Goal: Task Accomplishment & Management: Use online tool/utility

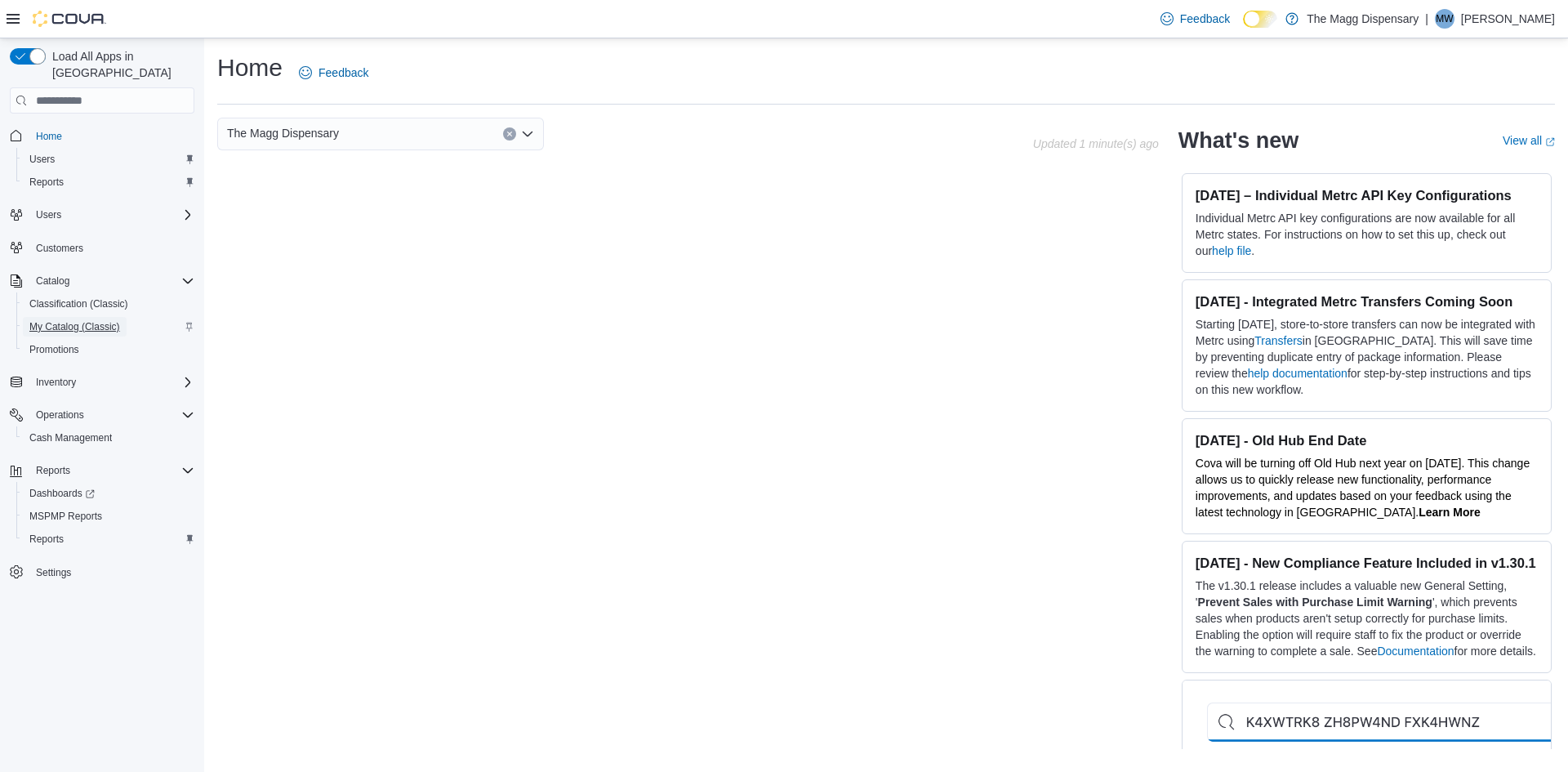
click at [68, 320] on span "My Catalog (Classic)" at bounding box center [74, 326] width 90 height 13
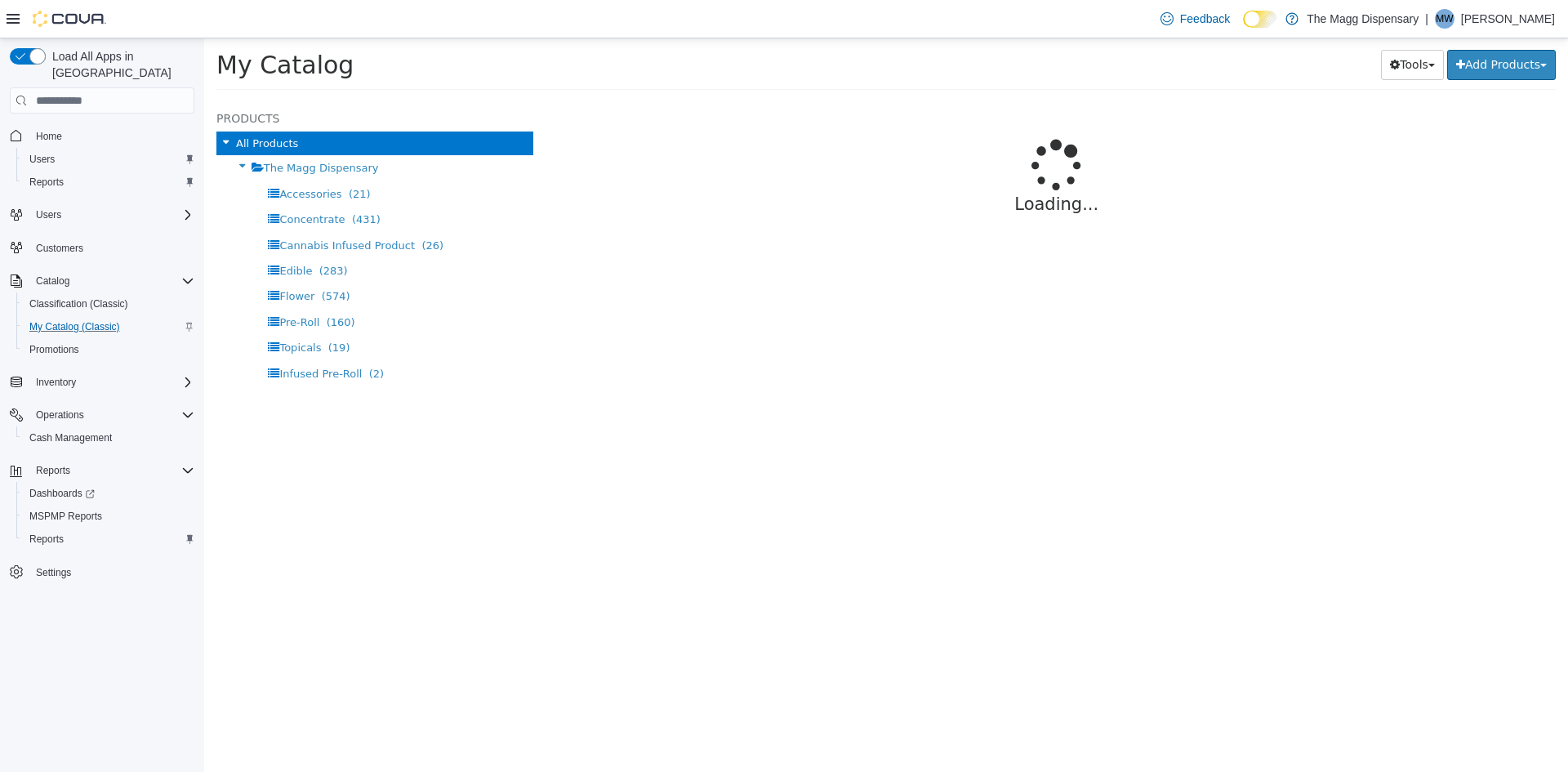
select select "**********"
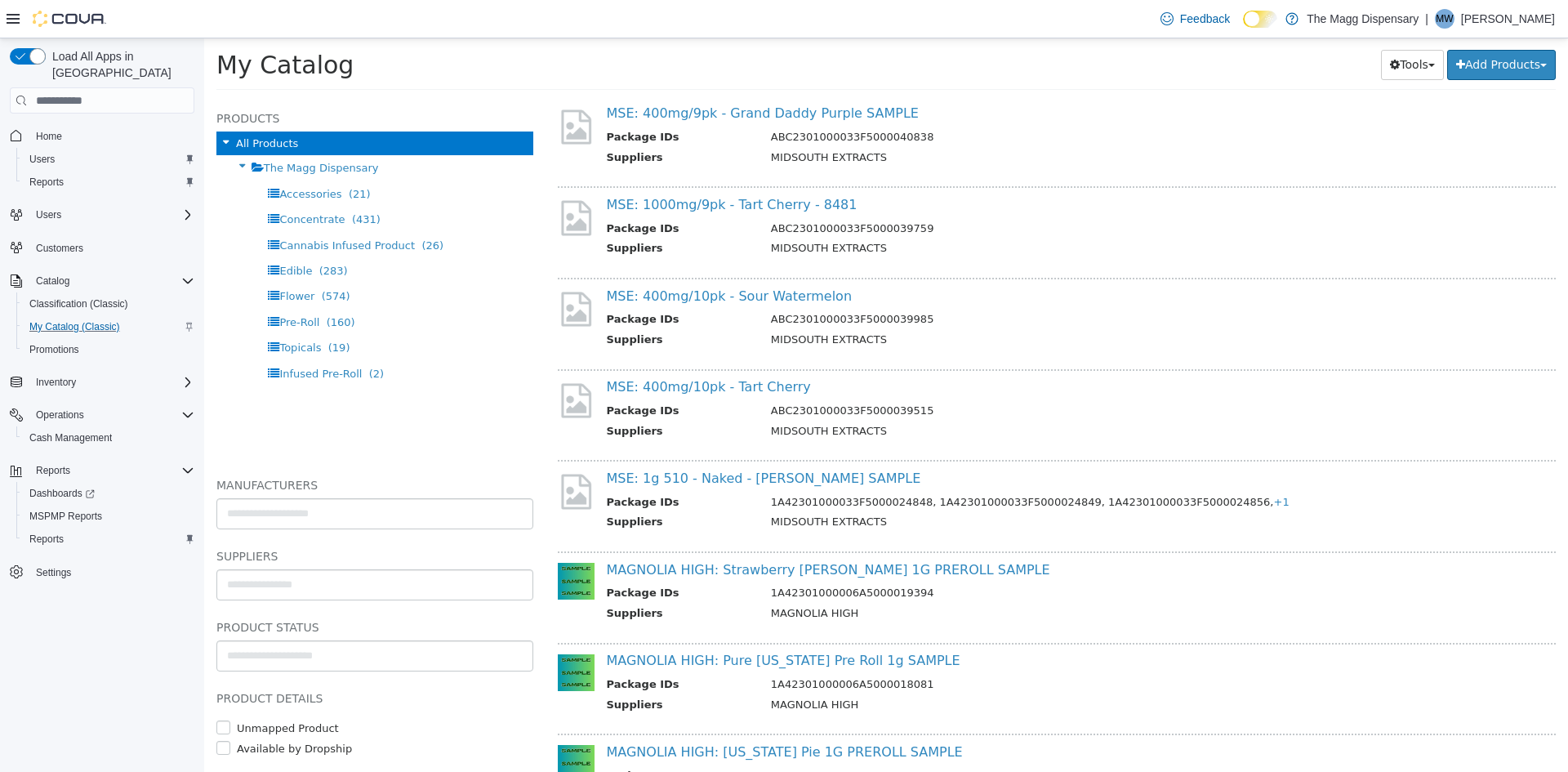
scroll to position [245, 0]
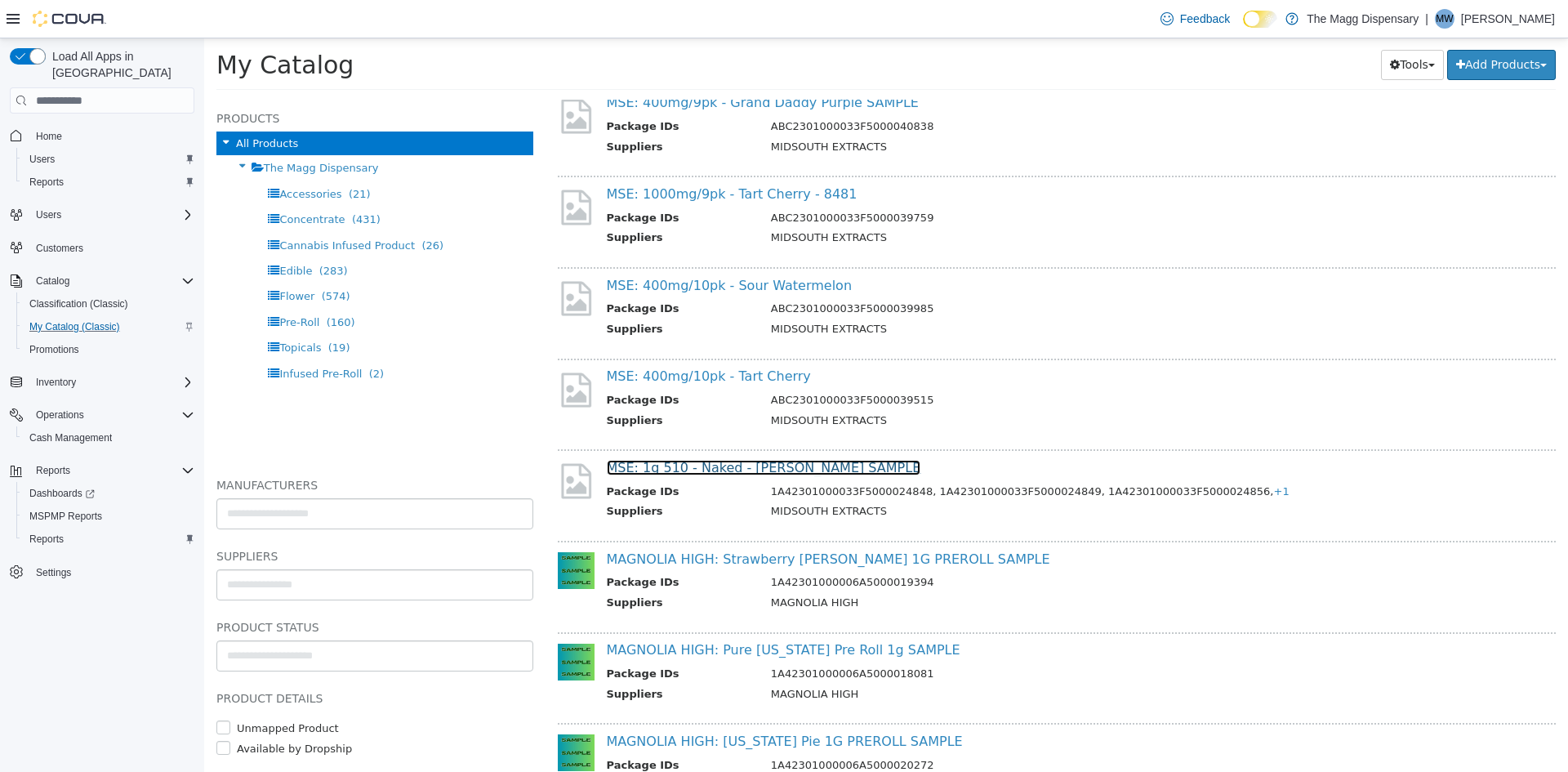
click at [768, 463] on link "MSE: 1g 510 - Naked - [PERSON_NAME] SAMPLE" at bounding box center [764, 468] width 314 height 15
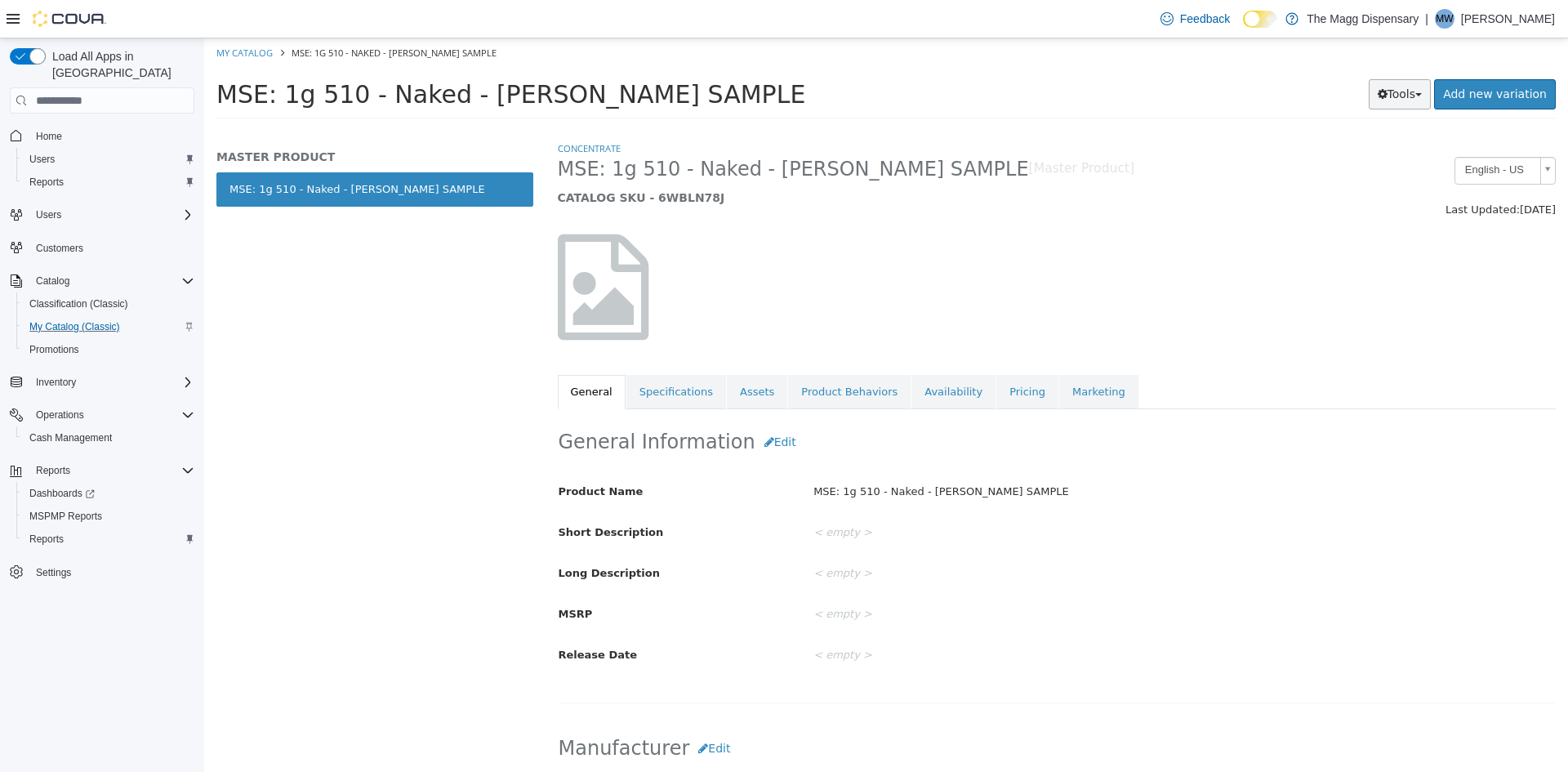
click at [1408, 97] on button "Tools" at bounding box center [1400, 95] width 62 height 30
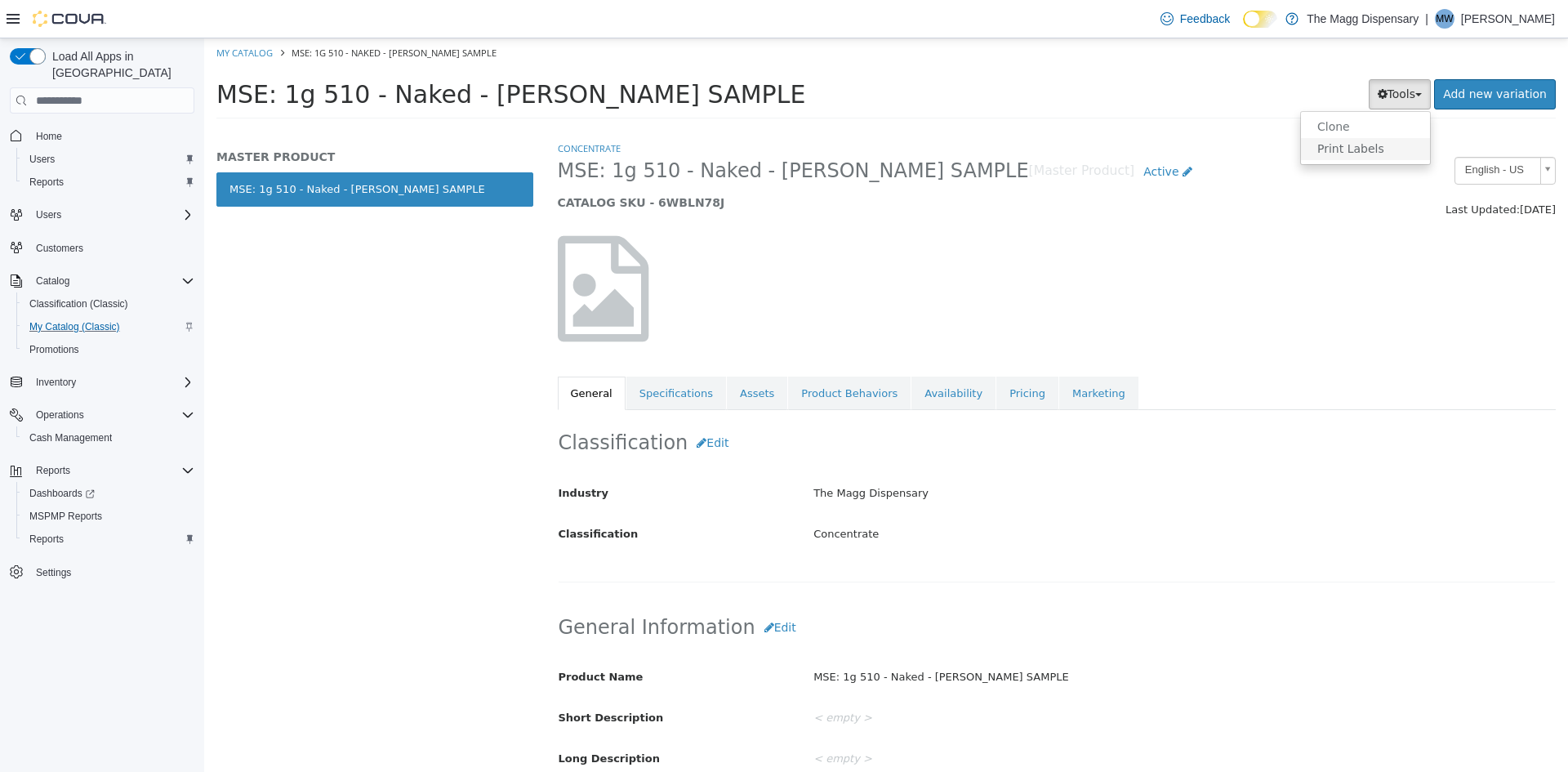
click at [1363, 151] on link "Print Labels" at bounding box center [1365, 149] width 129 height 22
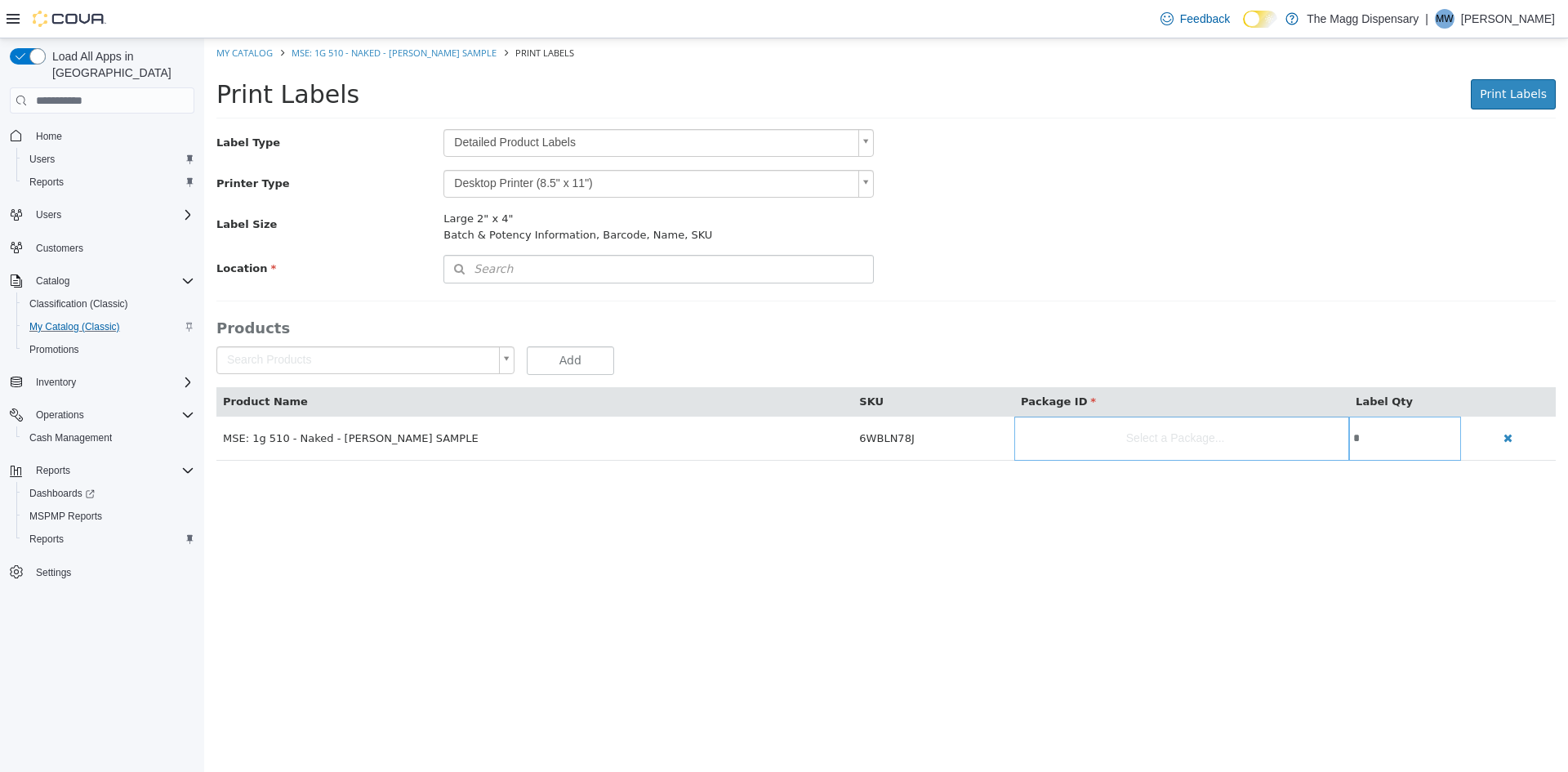
click at [682, 144] on body "Saving Bulk Changes... × My Catalog MSE: 1g 510 - Naked - [PERSON_NAME] SAMPLE …" at bounding box center [886, 258] width 1364 height 439
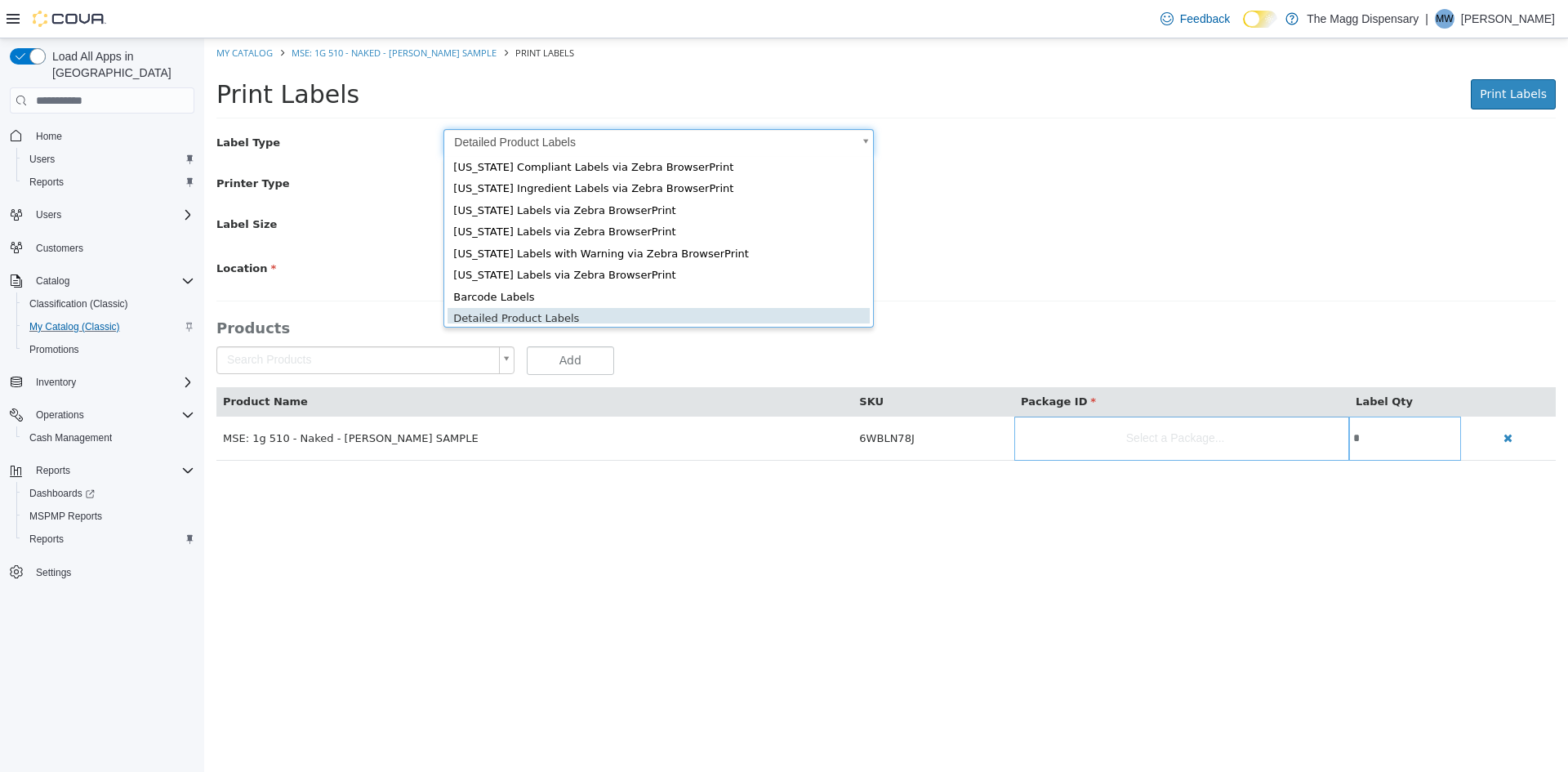
scroll to position [22, 0]
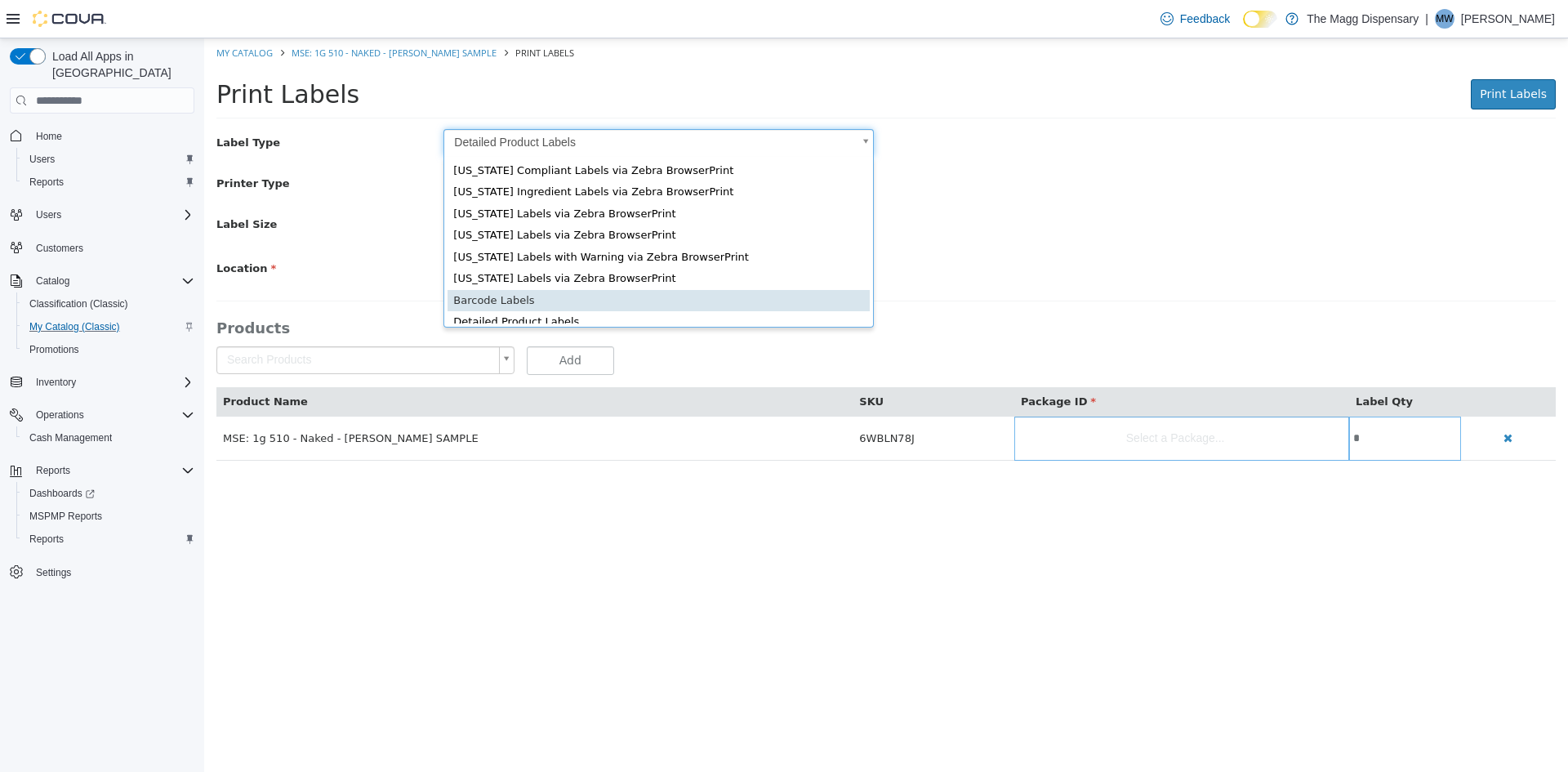
type input "*"
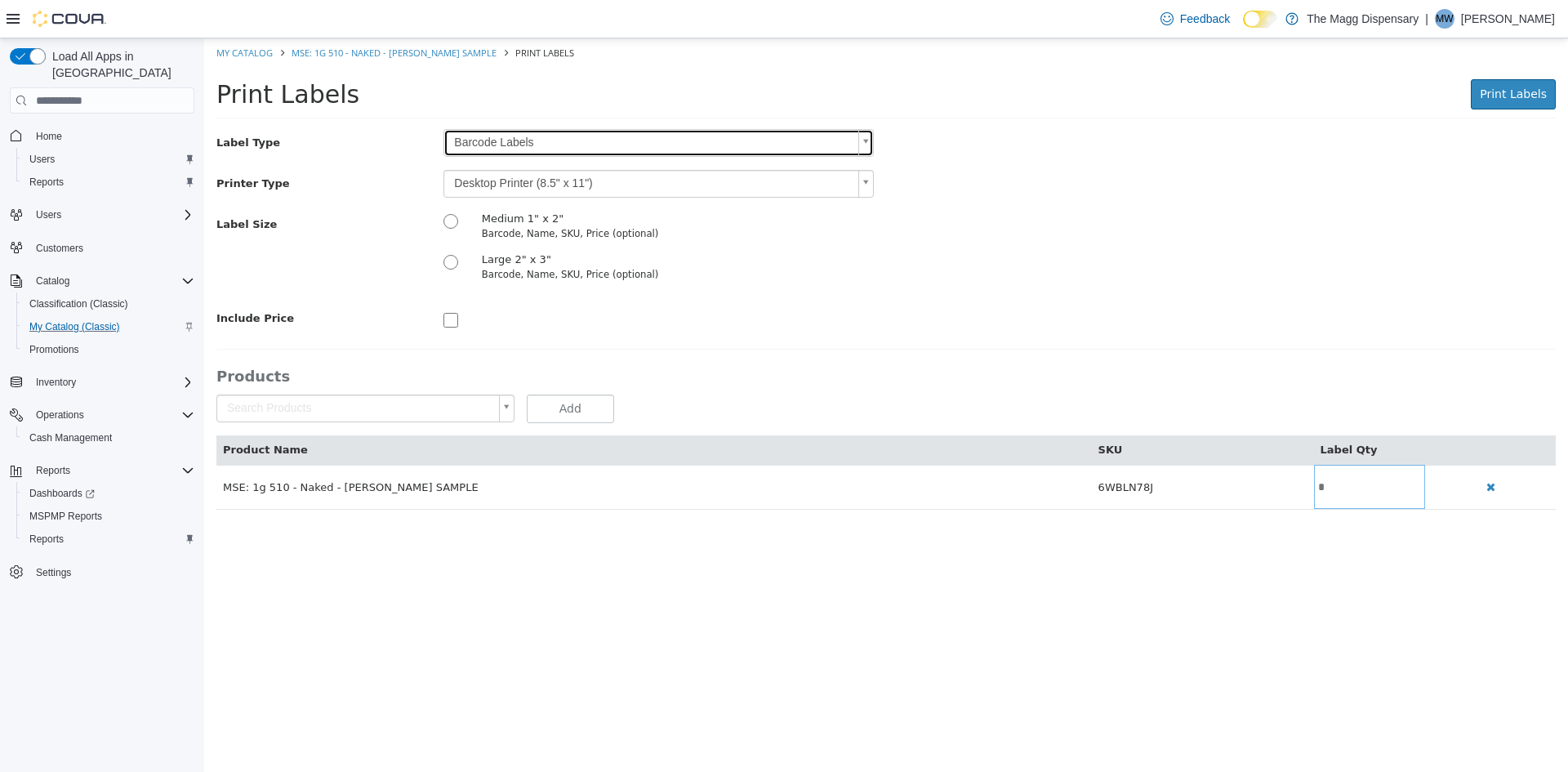
scroll to position [0, 0]
click at [545, 182] on body "Saving Bulk Changes... × My Catalog MSE: 1g 510 - Naked - [PERSON_NAME] SAMPLE …" at bounding box center [886, 282] width 1364 height 488
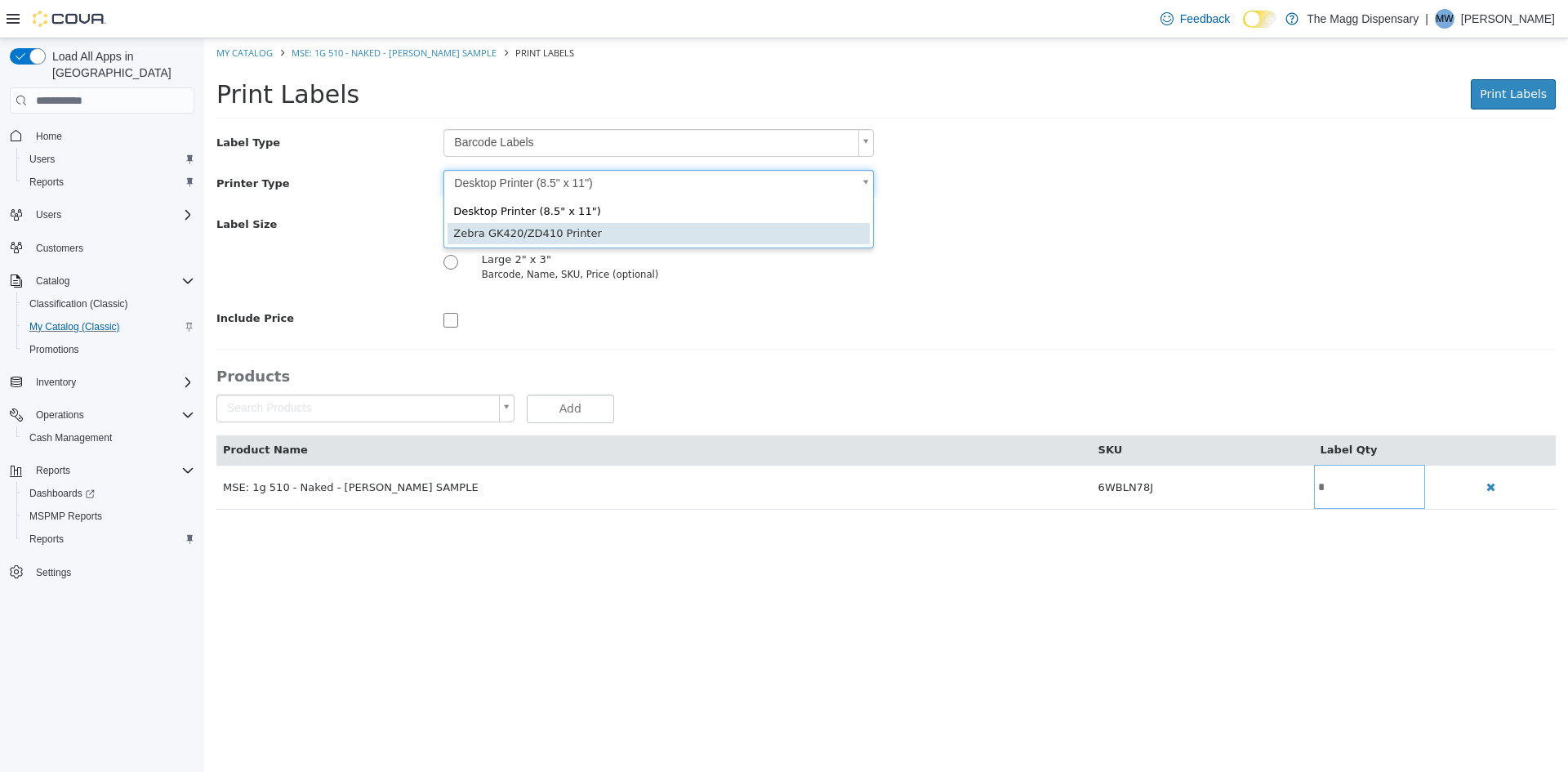
type input "*"
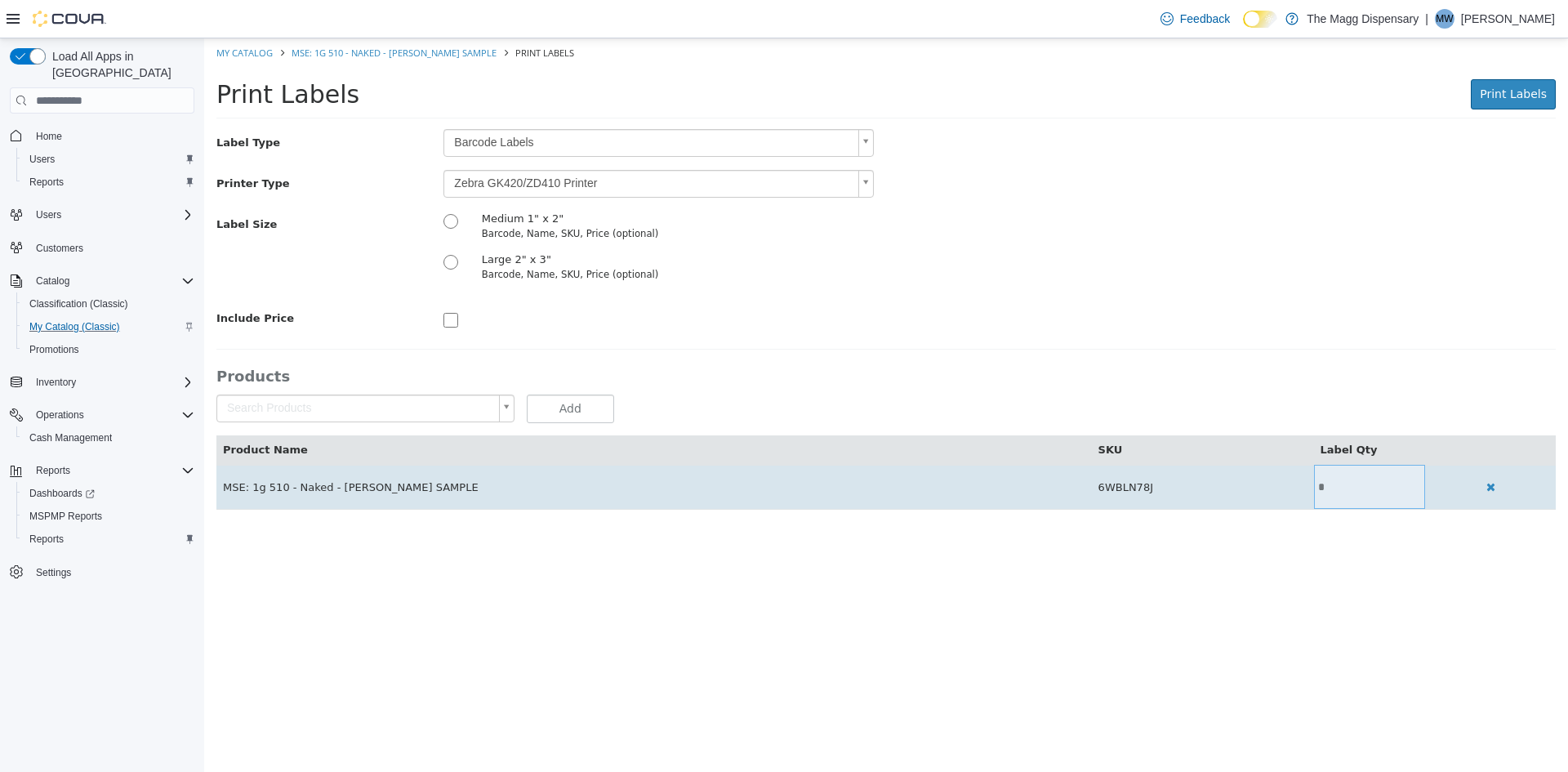
click at [1332, 472] on td "*" at bounding box center [1370, 487] width 112 height 44
click at [1316, 487] on input "*" at bounding box center [1370, 487] width 112 height 13
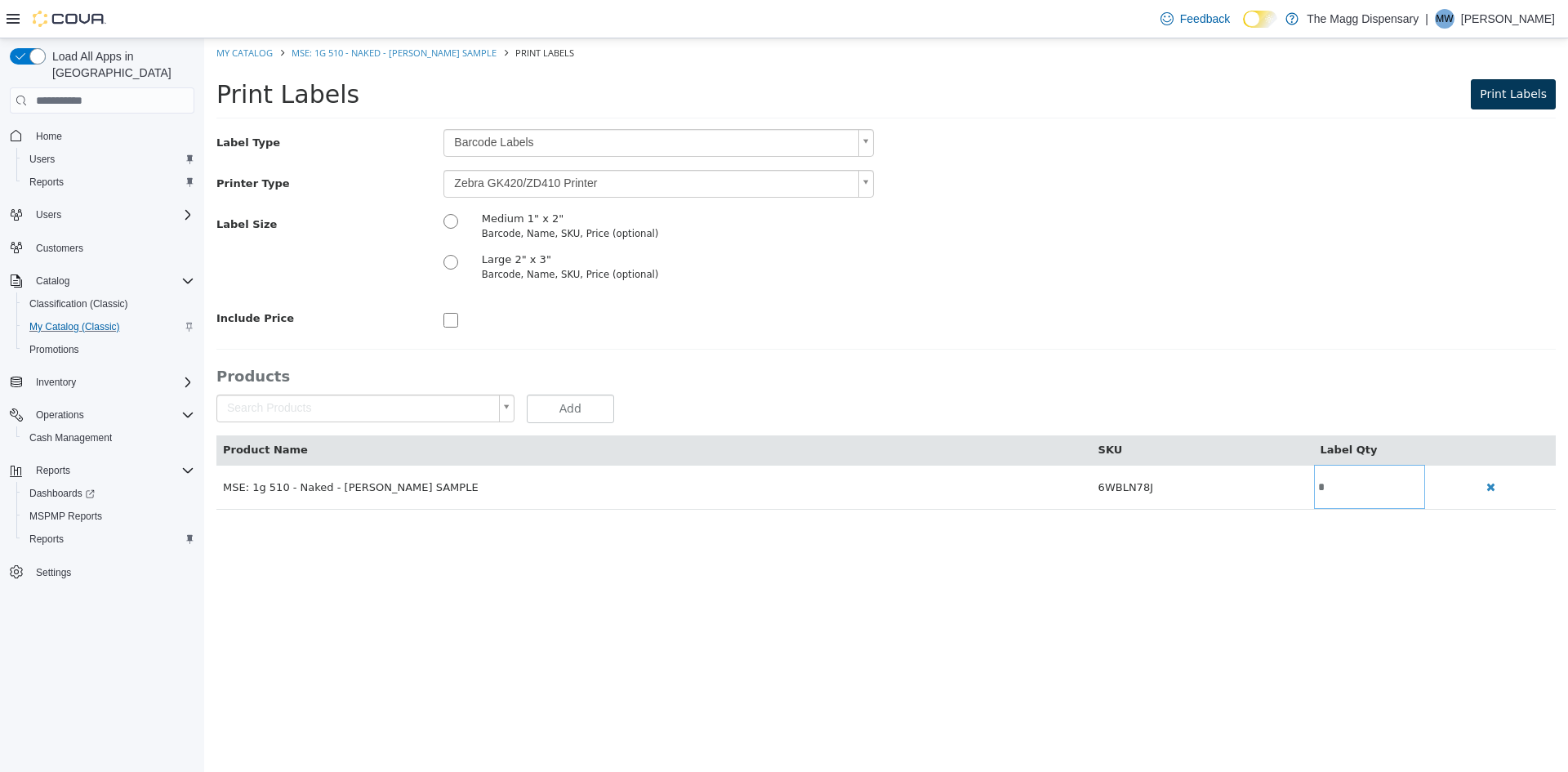
type input "*"
click at [1487, 94] on button "Print Labels" at bounding box center [1513, 95] width 85 height 30
click at [258, 51] on link "My Catalog" at bounding box center [244, 52] width 57 height 13
select select "**********"
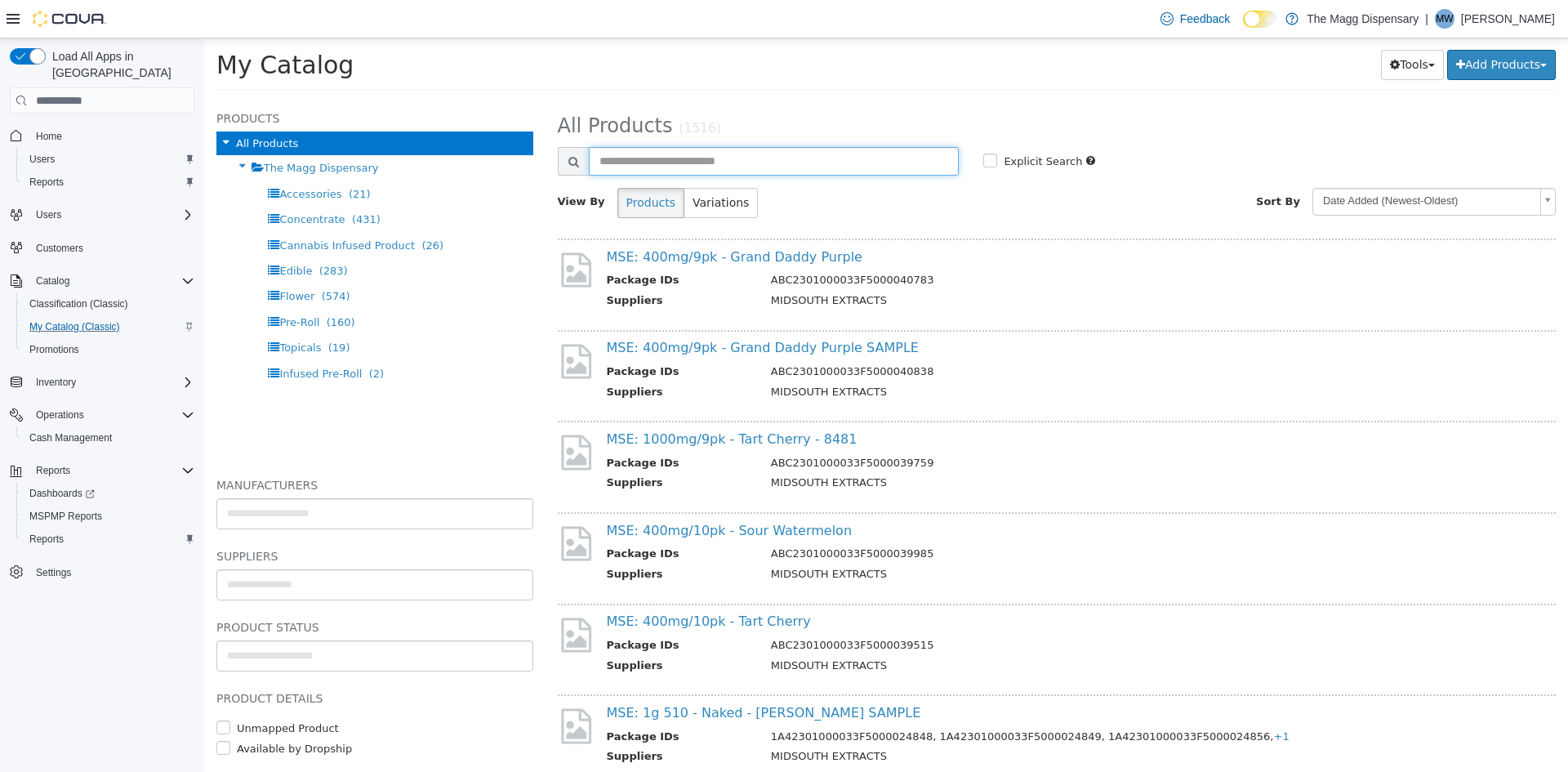
click at [685, 160] on input "text" at bounding box center [773, 161] width 371 height 29
click at [729, 626] on link "MSE: 400mg/10pk - Tart Cherry" at bounding box center [709, 621] width 204 height 15
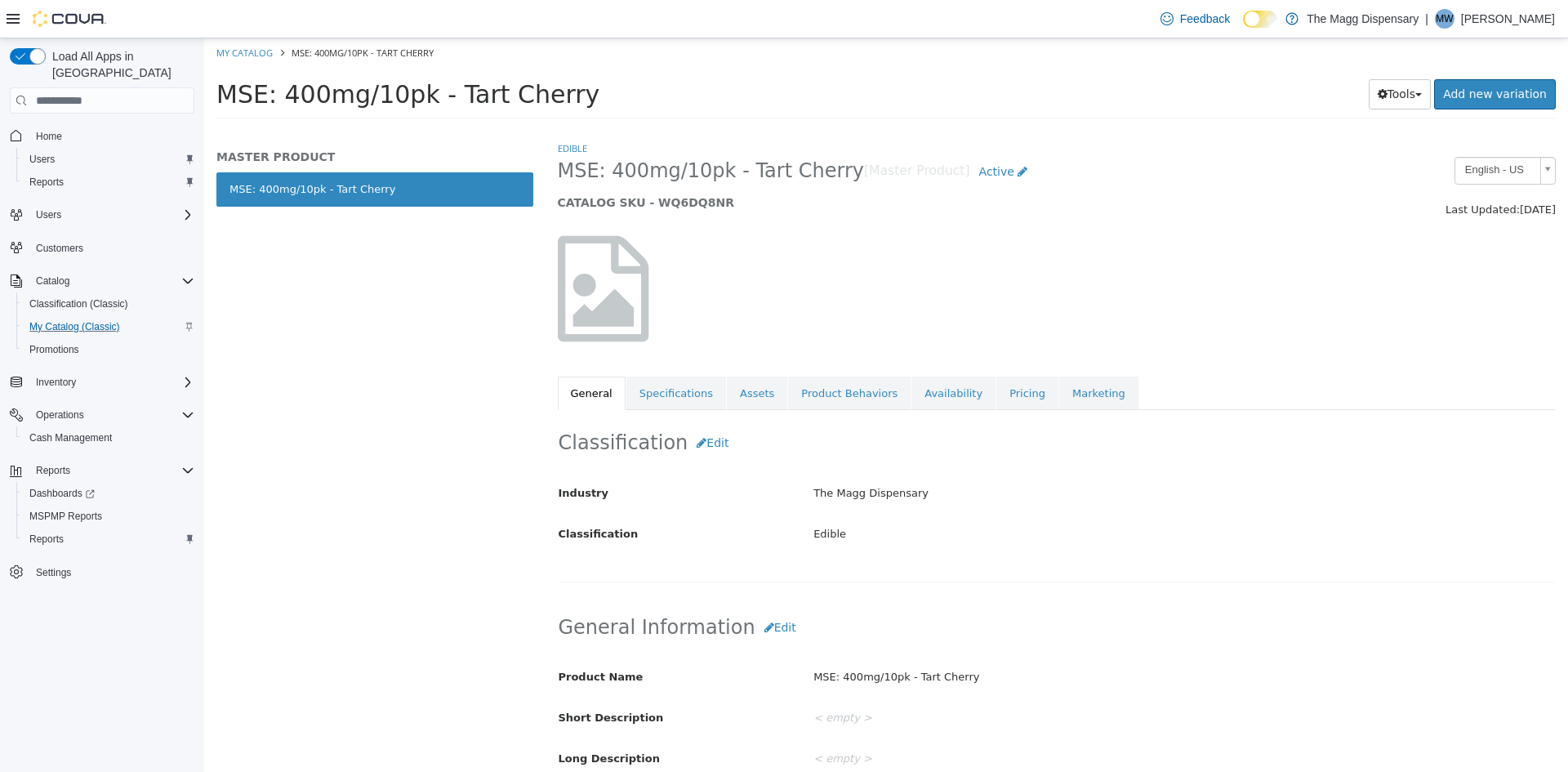
click at [1408, 109] on div "Tools Clone Print Labels Add new variation" at bounding box center [1327, 95] width 457 height 32
click at [1403, 99] on button "Tools" at bounding box center [1400, 95] width 62 height 30
click at [1370, 148] on link "Print Labels" at bounding box center [1365, 149] width 129 height 22
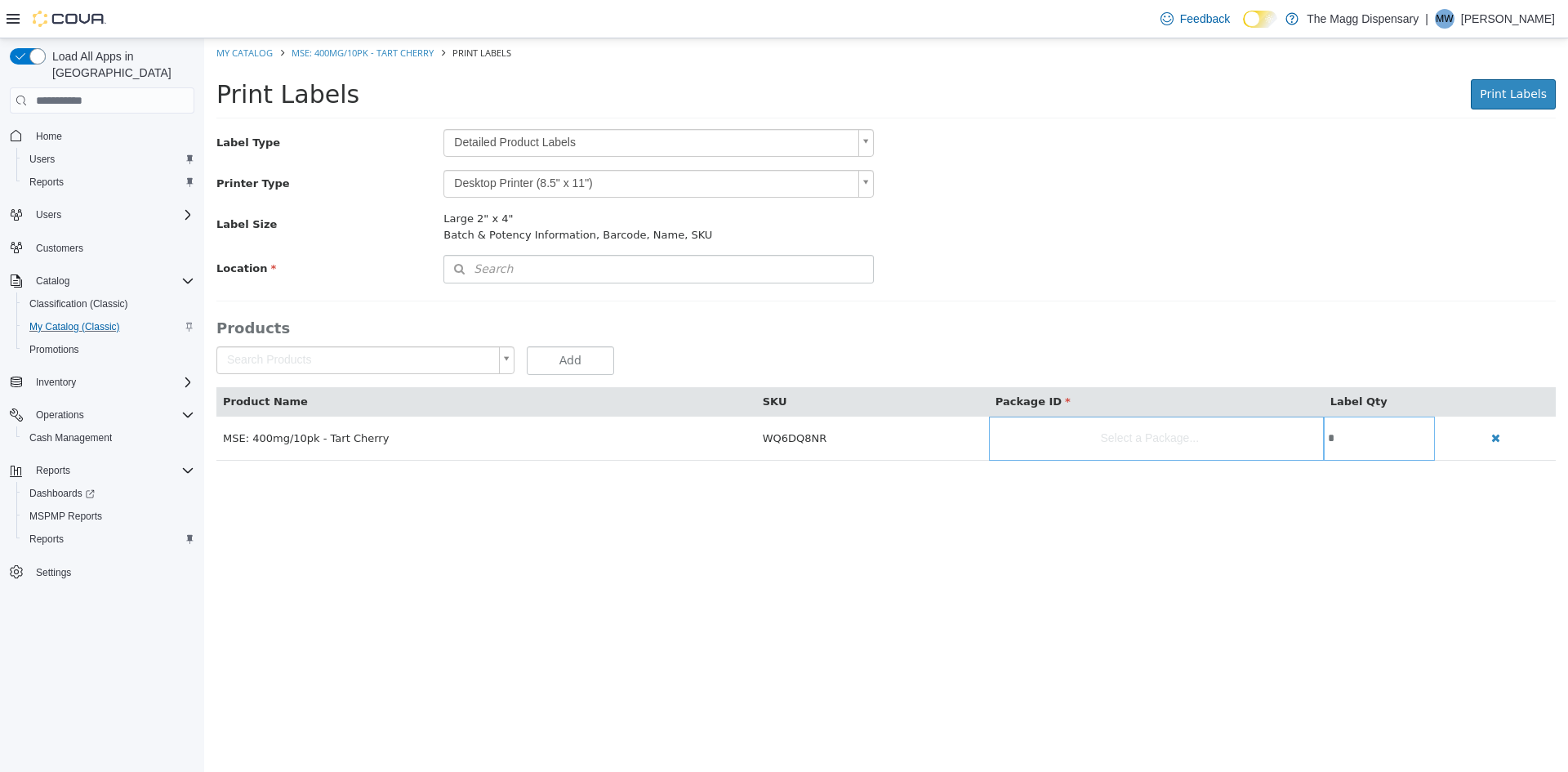
click at [636, 144] on body "Saving Bulk Changes... × My Catalog MSE: 400mg/10pk - Tart Cherry Print Labels …" at bounding box center [886, 258] width 1364 height 439
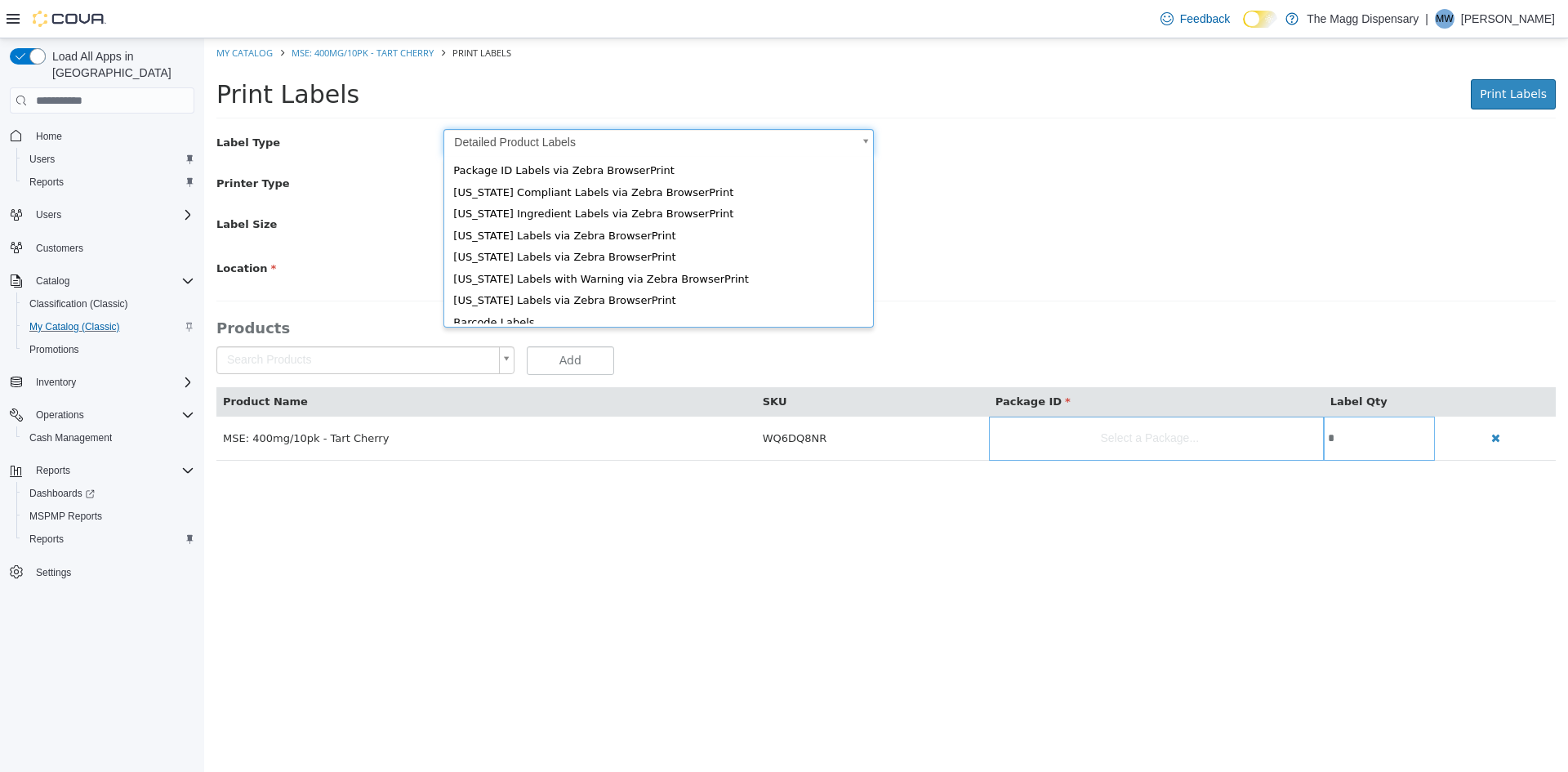
scroll to position [22, 0]
type input "*"
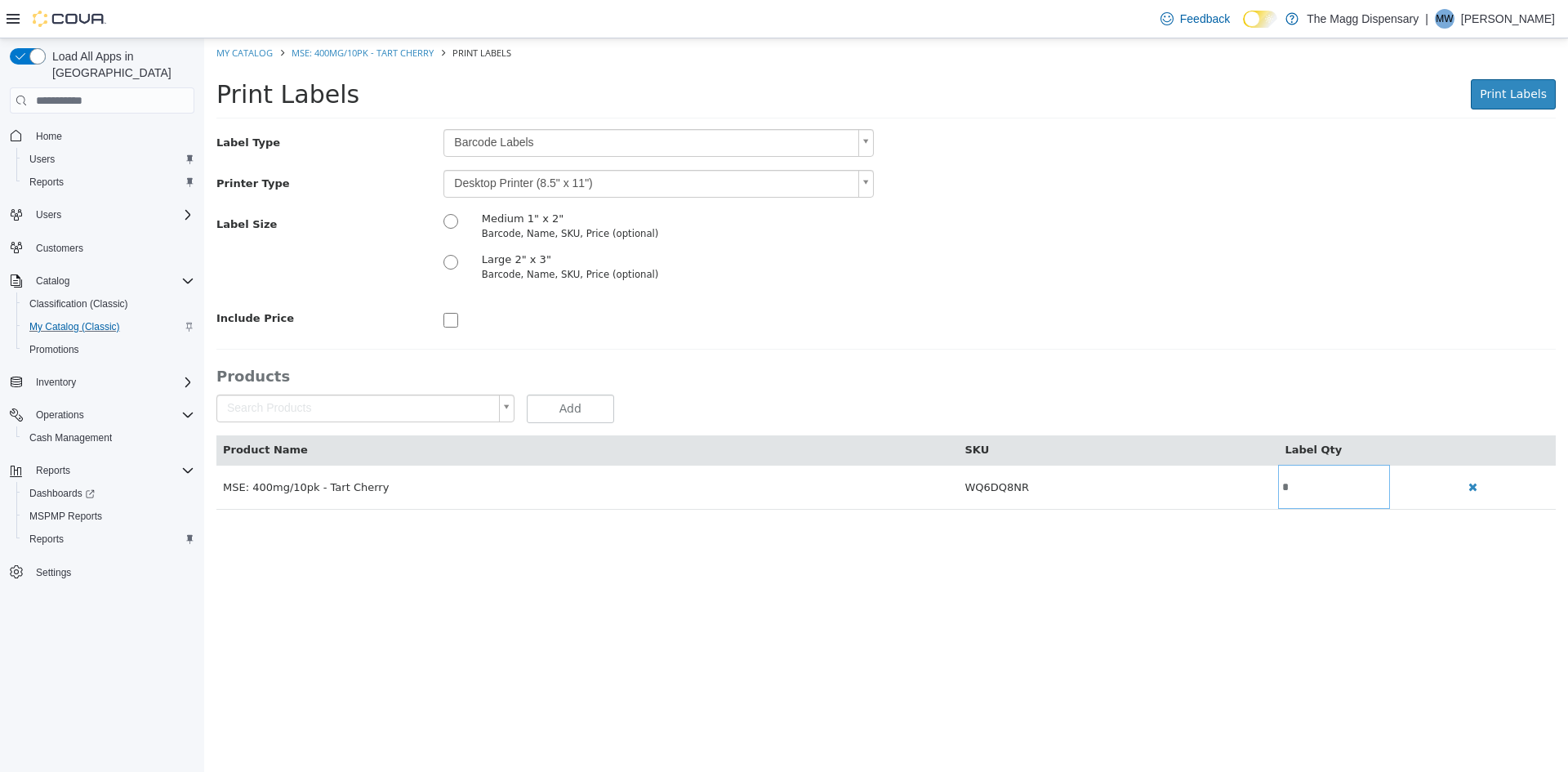
drag, startPoint x: 506, startPoint y: 187, endPoint x: 514, endPoint y: 196, distance: 12.0
click at [506, 187] on body "Saving Bulk Changes... × My Catalog MSE: 400mg/10pk - Tart Cherry Print Labels …" at bounding box center [886, 282] width 1364 height 488
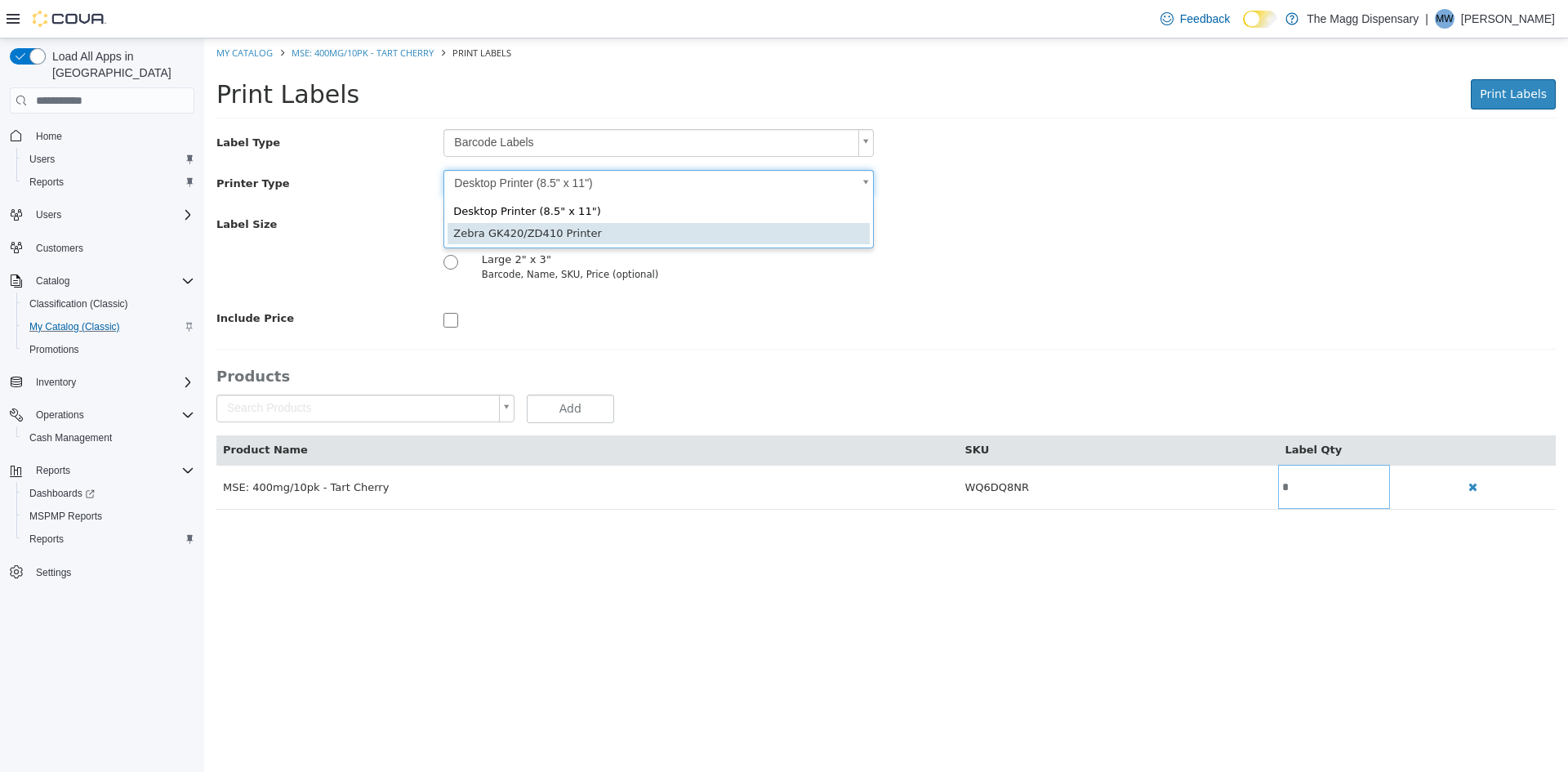
type input "*"
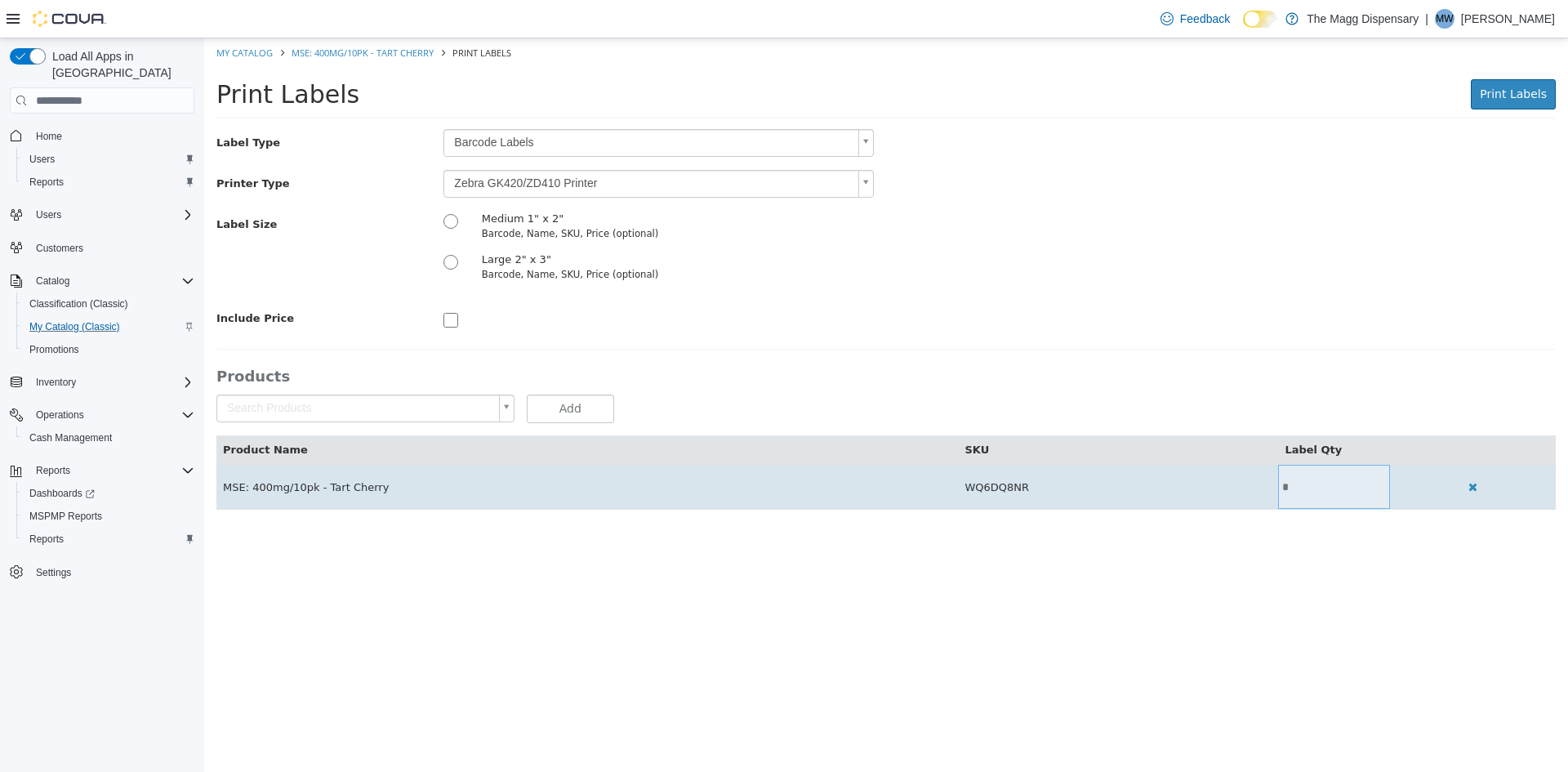
click at [1329, 481] on input "*" at bounding box center [1334, 487] width 112 height 13
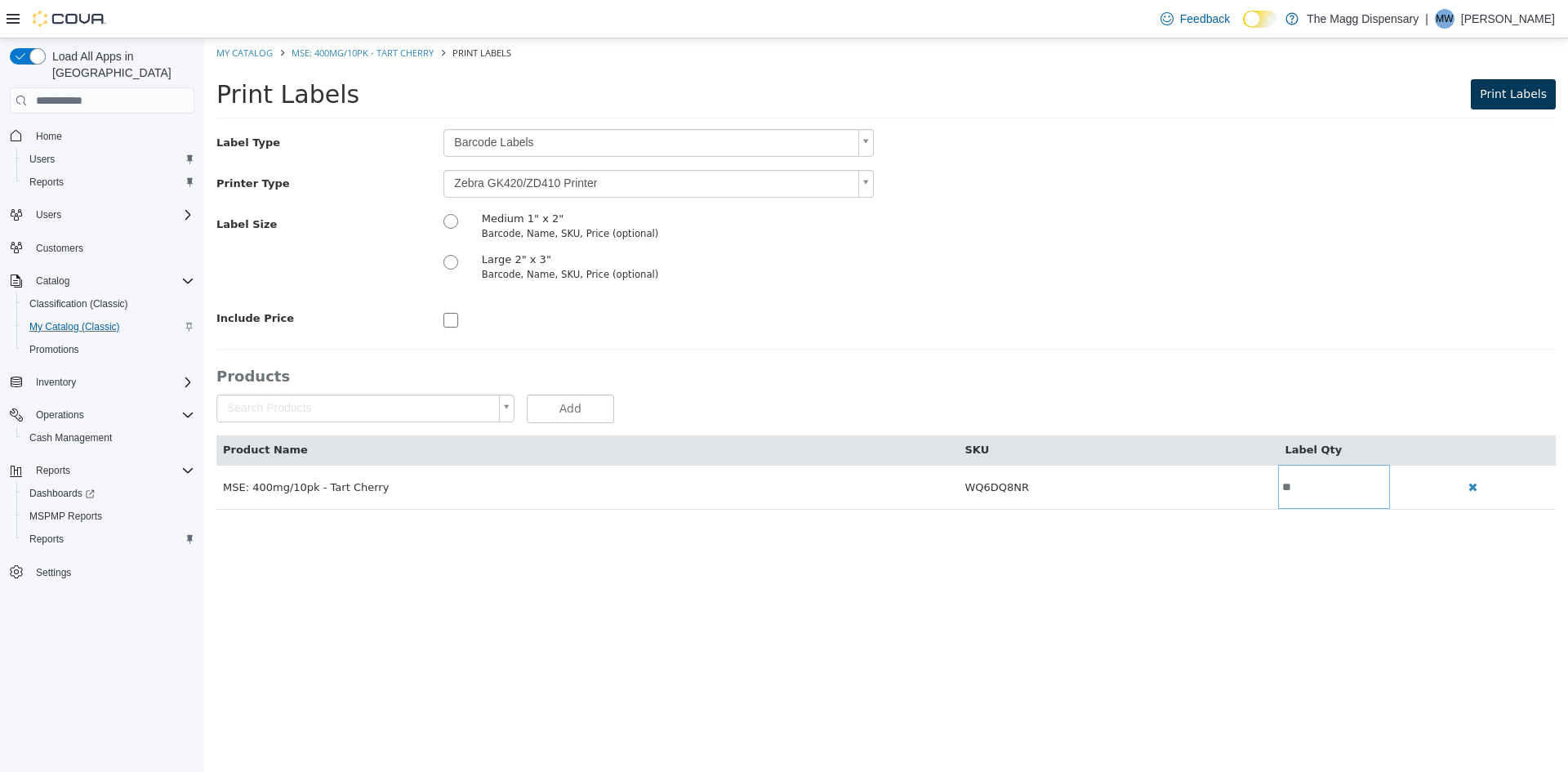
type input "**"
click at [1504, 95] on span "Print Labels" at bounding box center [1513, 93] width 67 height 13
click at [246, 52] on link "My Catalog" at bounding box center [244, 52] width 57 height 13
select select "**********"
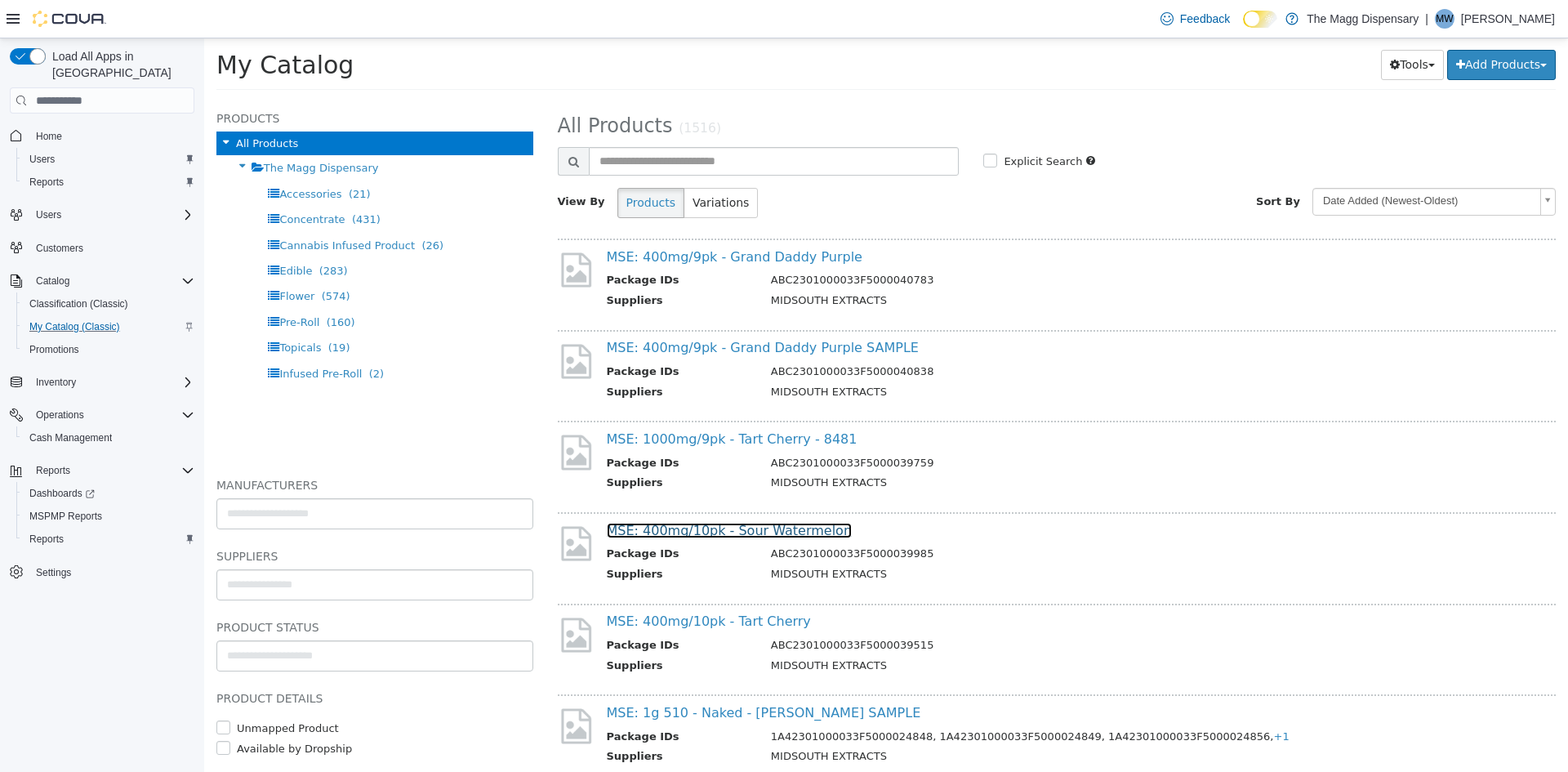
click at [772, 535] on link "MSE: 400mg/10pk - Sour Watermelon" at bounding box center [730, 530] width 246 height 15
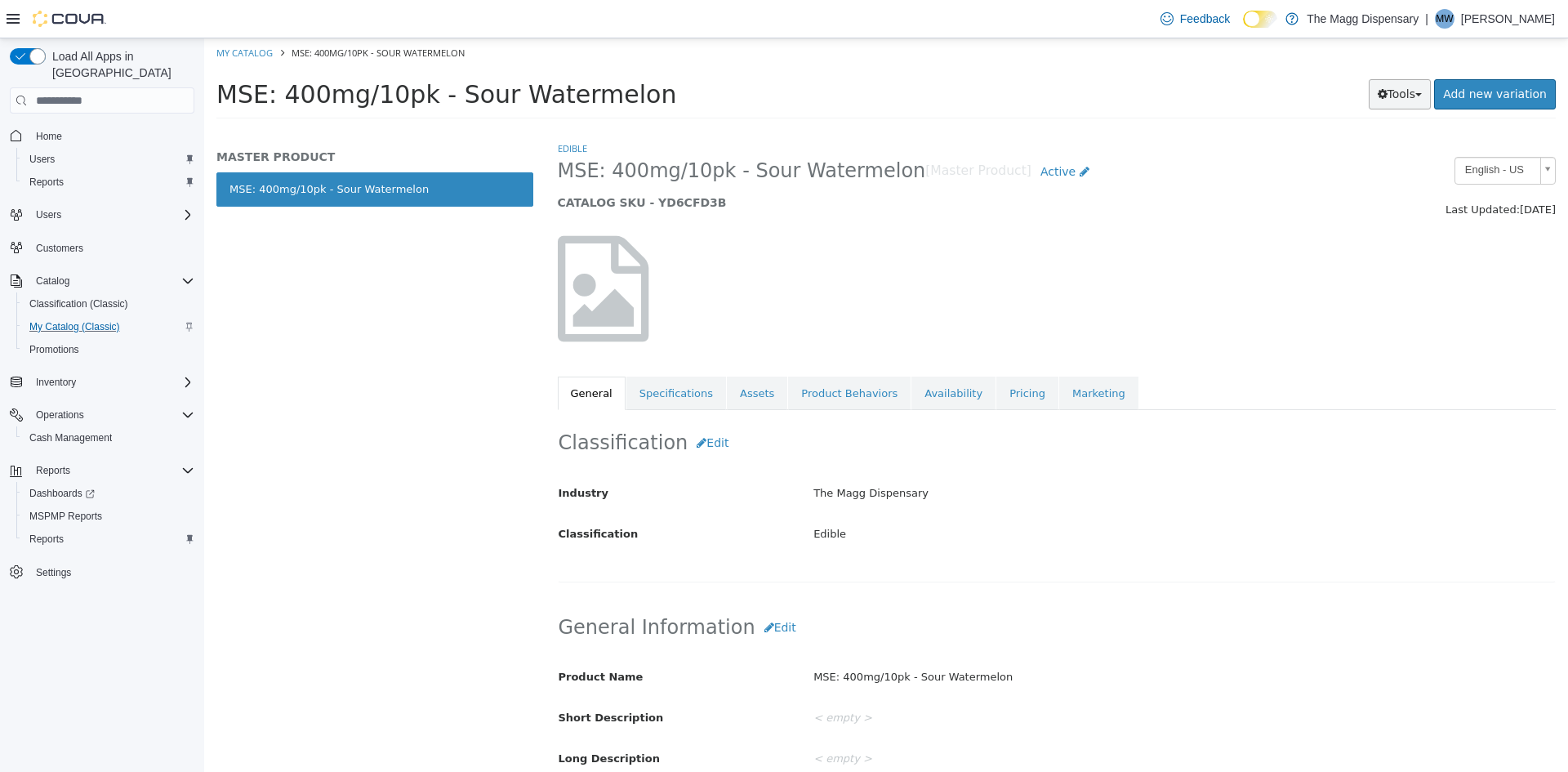
click at [1409, 96] on button "Tools" at bounding box center [1400, 95] width 62 height 30
click at [1339, 151] on link "Print Labels" at bounding box center [1365, 149] width 129 height 22
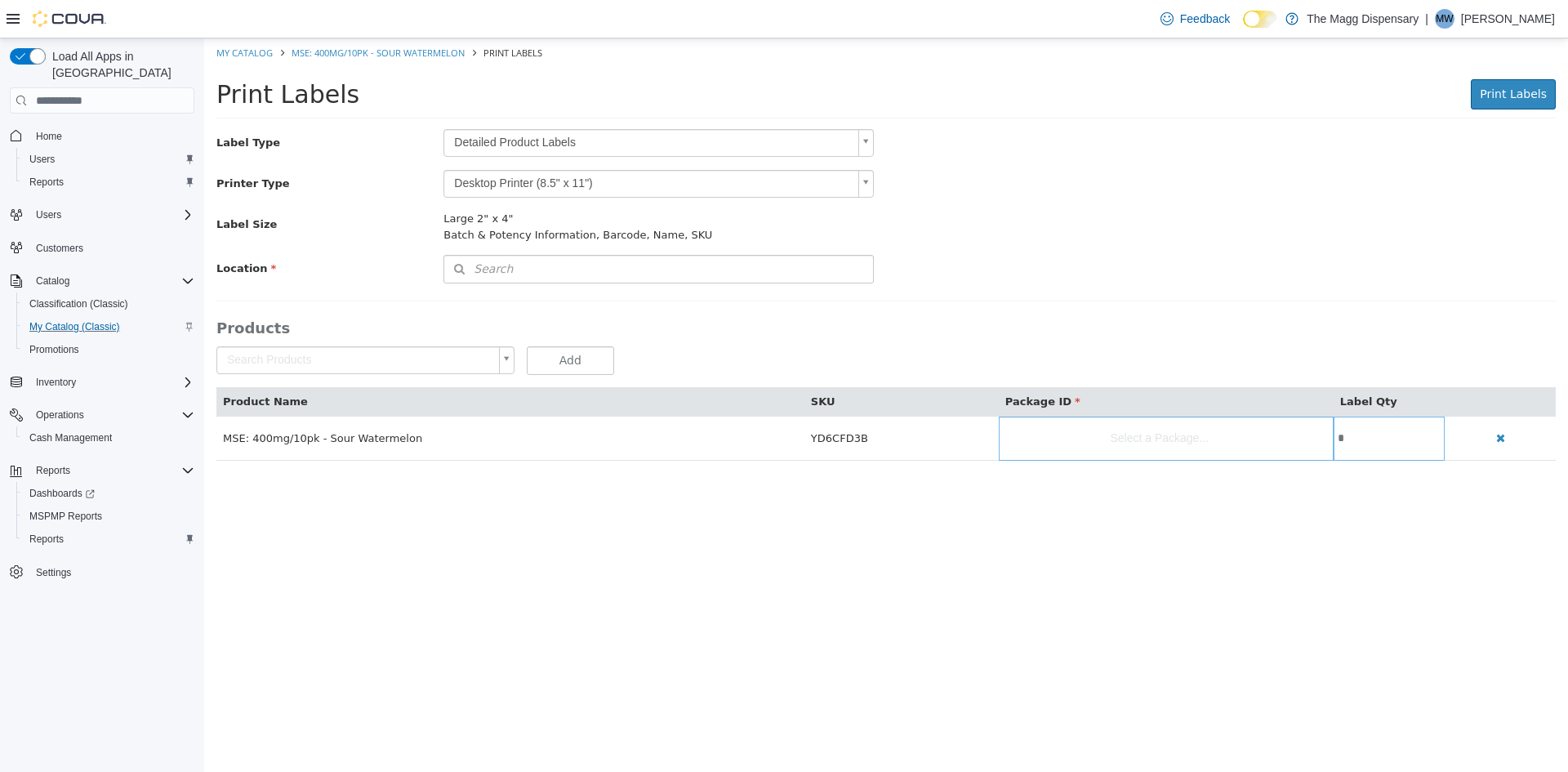
click at [472, 152] on body "Saving Bulk Changes... × My Catalog MSE: 400mg/10pk - Sour Watermelon Print Lab…" at bounding box center [886, 258] width 1364 height 439
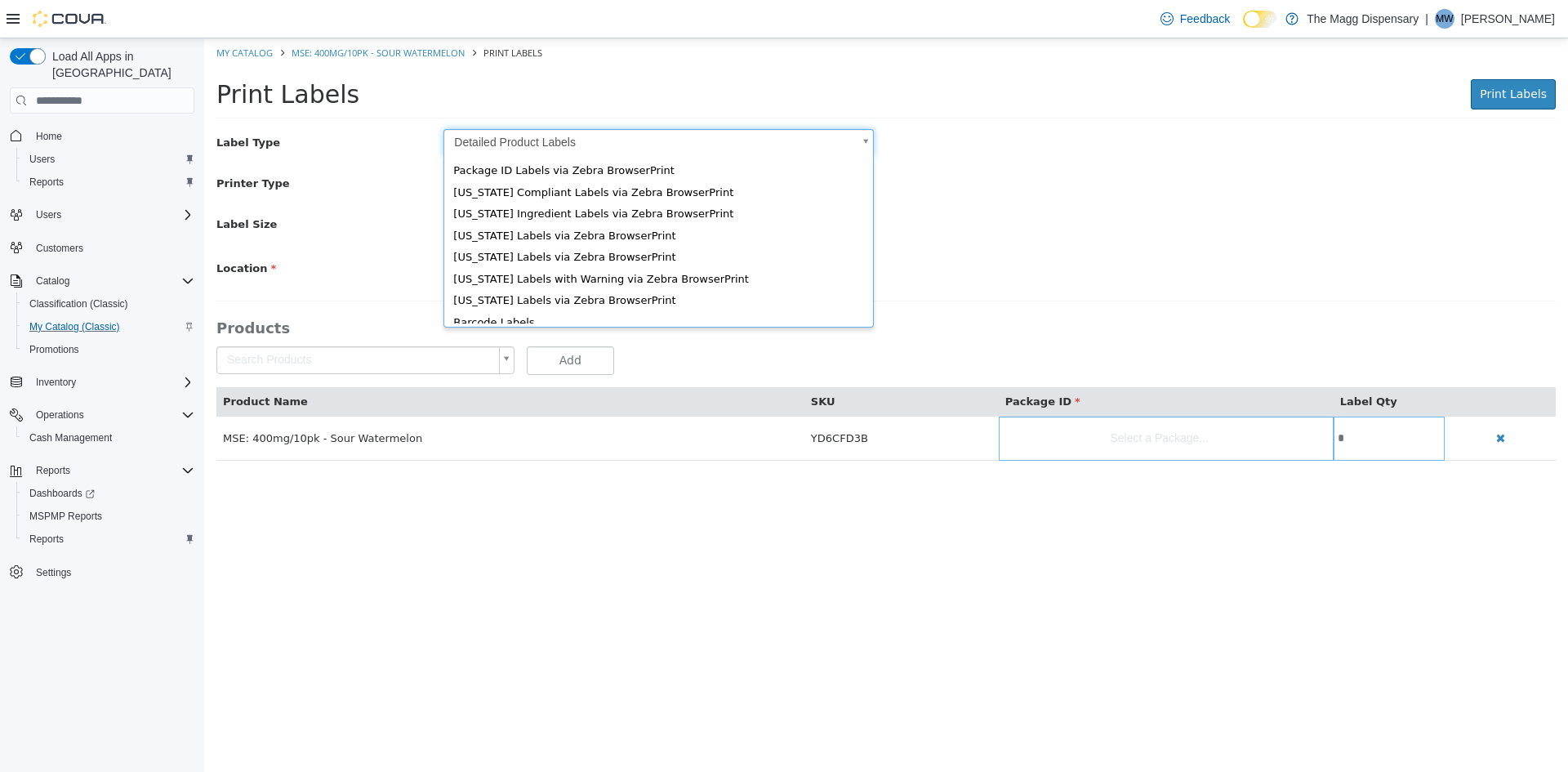
scroll to position [22, 0]
type input "*"
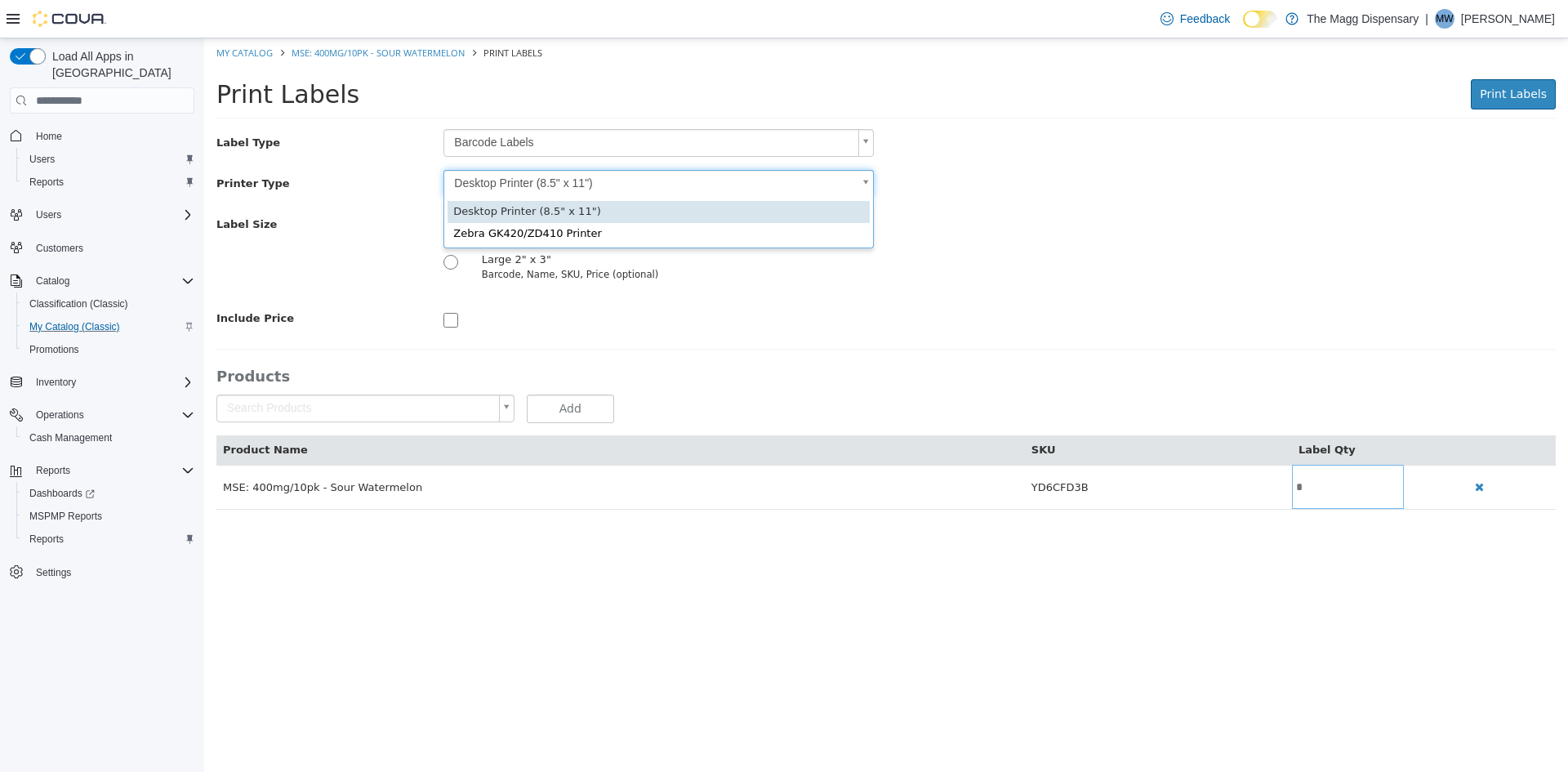
click at [541, 181] on body "Saving Bulk Changes... × My Catalog MSE: 400mg/10pk - Sour Watermelon Print Lab…" at bounding box center [886, 282] width 1364 height 488
type input "*"
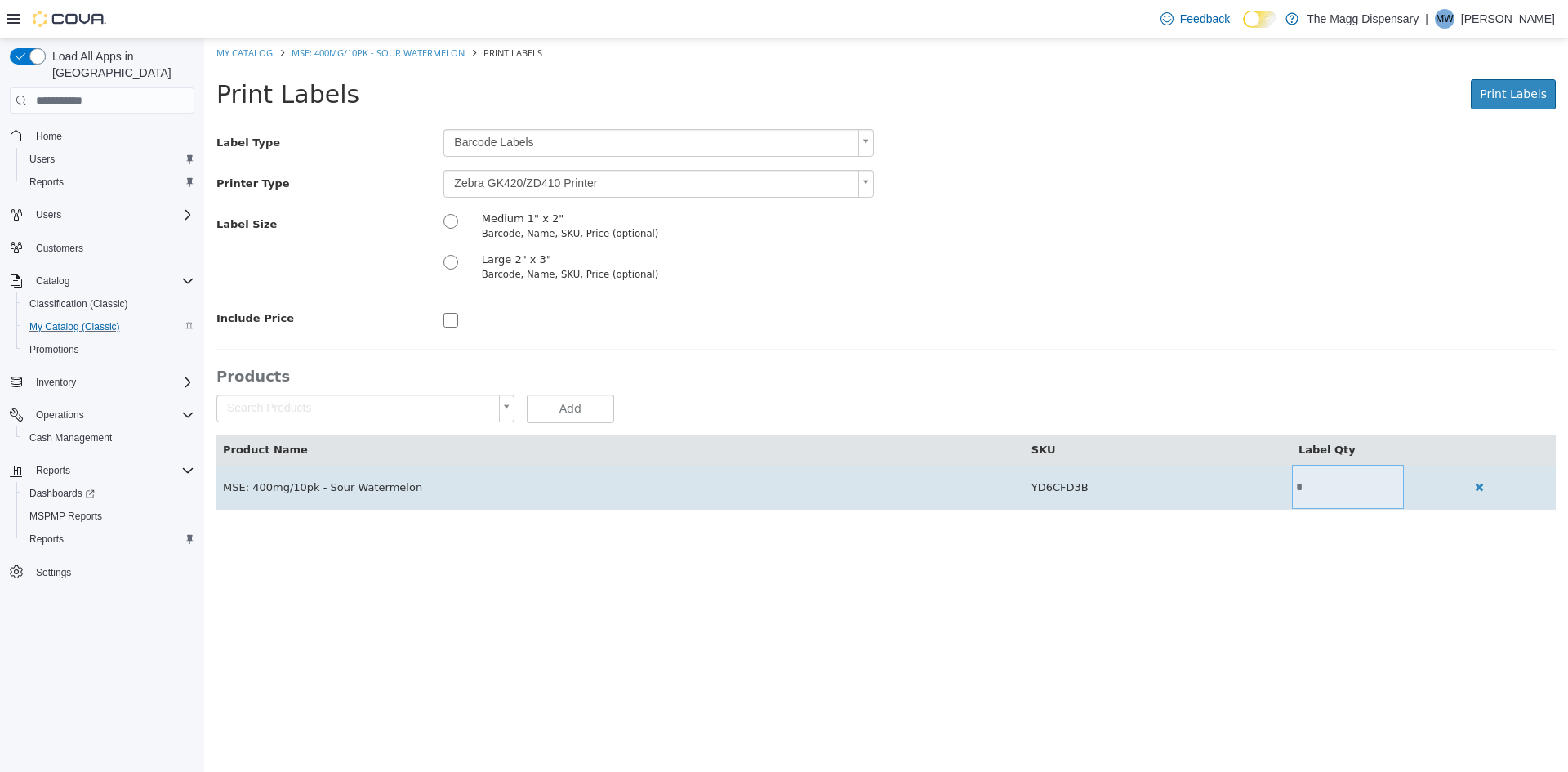
click at [1328, 487] on input "*" at bounding box center [1348, 487] width 112 height 13
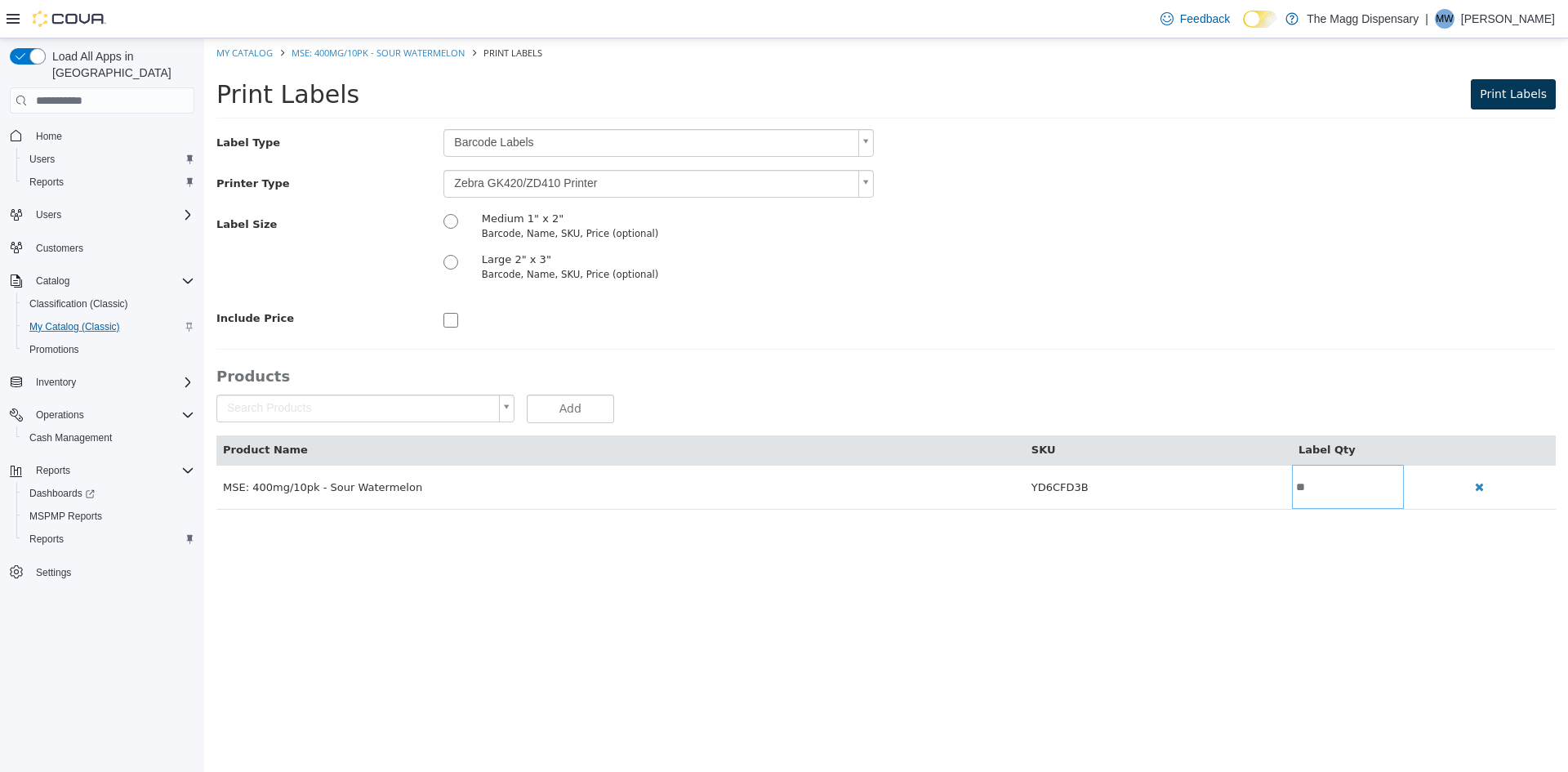
type input "**"
click at [1501, 87] on span "Print Labels" at bounding box center [1513, 93] width 67 height 13
click at [254, 54] on link "My Catalog" at bounding box center [244, 52] width 57 height 13
select select "**********"
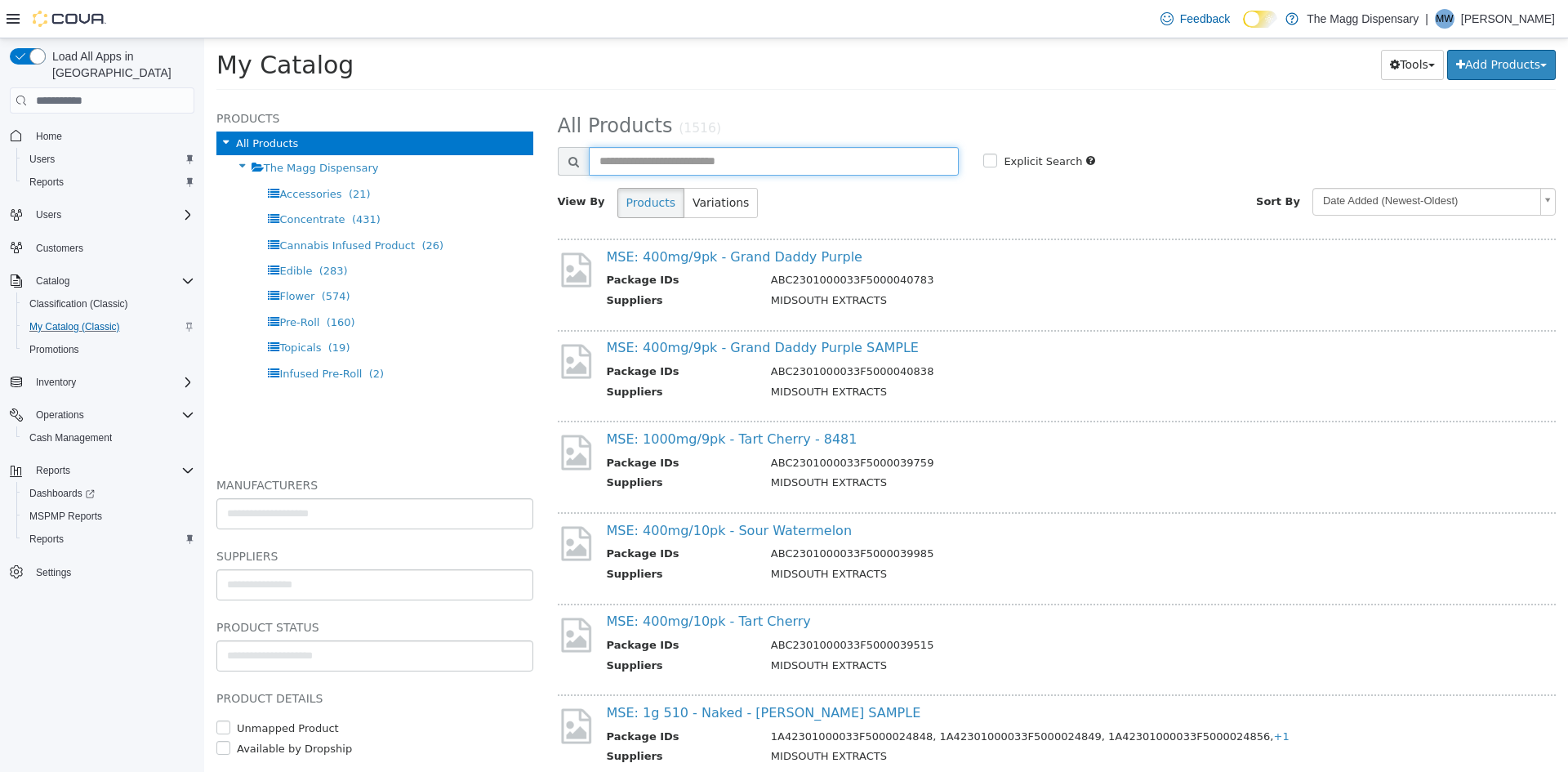
click at [795, 150] on input "text" at bounding box center [773, 161] width 371 height 29
type input "*******"
select select "**********"
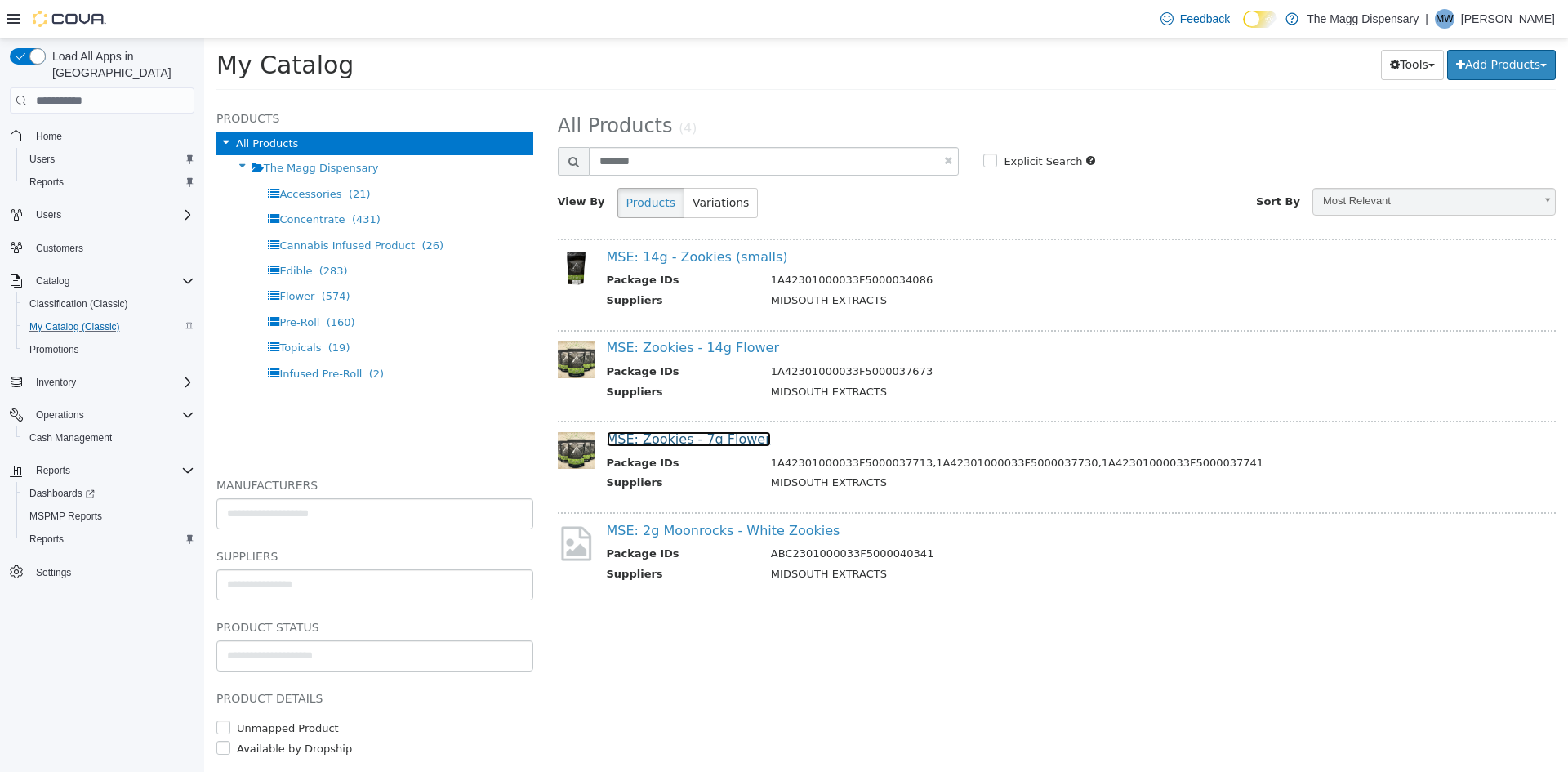
click at [708, 443] on link "MSE: Zookies - 7g Flower" at bounding box center [689, 439] width 164 height 15
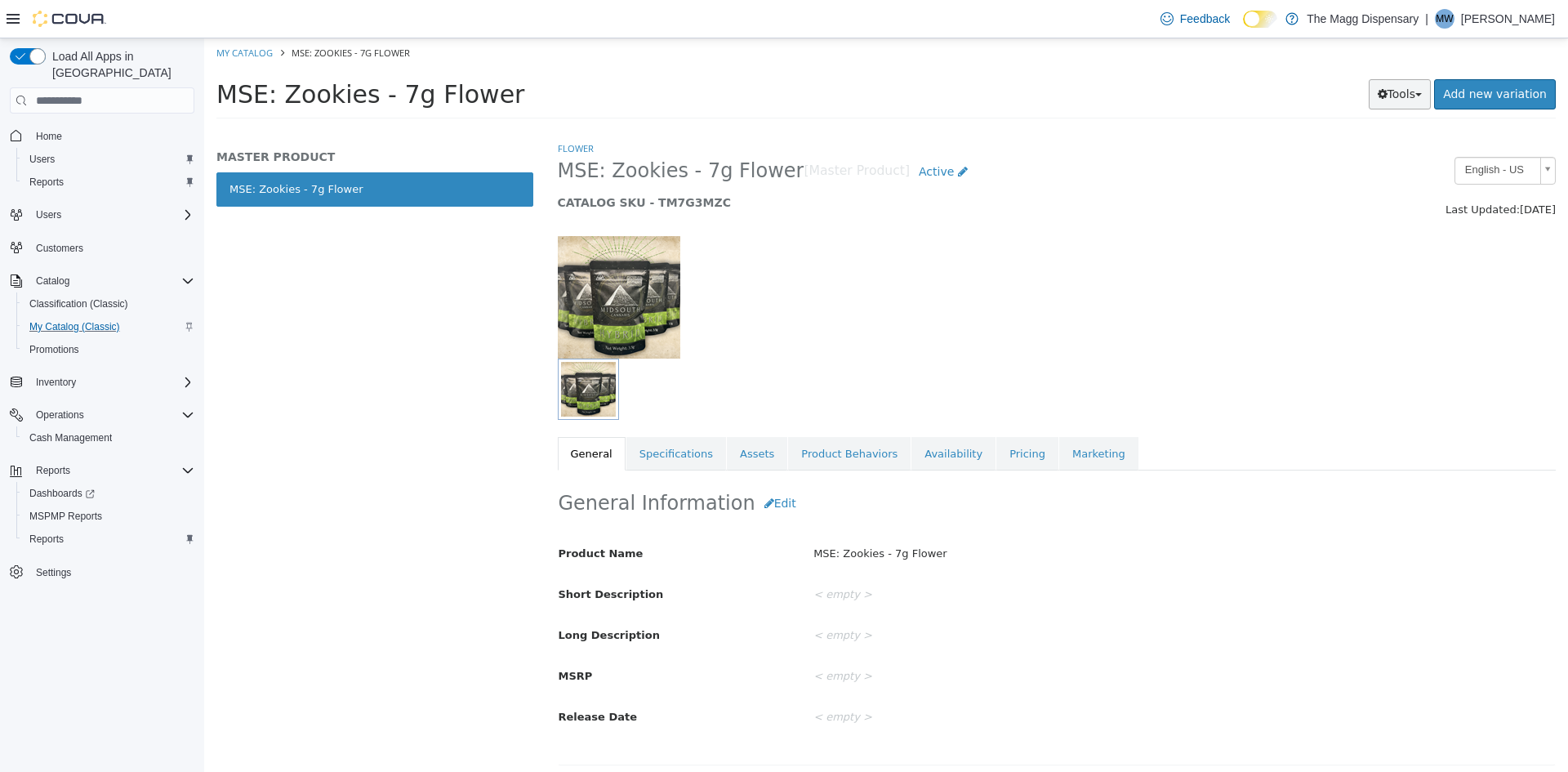
click at [1396, 95] on button "Tools" at bounding box center [1400, 95] width 62 height 30
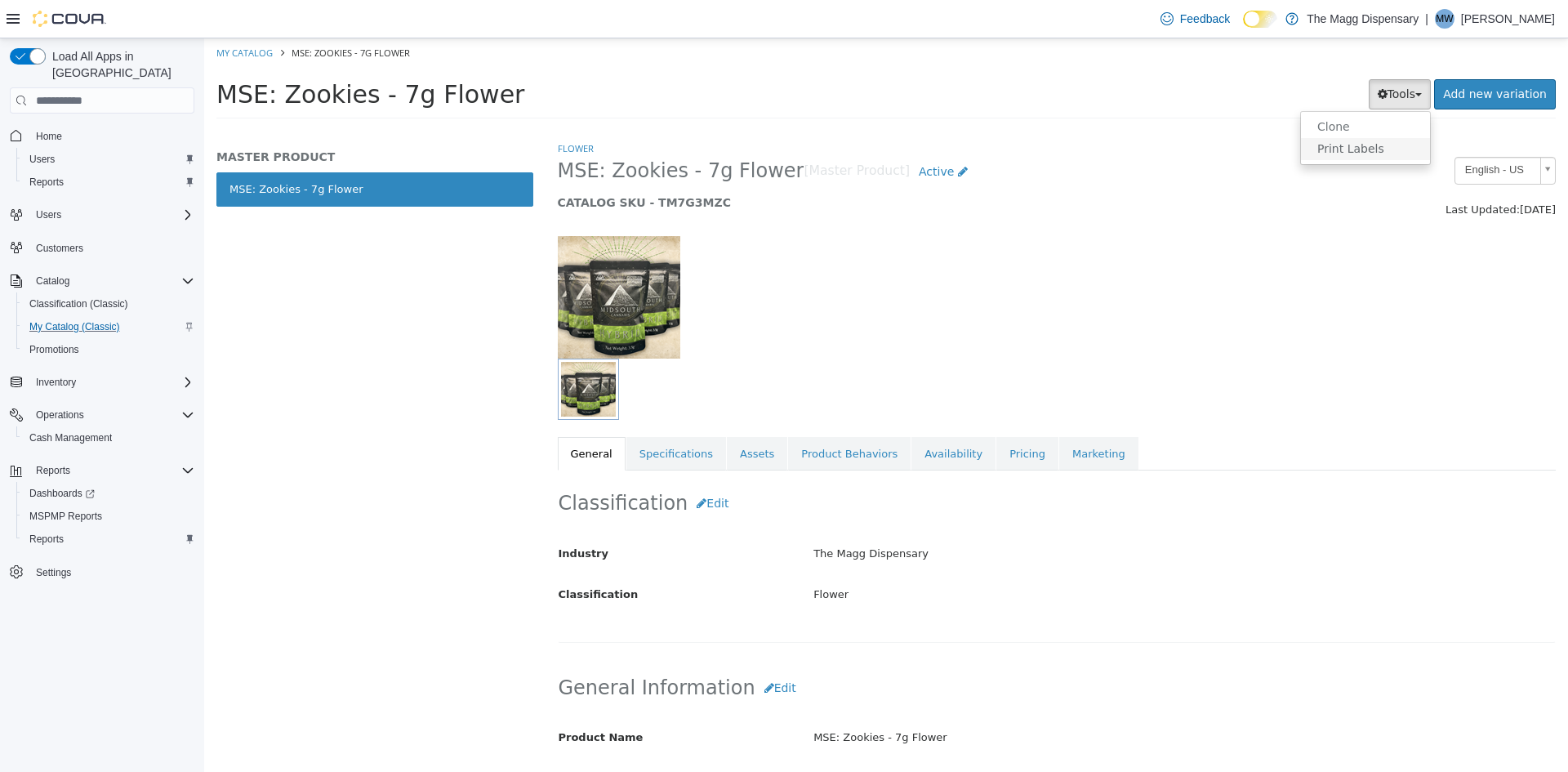
click at [1374, 144] on link "Print Labels" at bounding box center [1365, 149] width 129 height 22
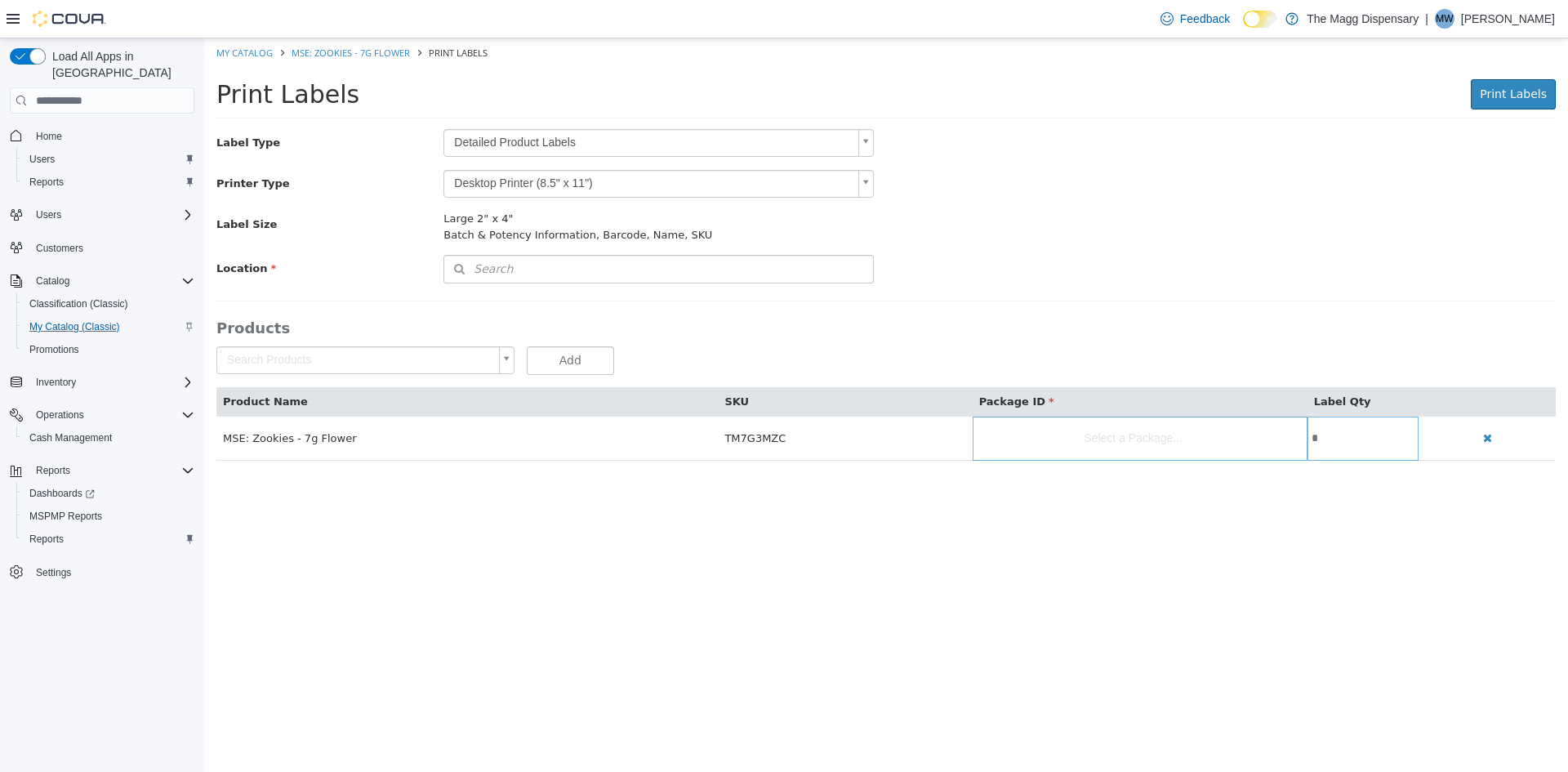
click at [524, 146] on body "Saving Bulk Changes... × My Catalog MSE: Zookies - 7g Flower Print Labels Print…" at bounding box center [886, 258] width 1364 height 439
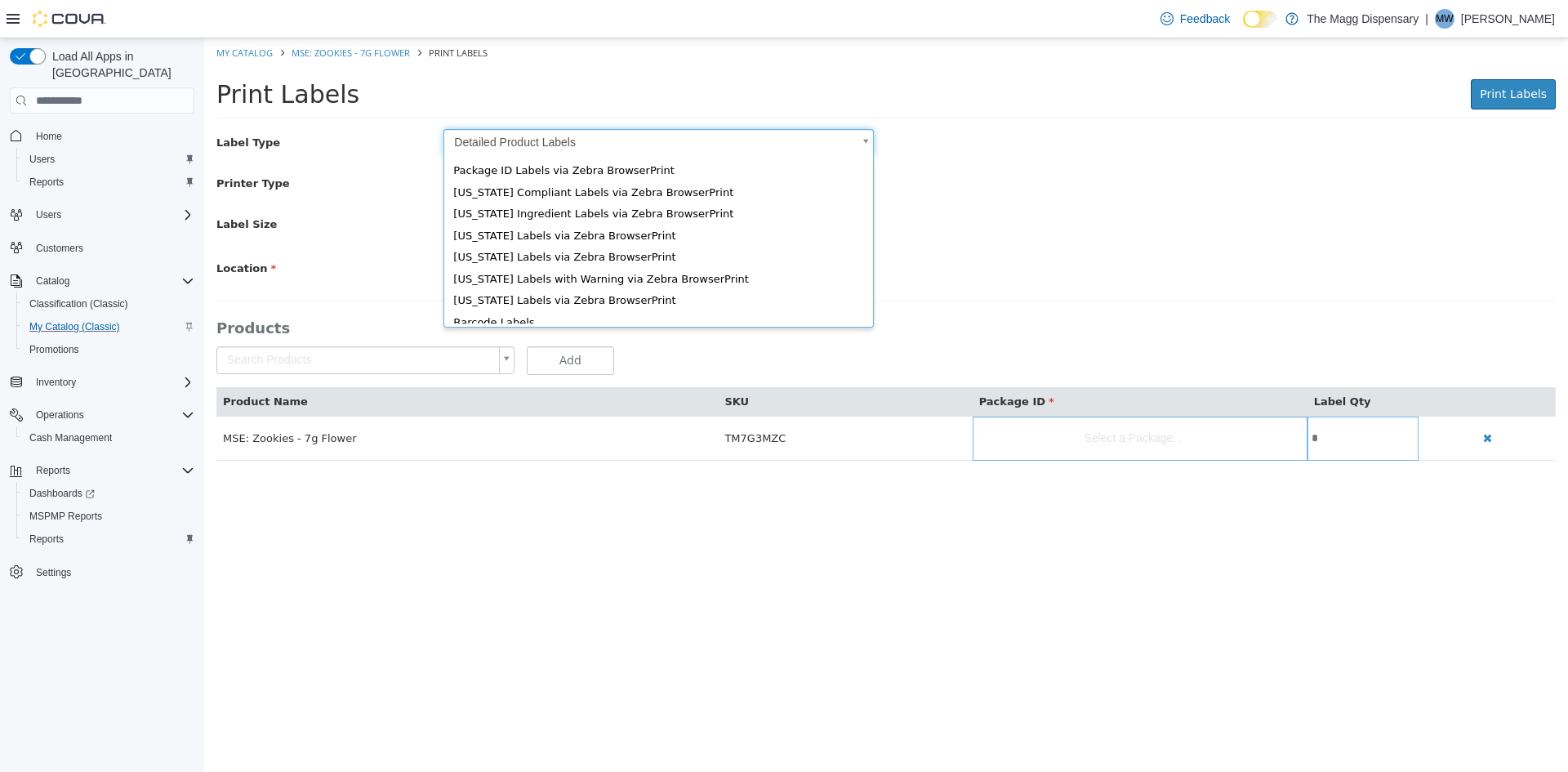
scroll to position [22, 0]
type input "*"
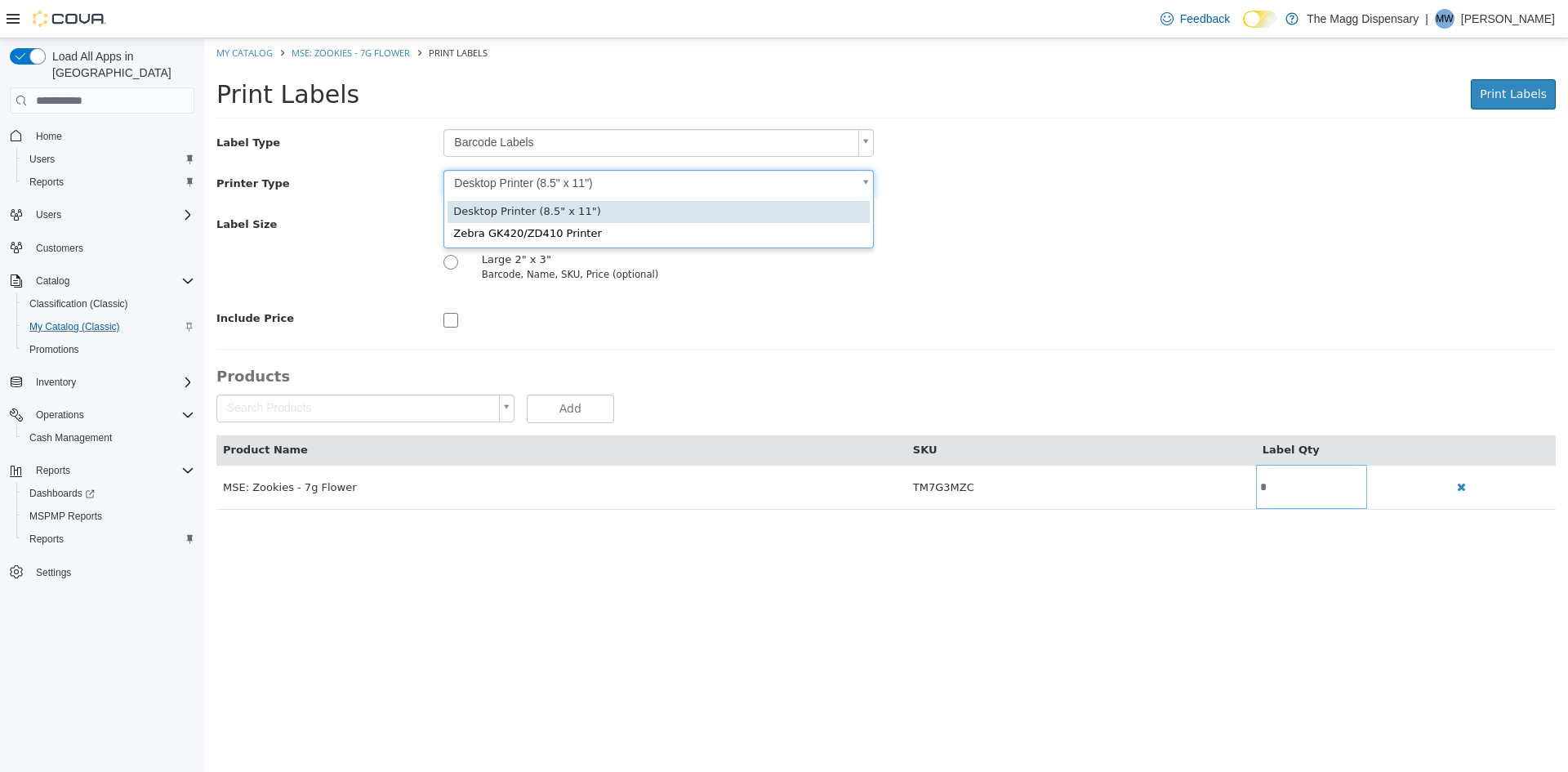
drag, startPoint x: 521, startPoint y: 173, endPoint x: 534, endPoint y: 227, distance: 55.5
click at [521, 173] on body "Saving Bulk Changes... × My Catalog MSE: Zookies - 7g Flower Print Labels Print…" at bounding box center [886, 282] width 1364 height 488
type input "*"
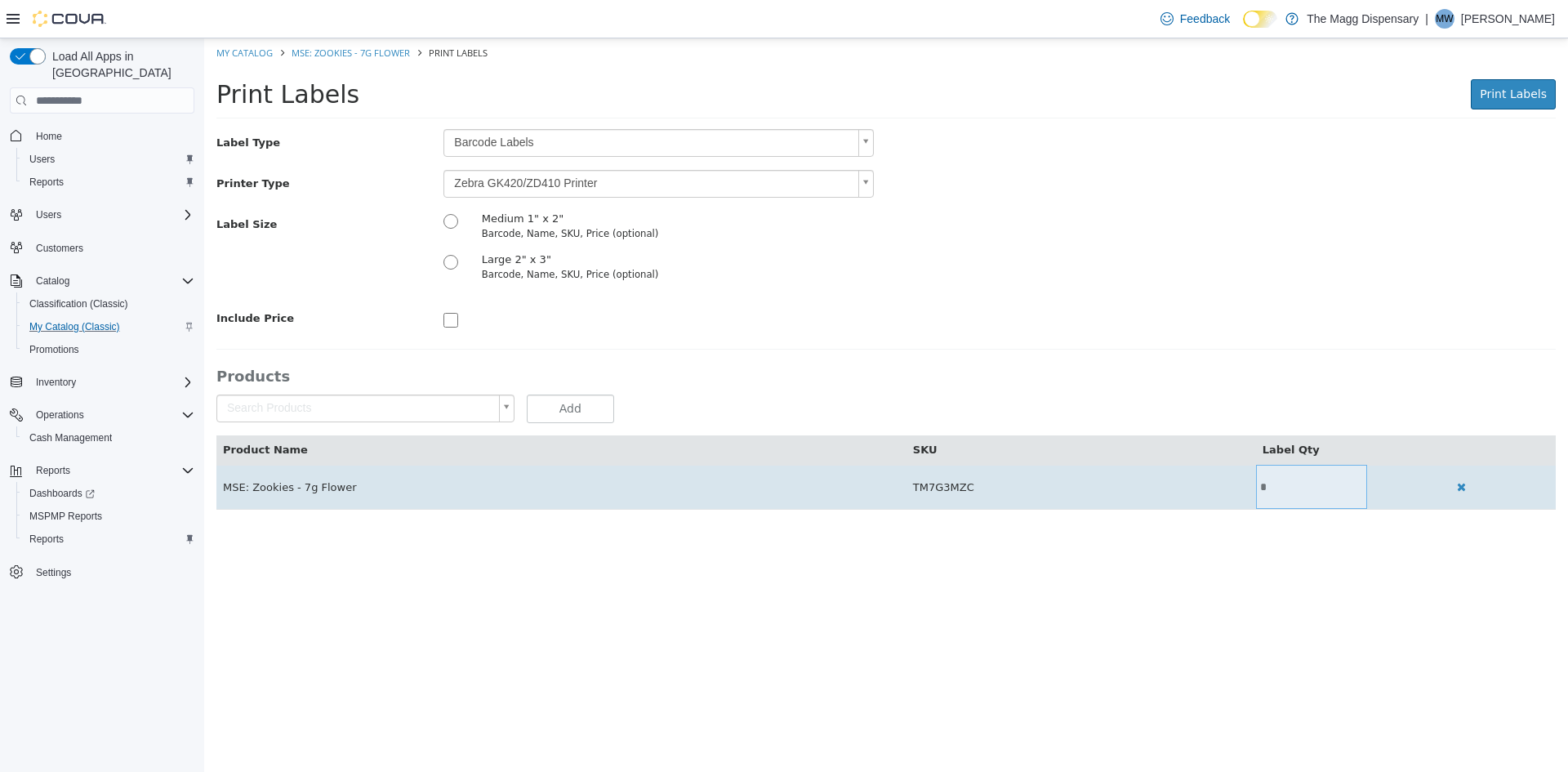
click at [1279, 486] on input "*" at bounding box center [1312, 487] width 112 height 13
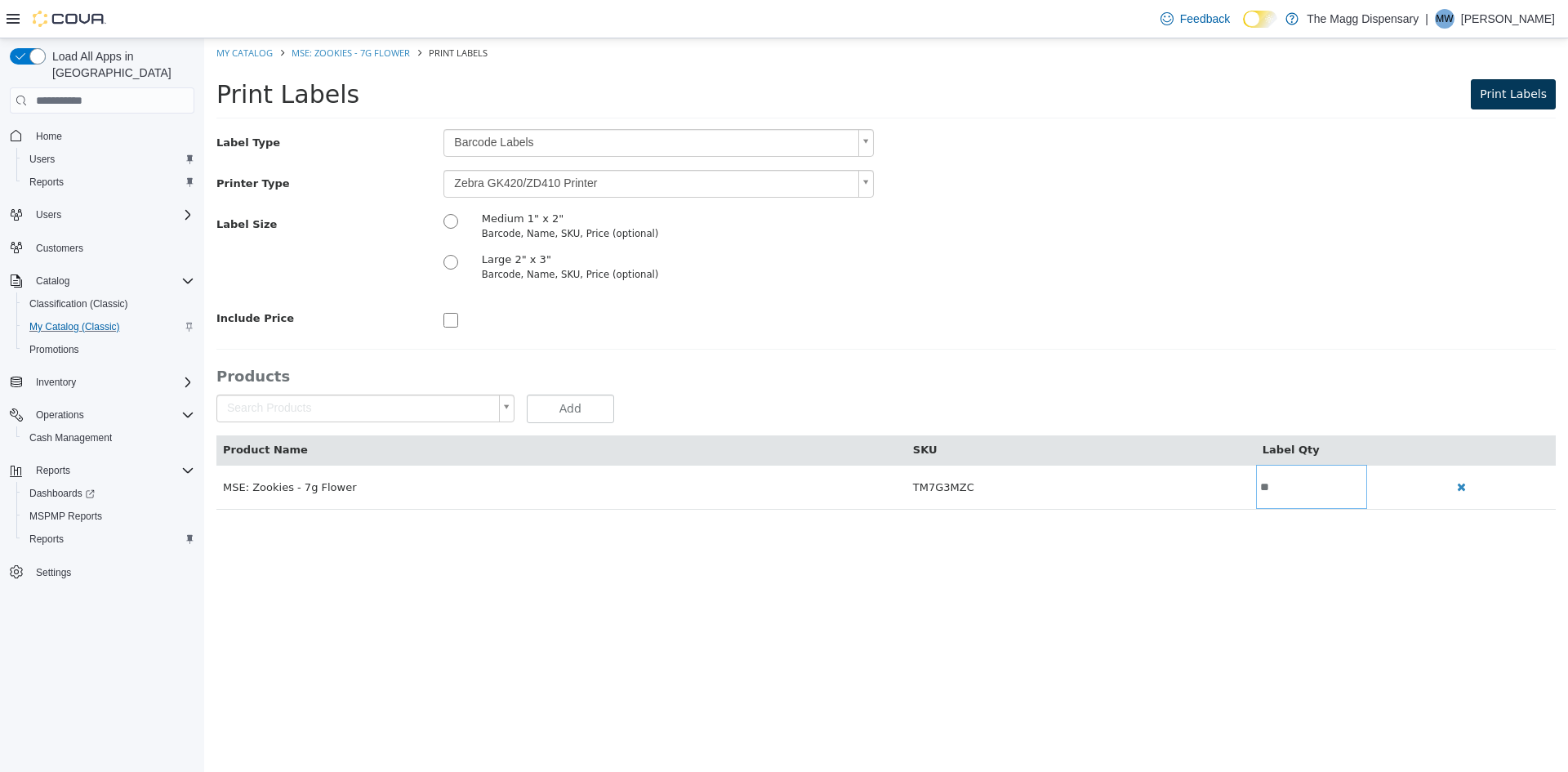
type input "**"
click at [1523, 102] on button "Print Labels" at bounding box center [1513, 95] width 85 height 30
click at [253, 57] on link "My Catalog" at bounding box center [244, 52] width 57 height 13
select select "**********"
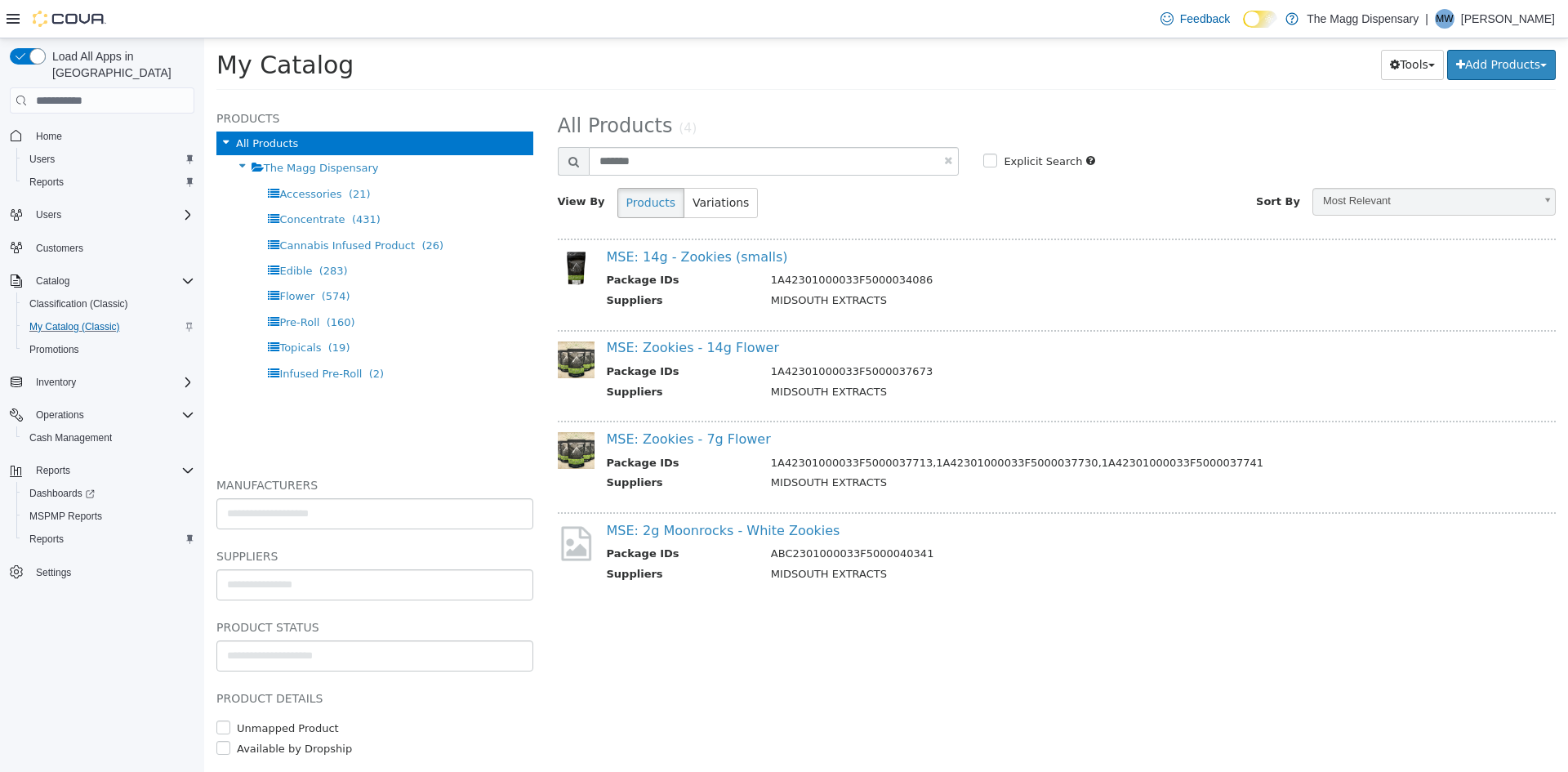
click at [950, 163] on link at bounding box center [948, 160] width 8 height 11
select select "**********"
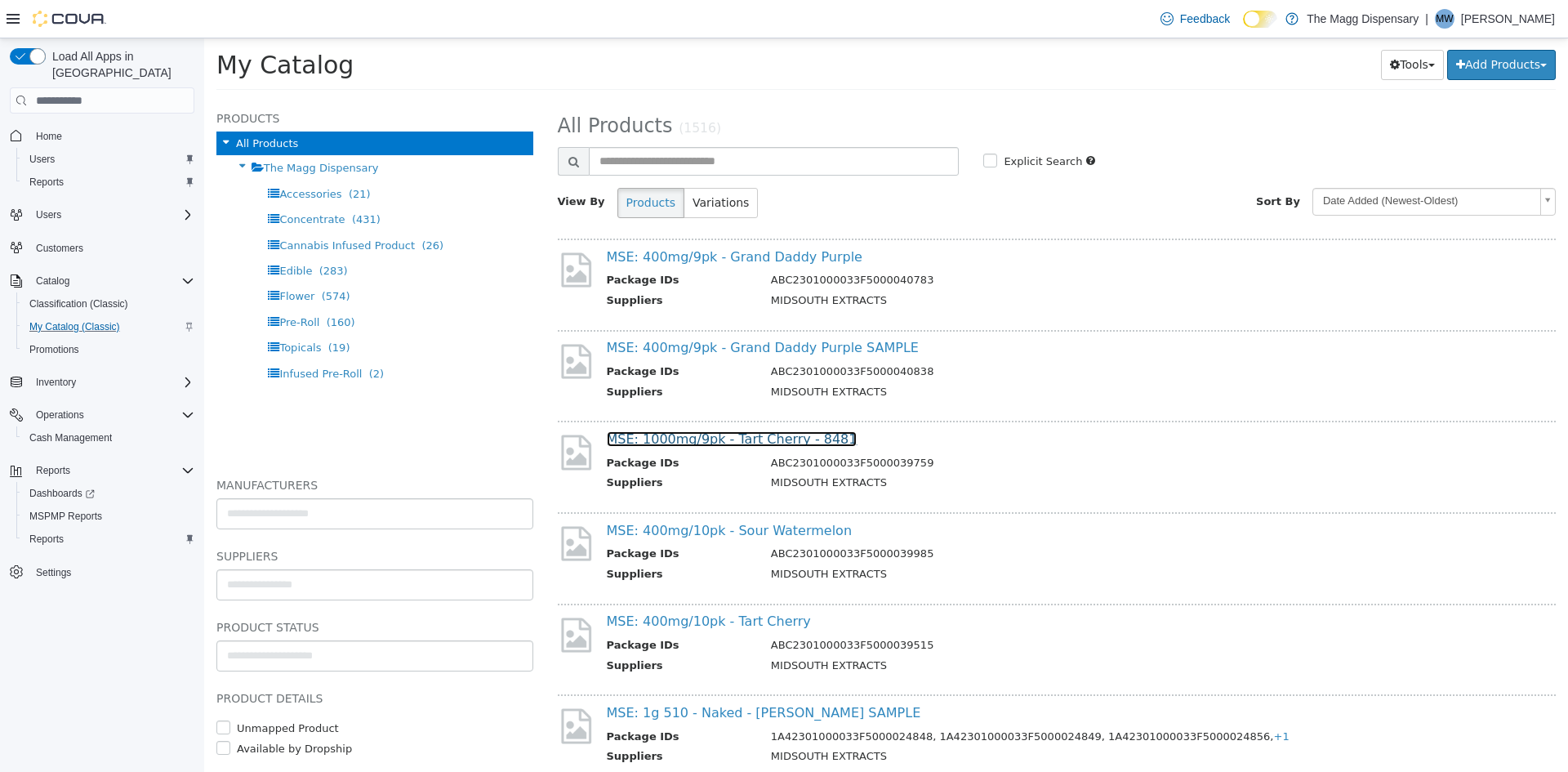
click at [772, 437] on link "MSE: 1000mg/9pk - Tart Cherry - 8481" at bounding box center [732, 439] width 251 height 15
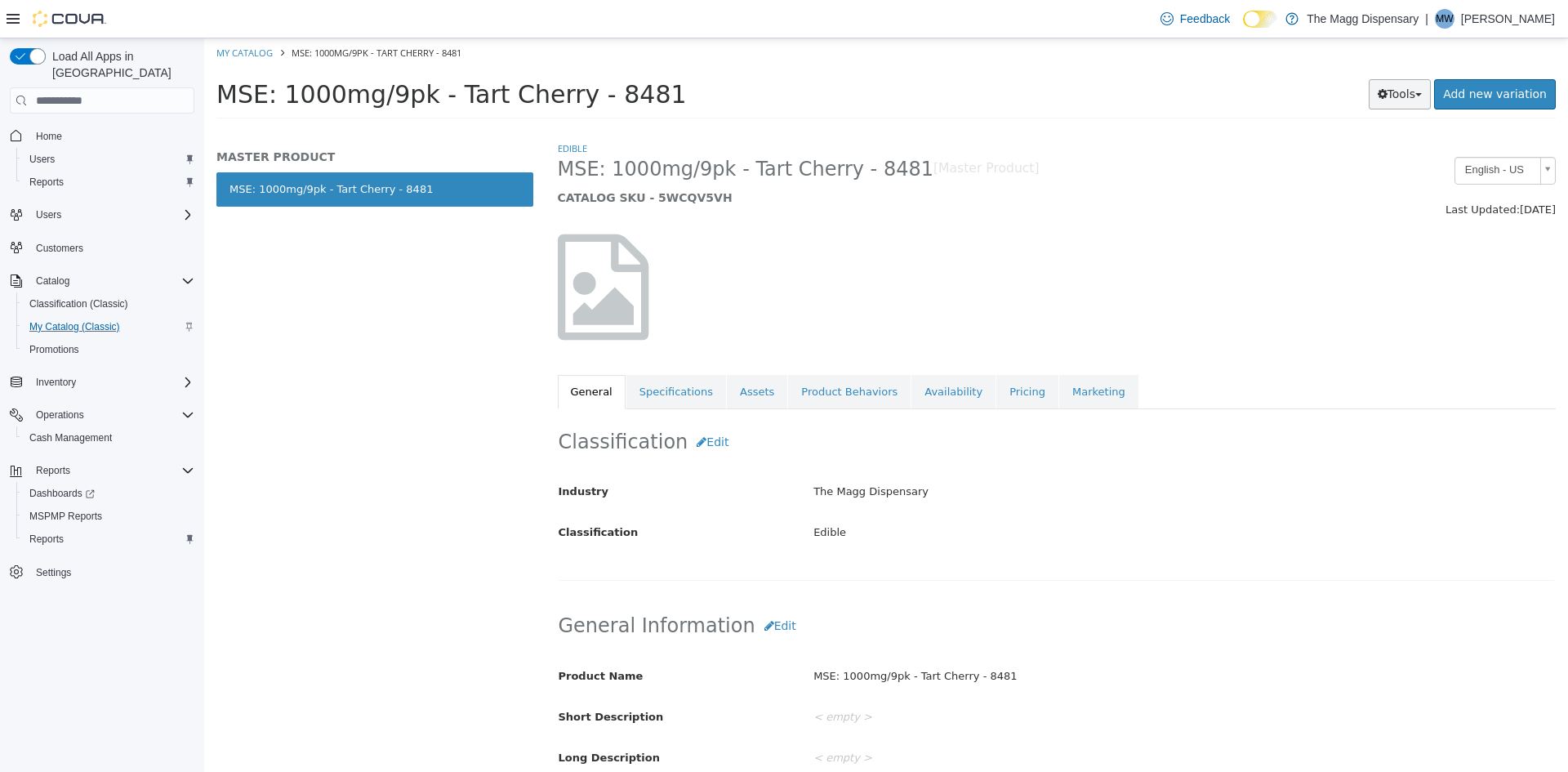
click at [1414, 85] on button "Tools" at bounding box center [1400, 95] width 62 height 30
click at [1365, 142] on link "Print Labels" at bounding box center [1365, 149] width 129 height 22
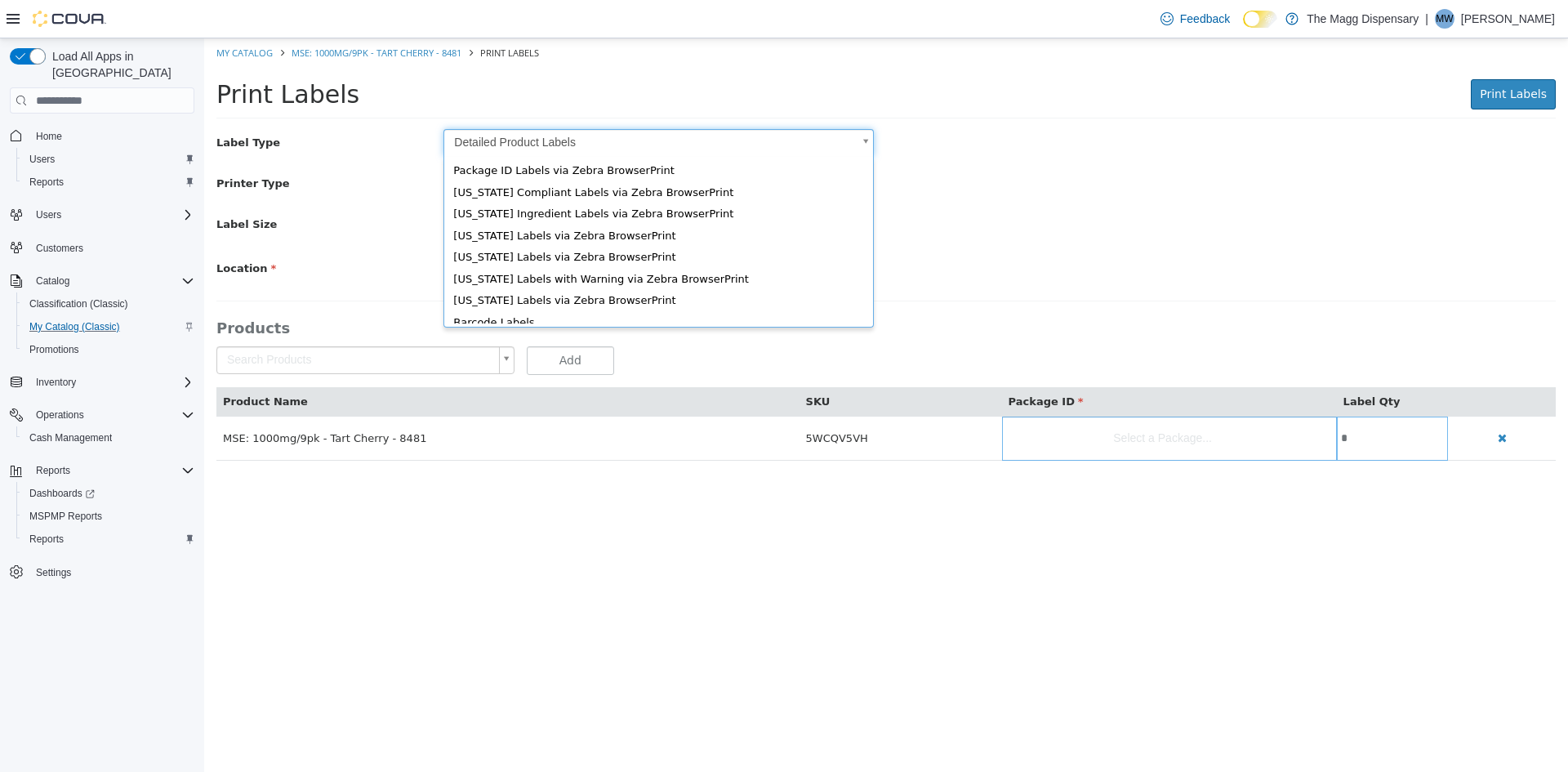
drag, startPoint x: 607, startPoint y: 150, endPoint x: 586, endPoint y: 175, distance: 32.6
click at [607, 150] on body "Saving Bulk Changes... × My Catalog MSE: 1000mg/9pk - Tart Cherry - 8481 Print …" at bounding box center [886, 258] width 1364 height 439
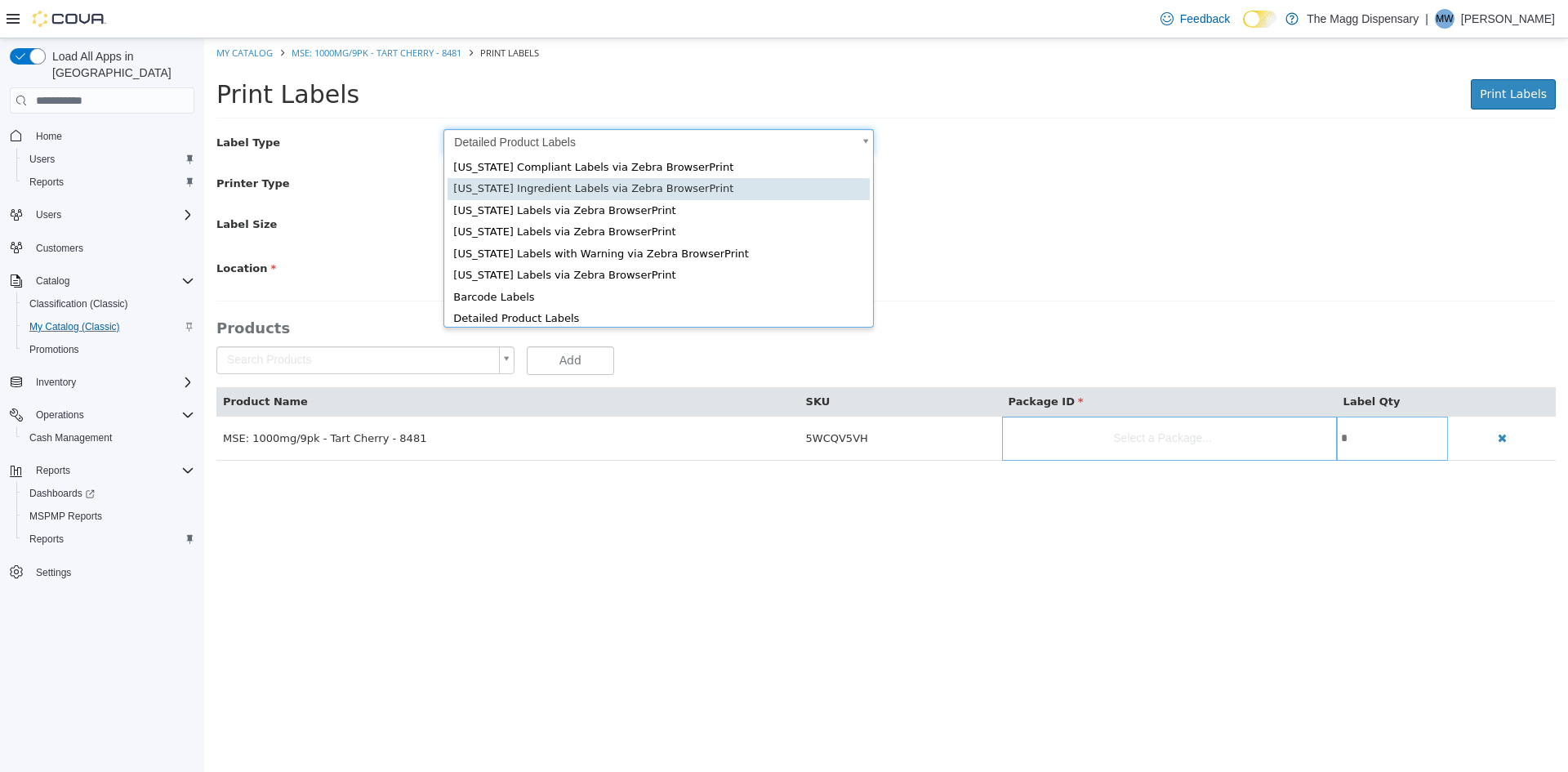
scroll to position [22, 0]
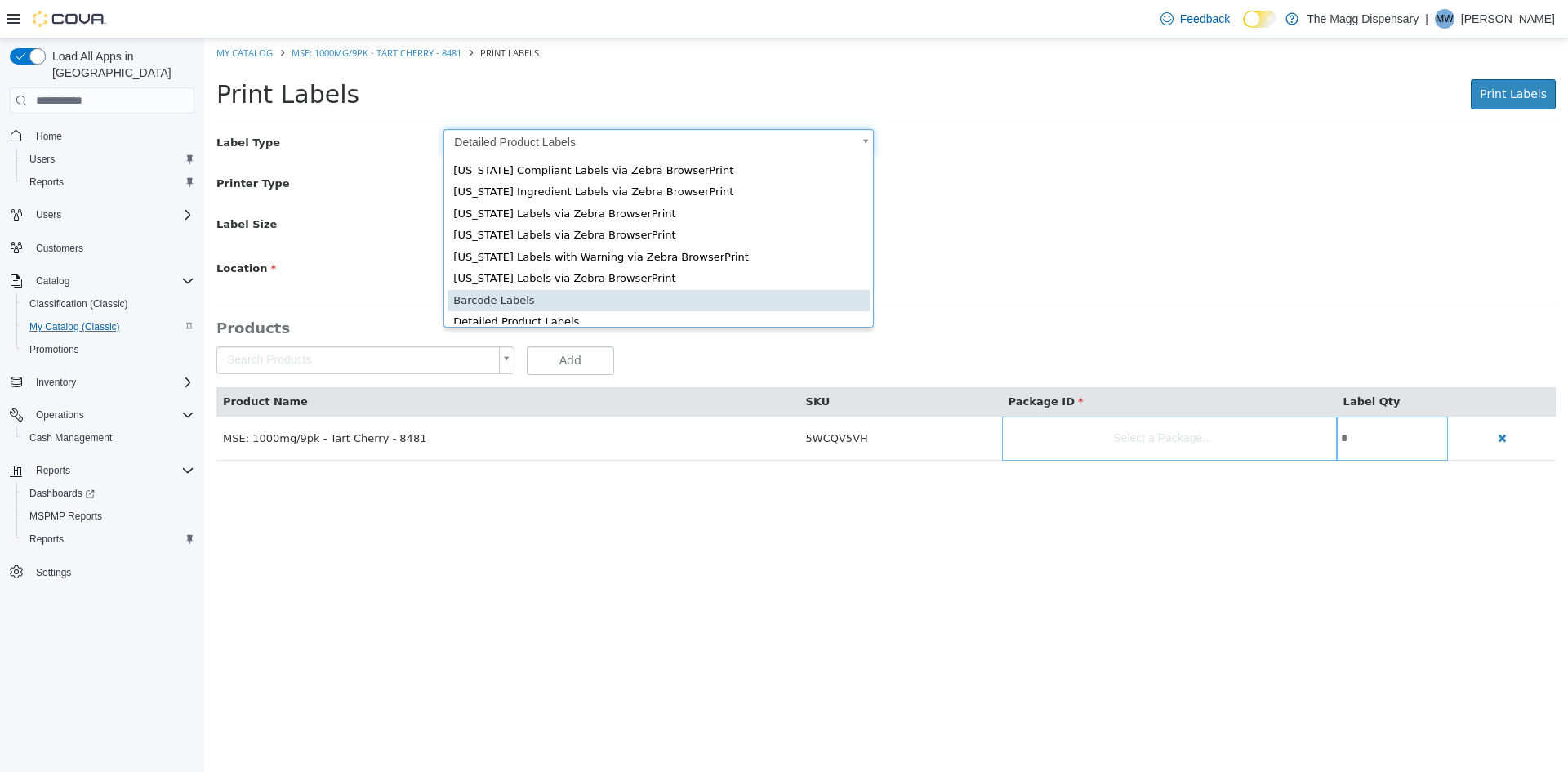
type input "*"
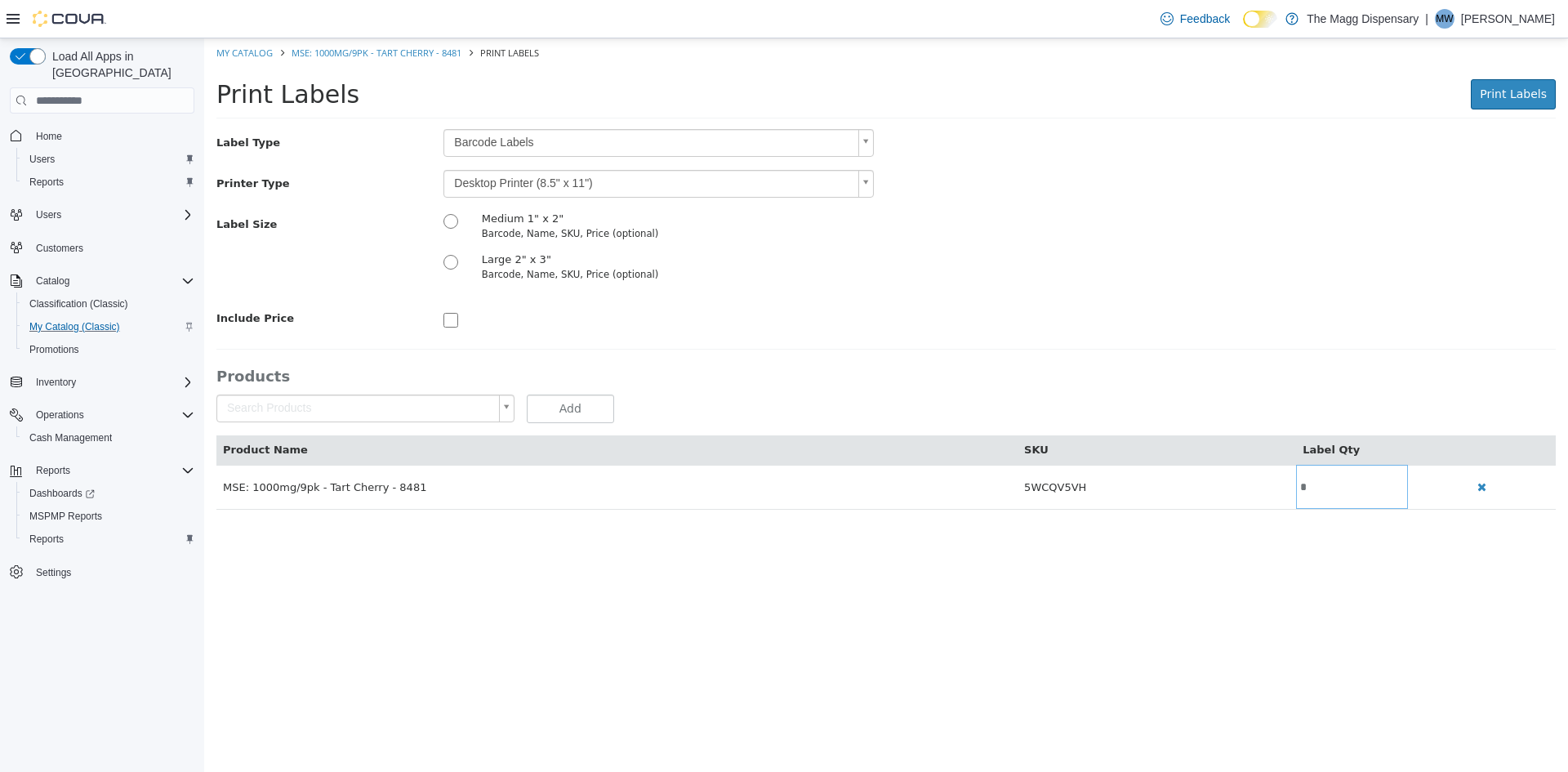
click at [534, 180] on body "Saving Bulk Changes... × My Catalog MSE: 1000mg/9pk - Tart Cherry - 8481 Print …" at bounding box center [886, 282] width 1364 height 488
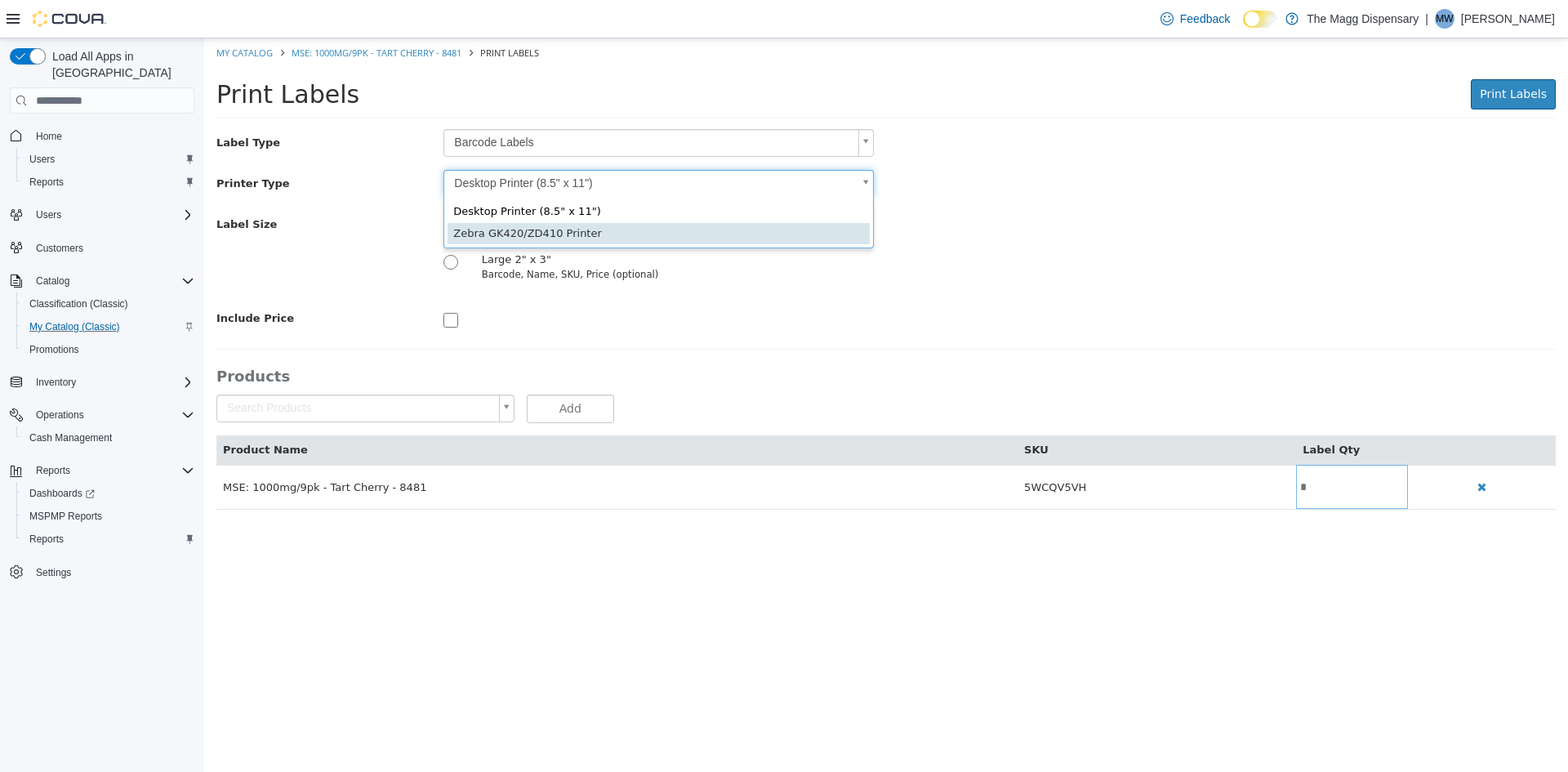
type input "*"
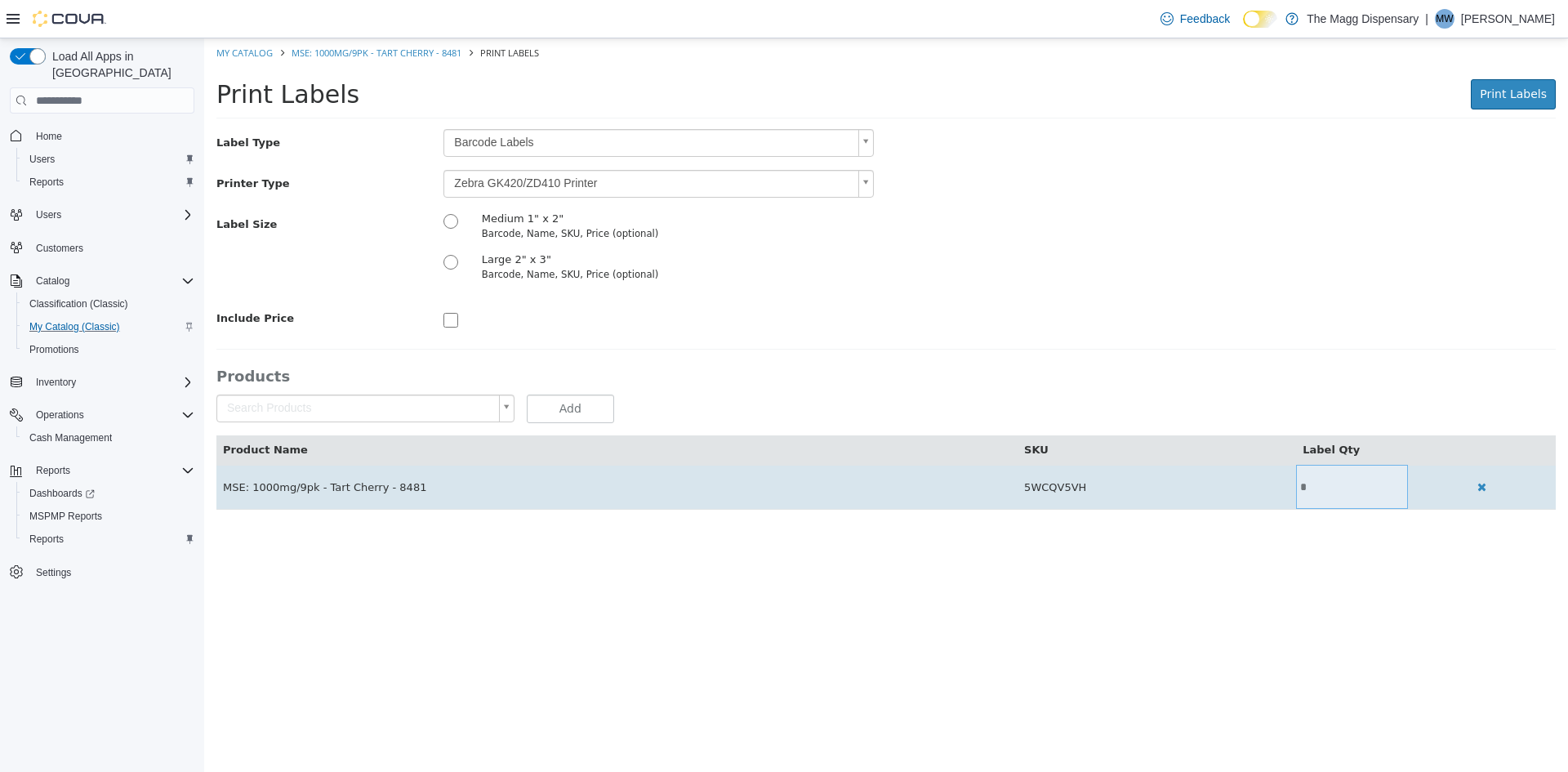
click at [1310, 481] on input "*" at bounding box center [1352, 487] width 112 height 13
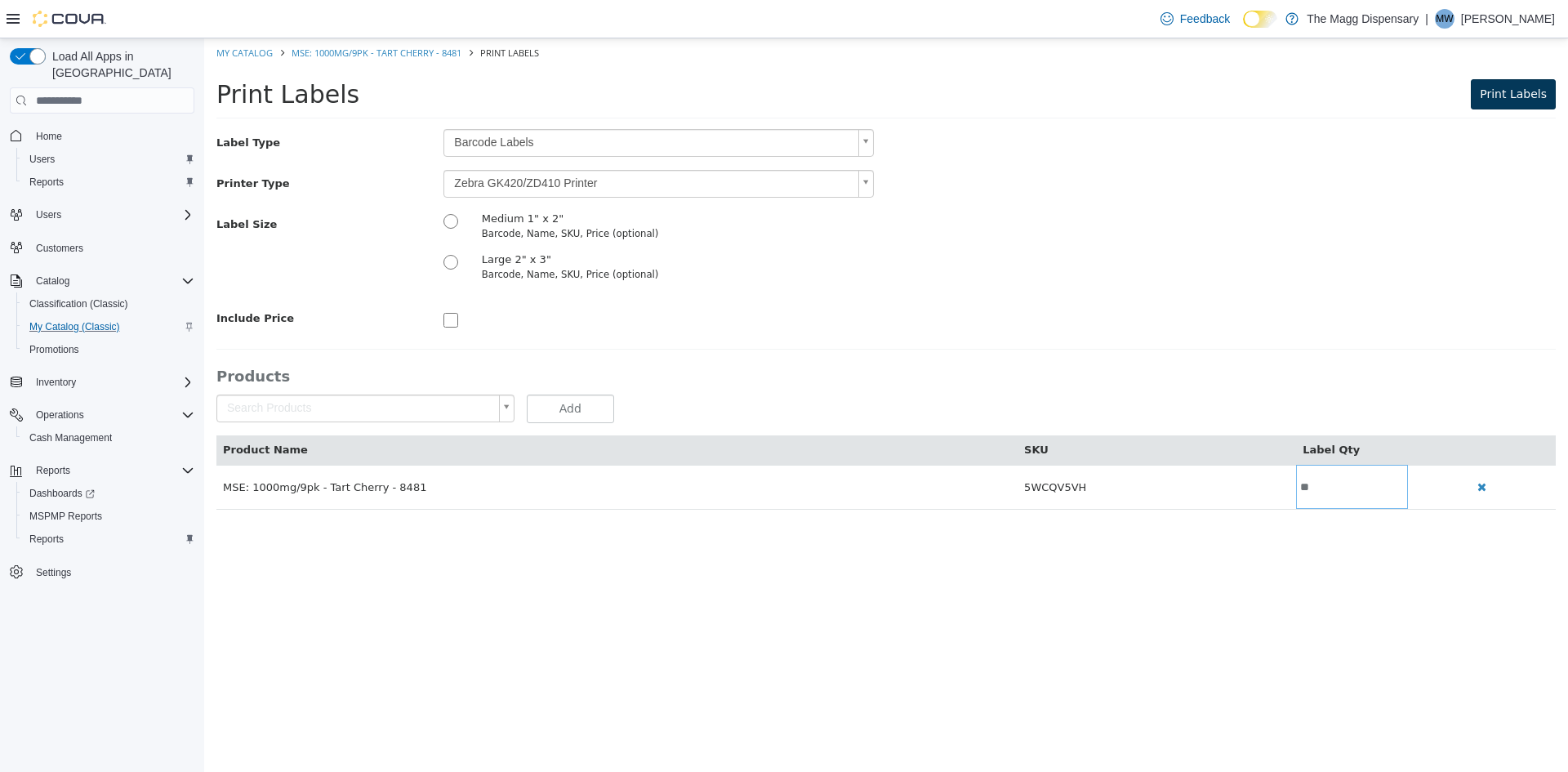
type input "**"
click at [1527, 97] on span "Print Labels" at bounding box center [1513, 93] width 67 height 13
click at [99, 320] on span "My Catalog (Classic)" at bounding box center [74, 326] width 90 height 13
click at [231, 54] on link "My Catalog" at bounding box center [244, 52] width 57 height 13
select select "**********"
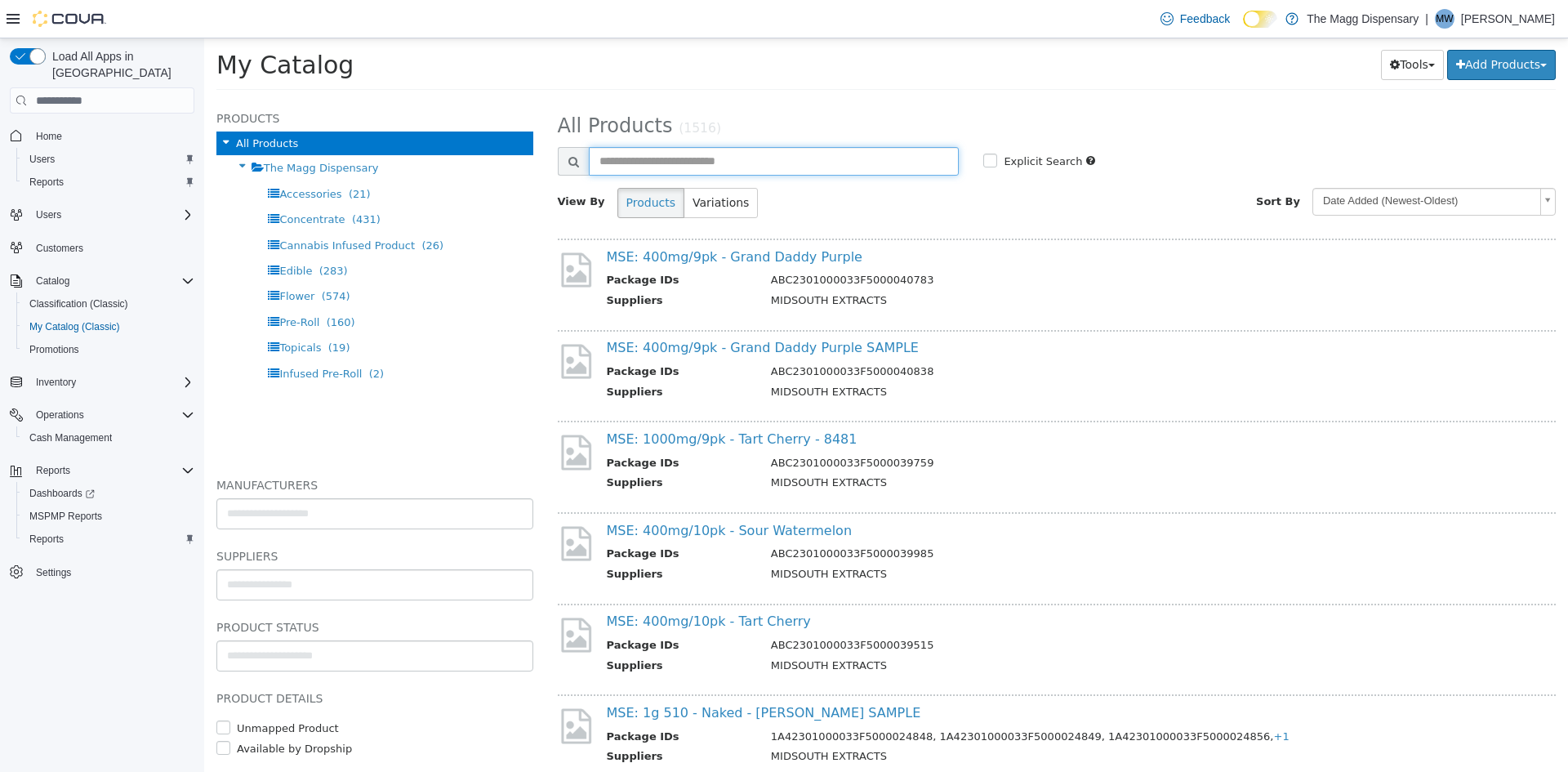
click at [754, 155] on input "text" at bounding box center [773, 161] width 371 height 29
type input "**********"
select select "**********"
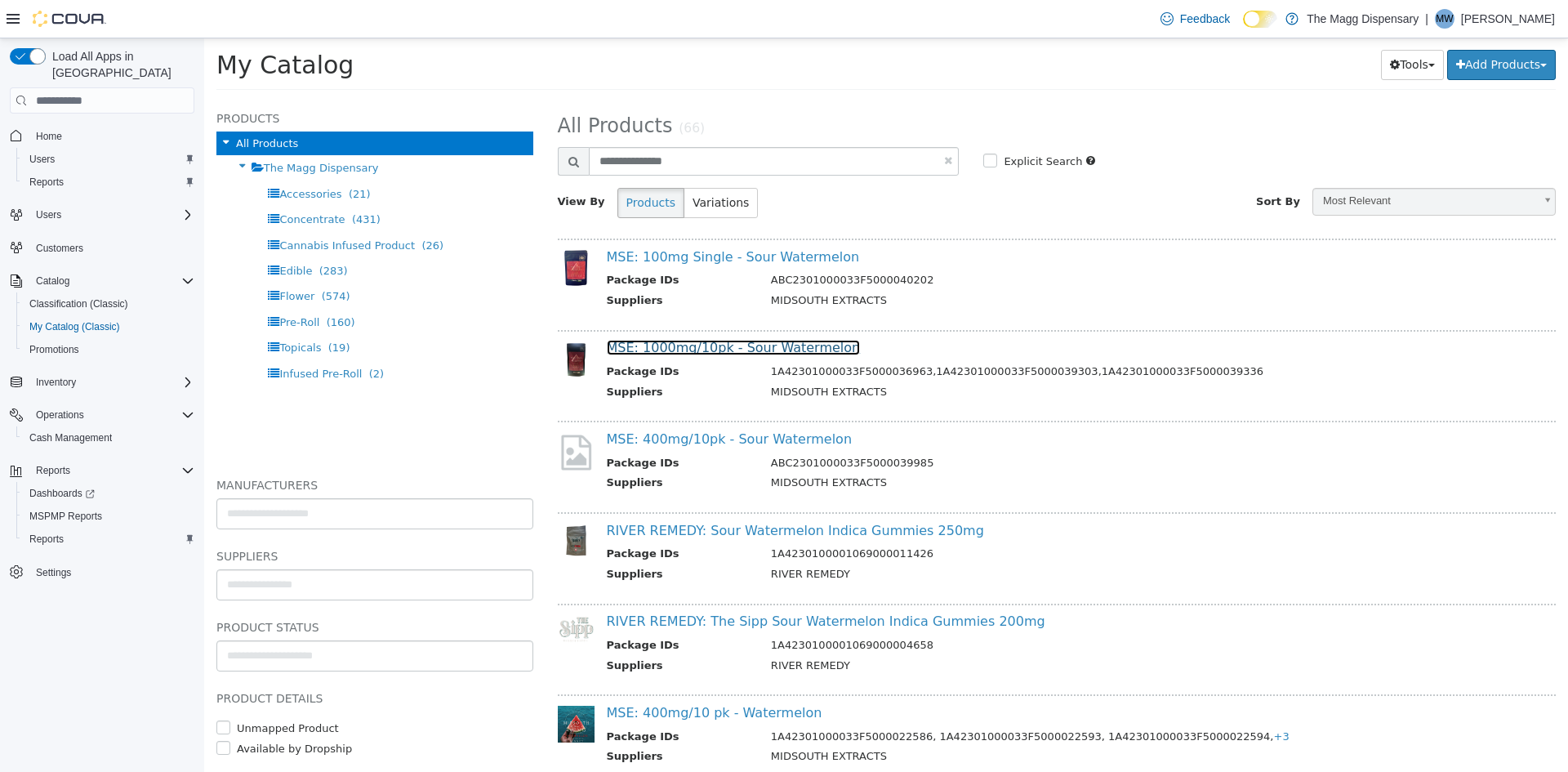
click at [761, 351] on link "MSE: 1000mg/10pk - Sour Watermelon" at bounding box center [734, 347] width 254 height 15
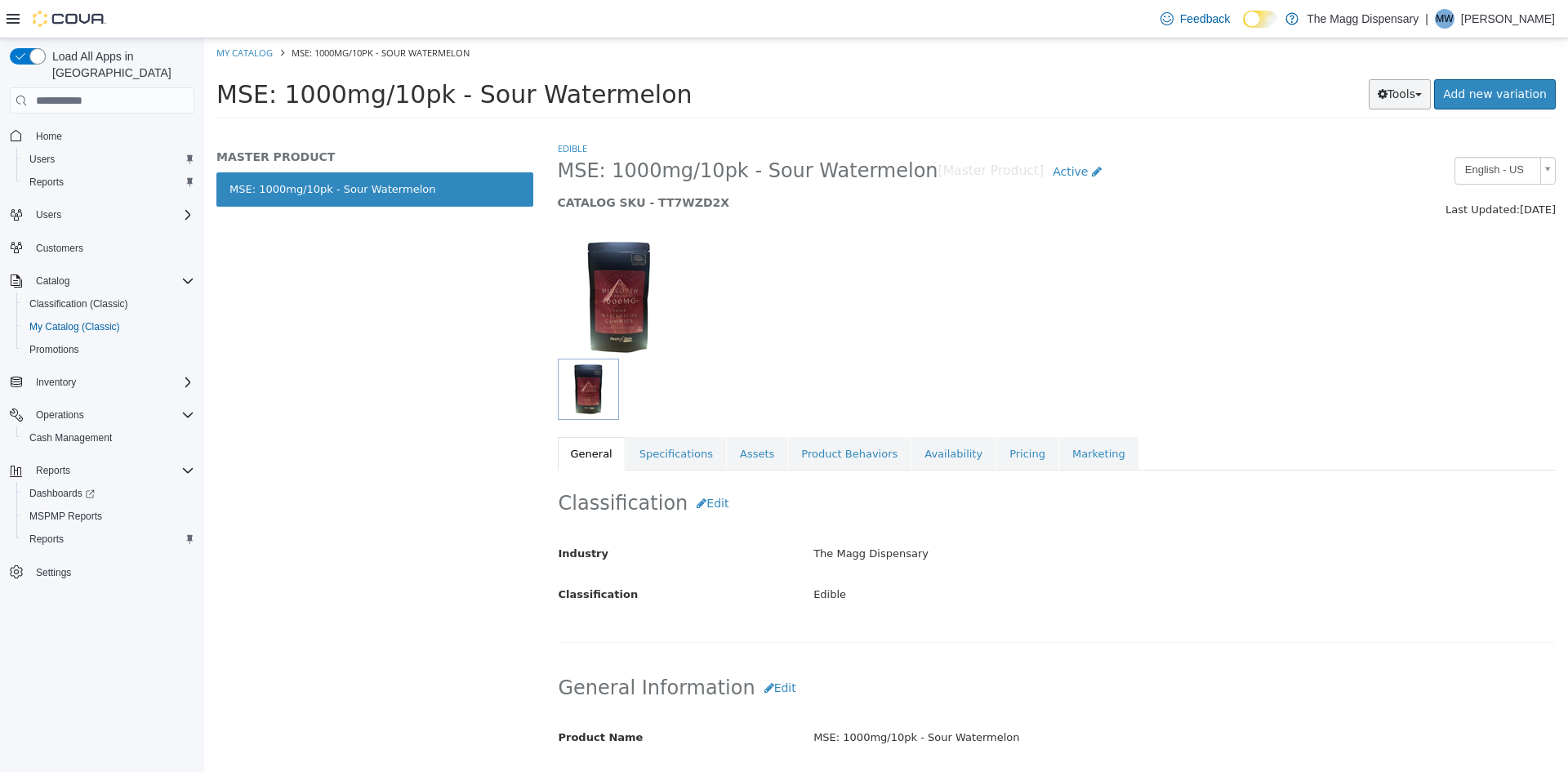
click at [1400, 95] on button "Tools" at bounding box center [1400, 95] width 62 height 30
click at [1373, 147] on link "Print Labels" at bounding box center [1365, 149] width 129 height 22
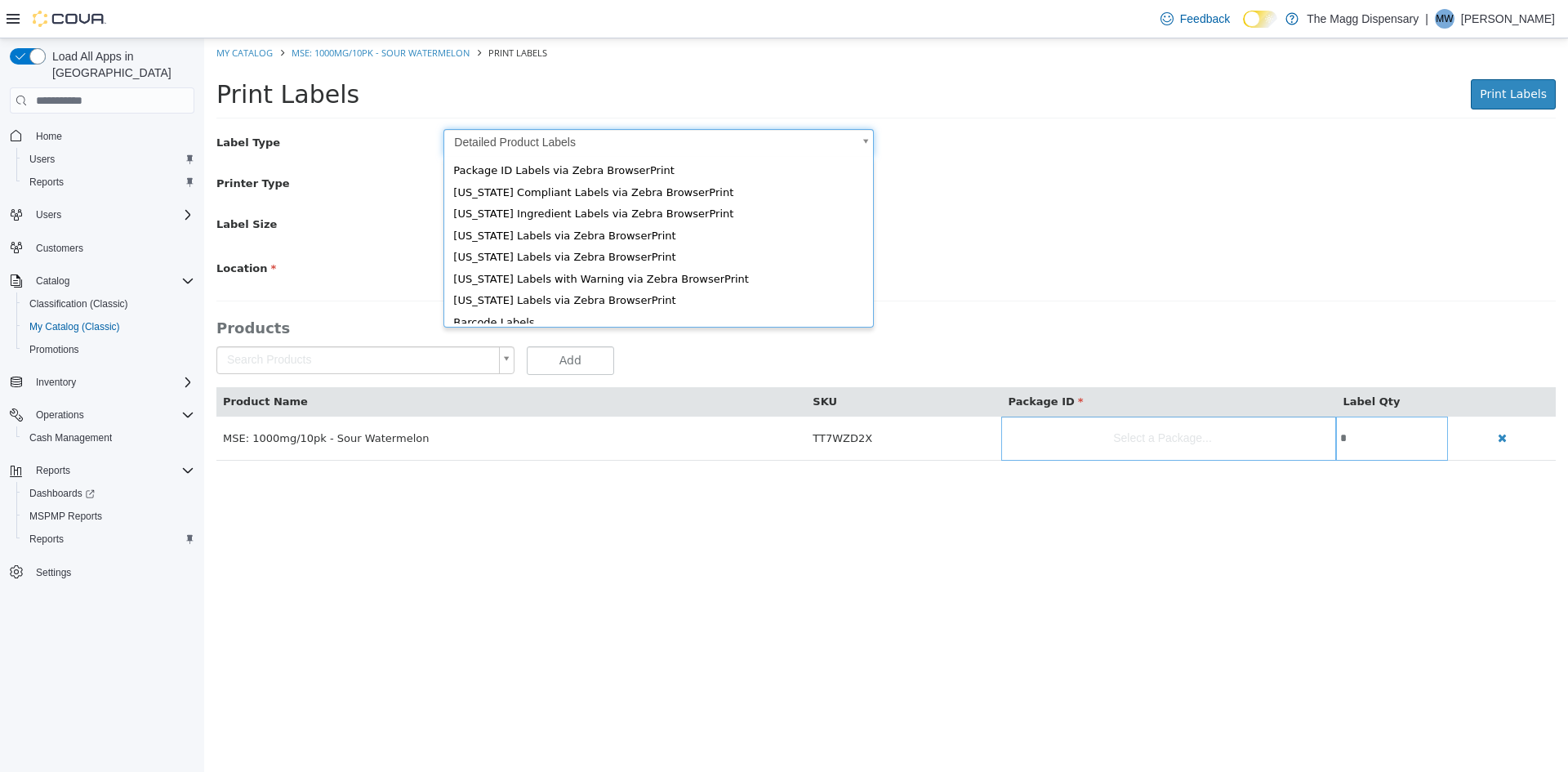
click at [598, 144] on body "Saving Bulk Changes... × My Catalog MSE: 1000mg/10pk - Sour Watermelon Print La…" at bounding box center [886, 258] width 1364 height 439
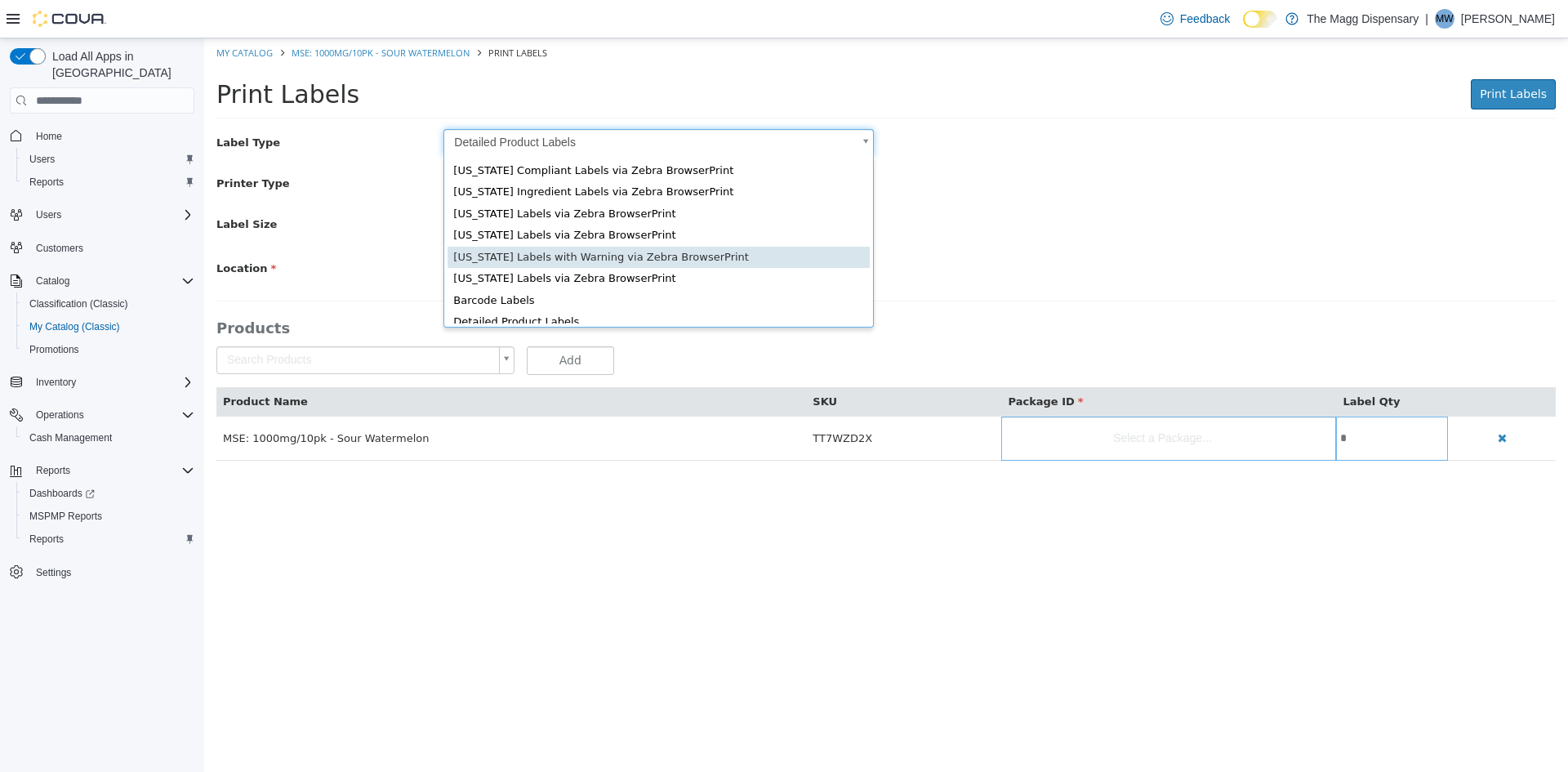
scroll to position [25, 0]
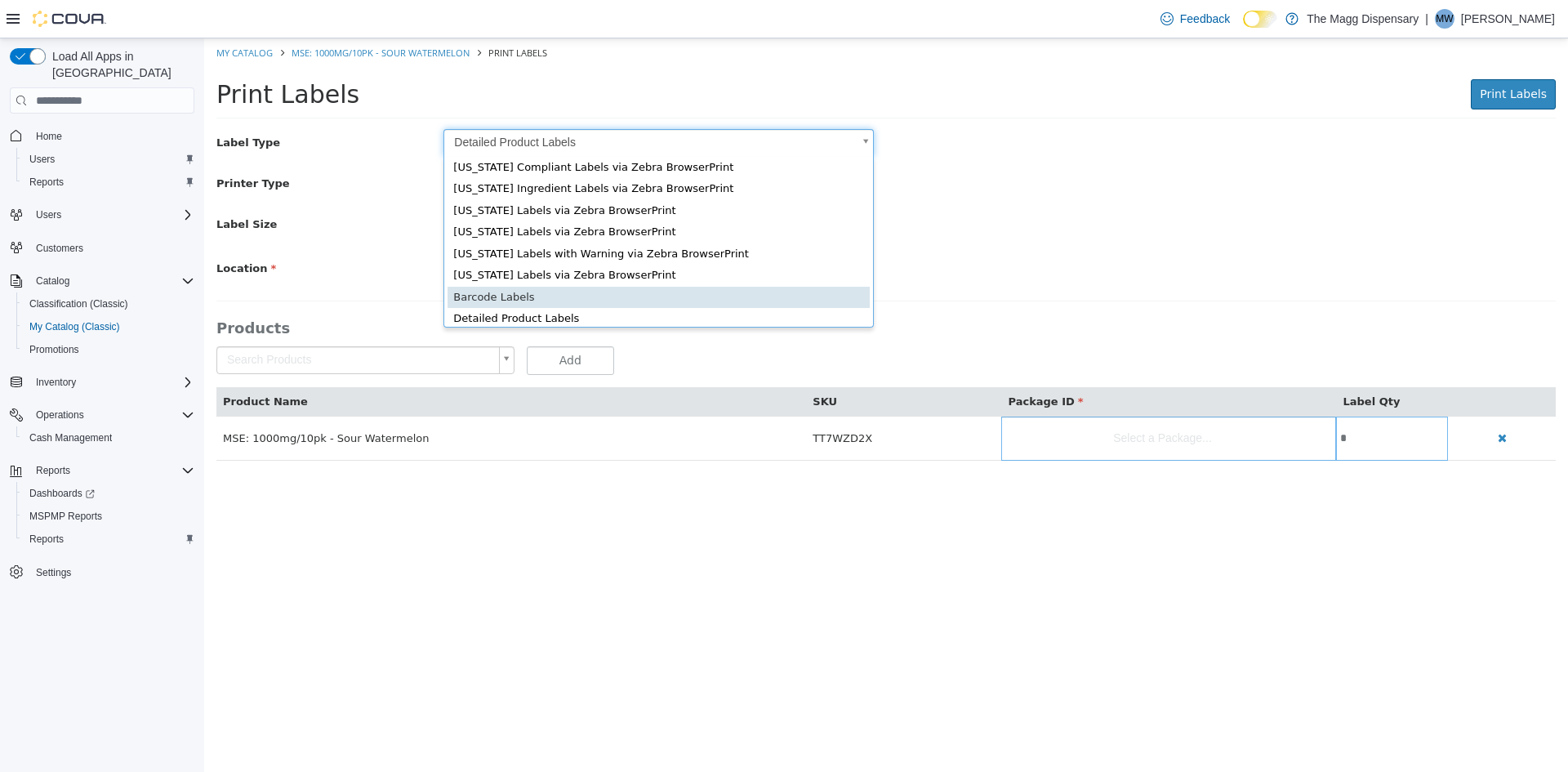
type input "*"
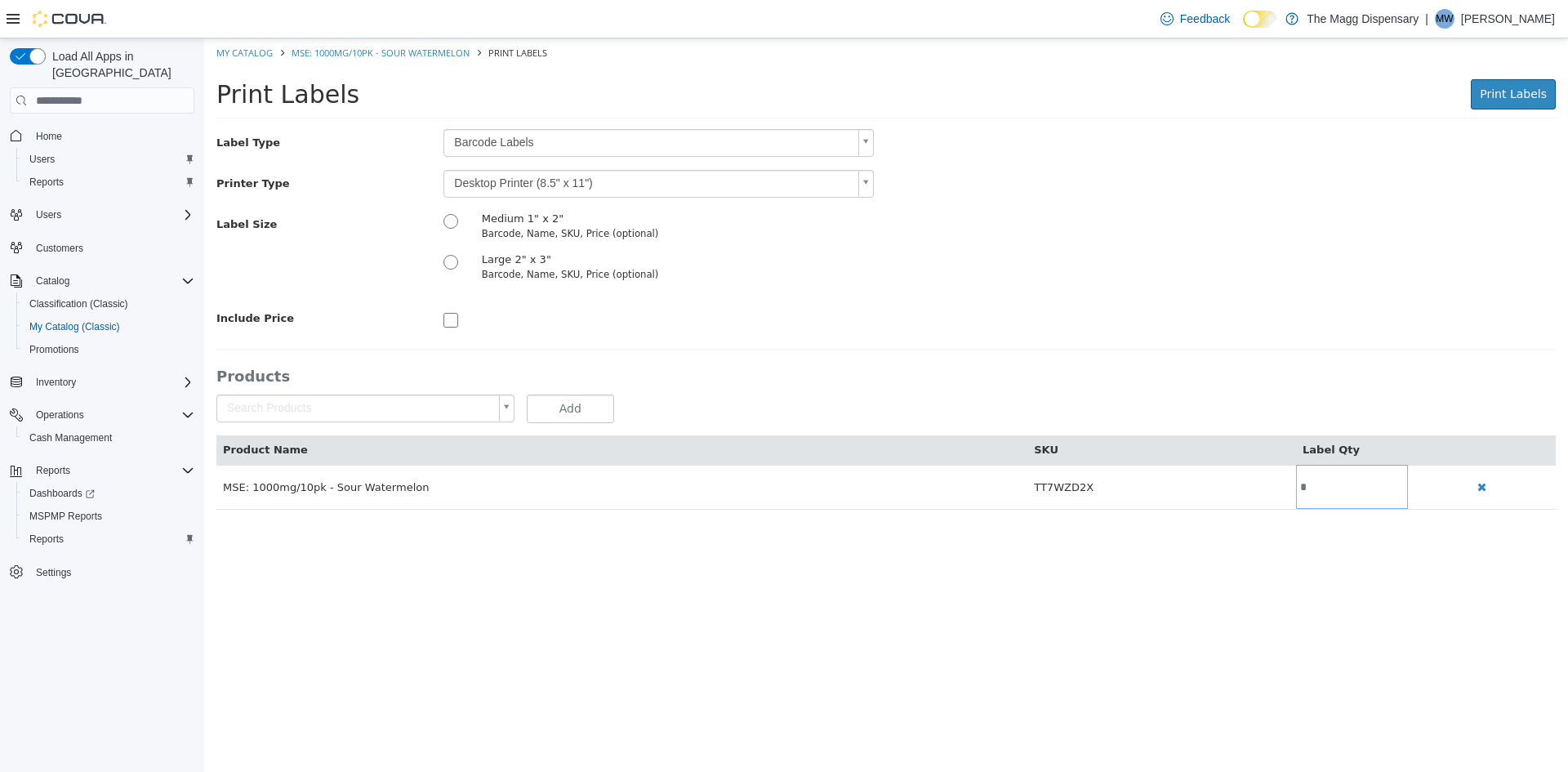
click at [510, 187] on body "Saving Bulk Changes... × My Catalog MSE: 1000mg/10pk - Sour Watermelon Print La…" at bounding box center [886, 282] width 1364 height 488
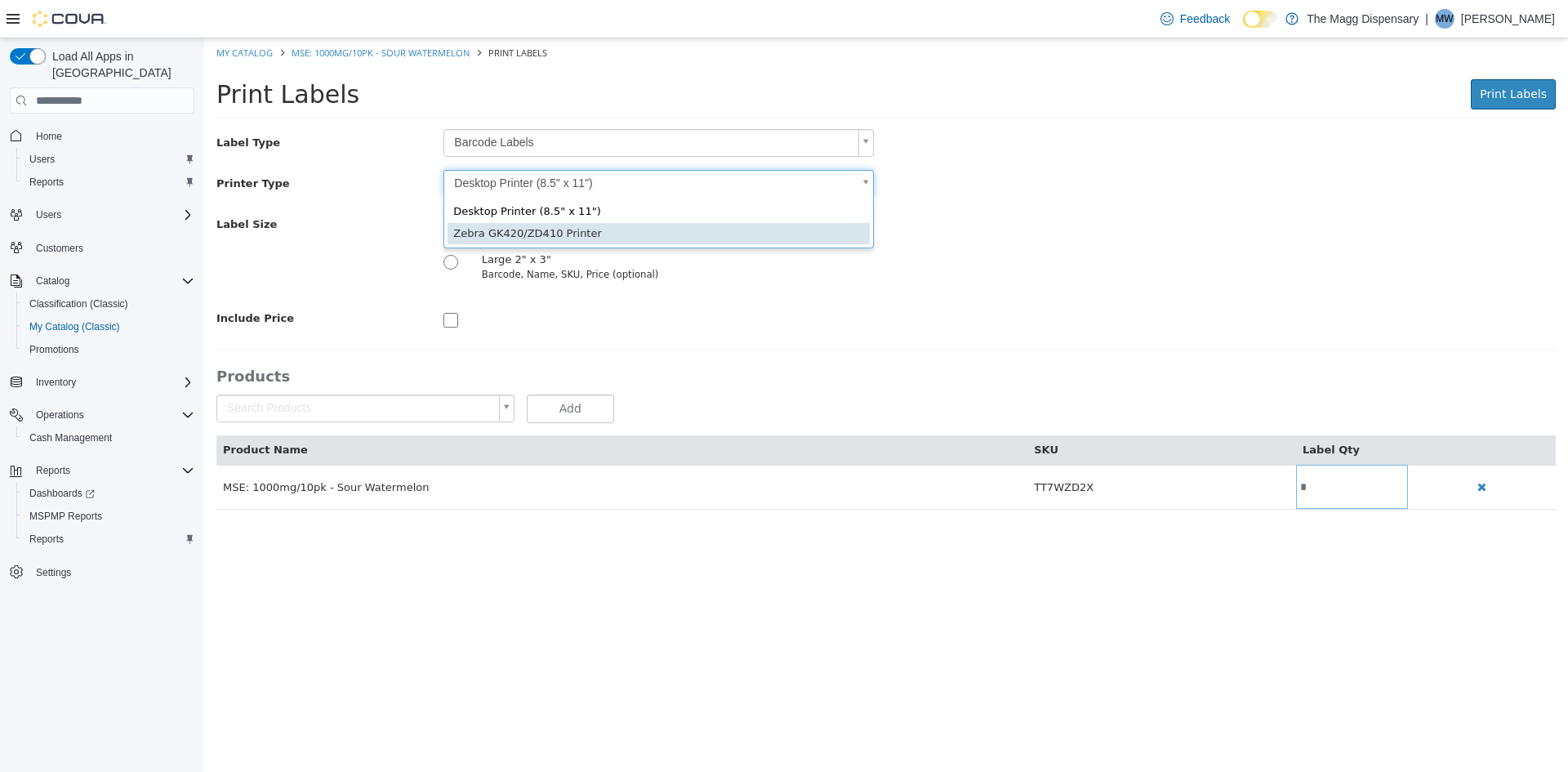
type input "*"
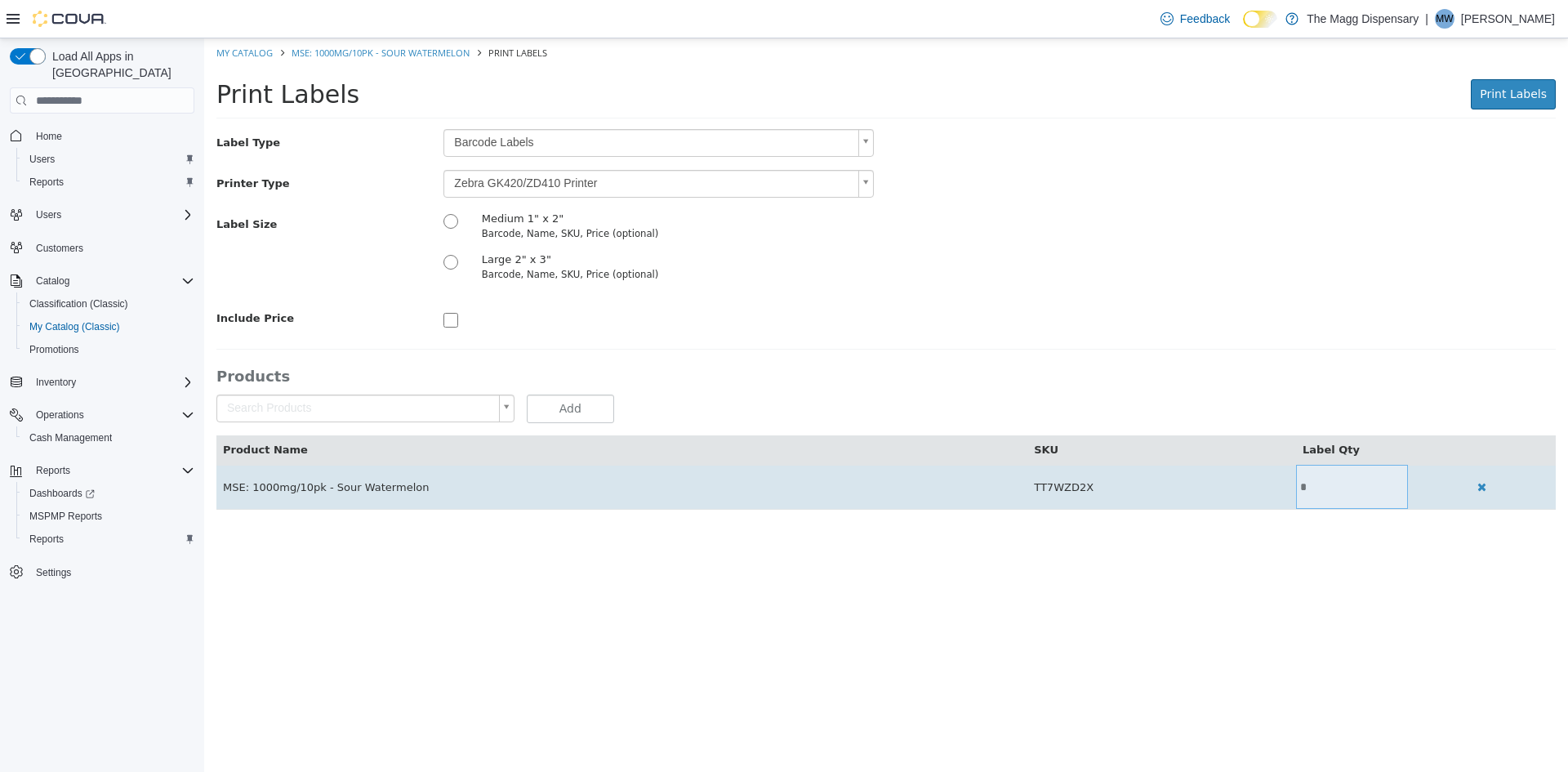
click at [1343, 483] on input "*" at bounding box center [1352, 487] width 112 height 13
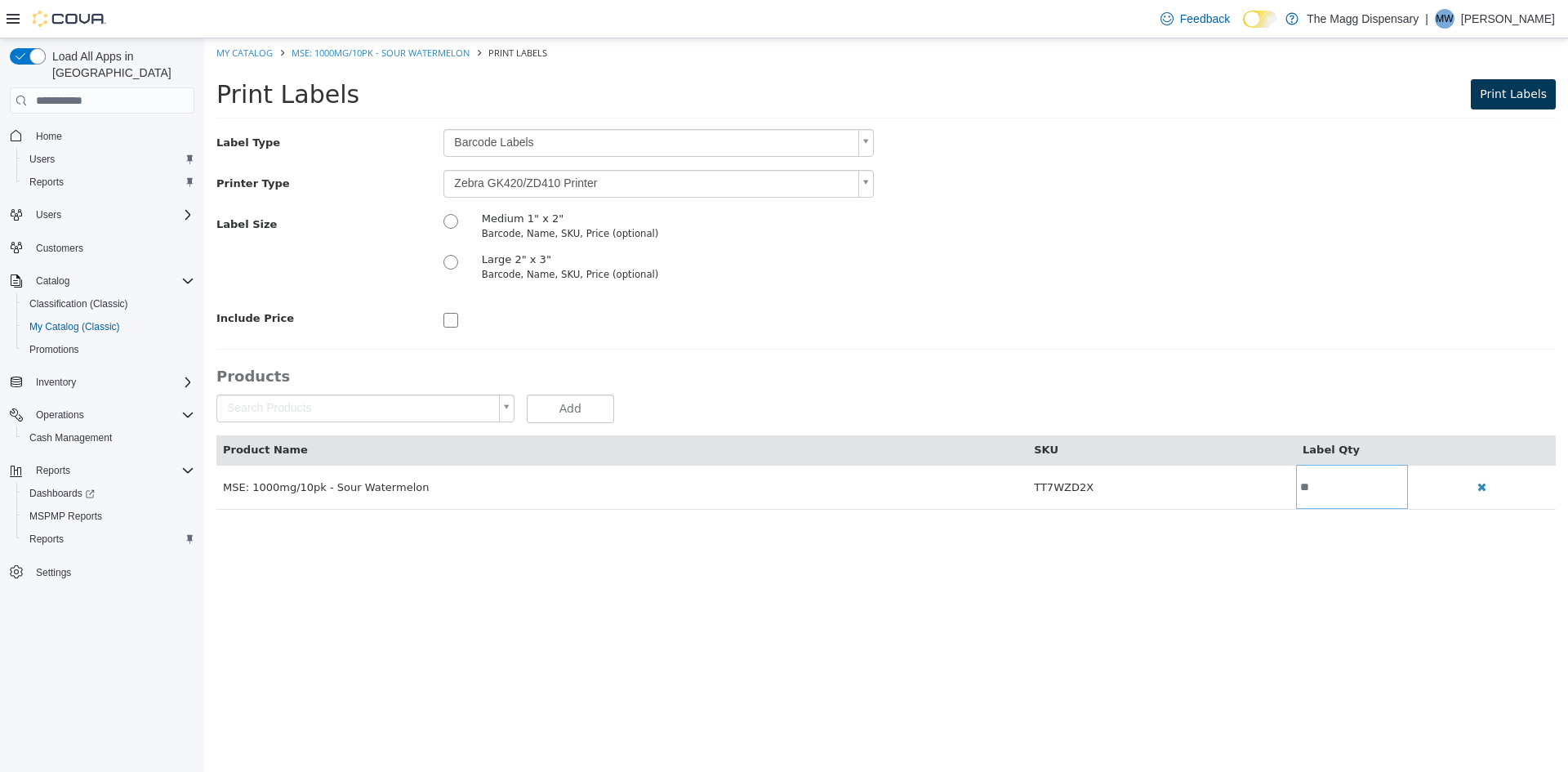
type input "**"
click at [1526, 101] on span "Print Labels" at bounding box center [1513, 93] width 67 height 13
click at [234, 52] on link "My Catalog" at bounding box center [244, 52] width 57 height 13
select select "**********"
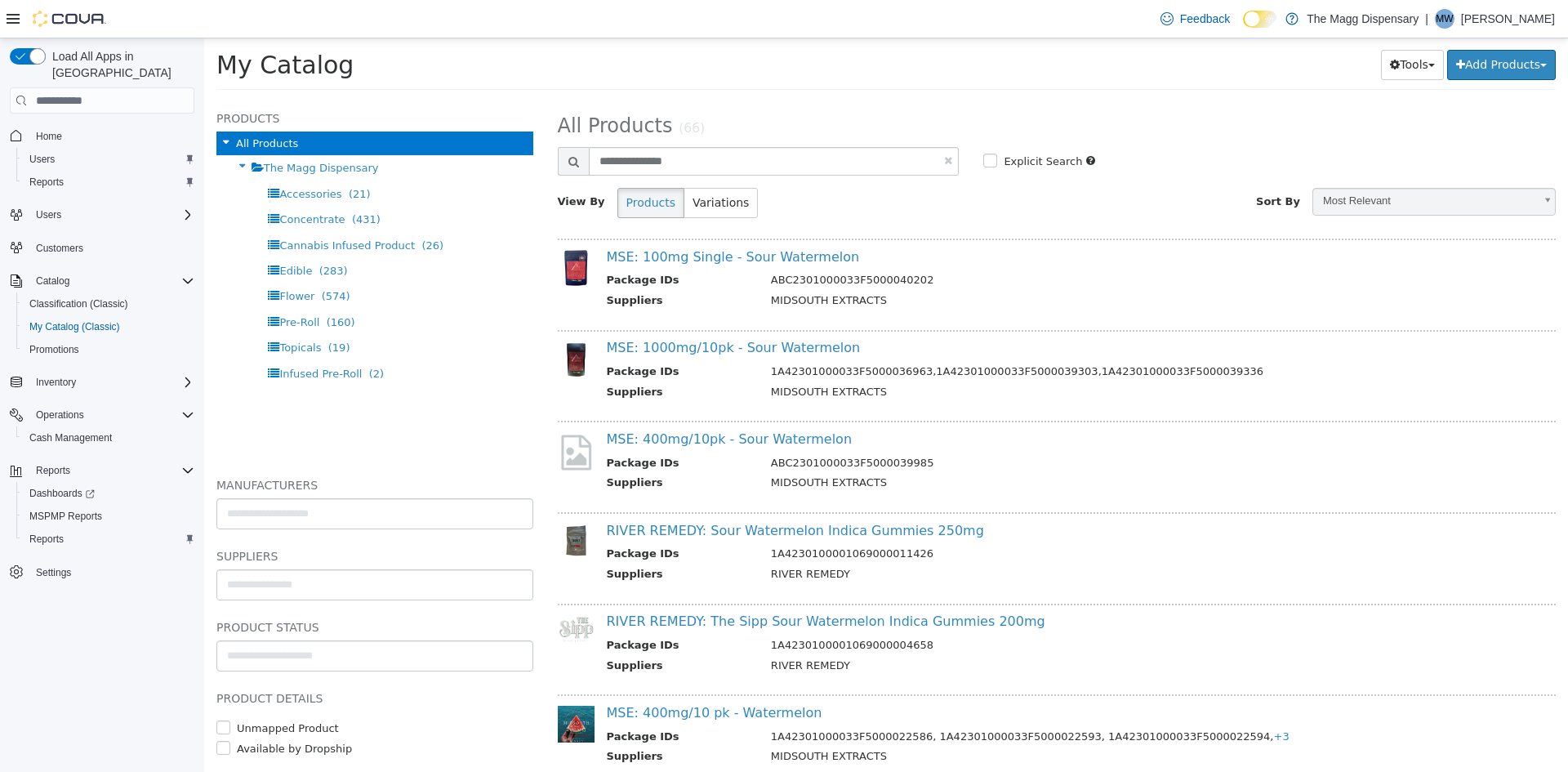
click at [944, 157] on link at bounding box center [948, 160] width 8 height 11
select select "**********"
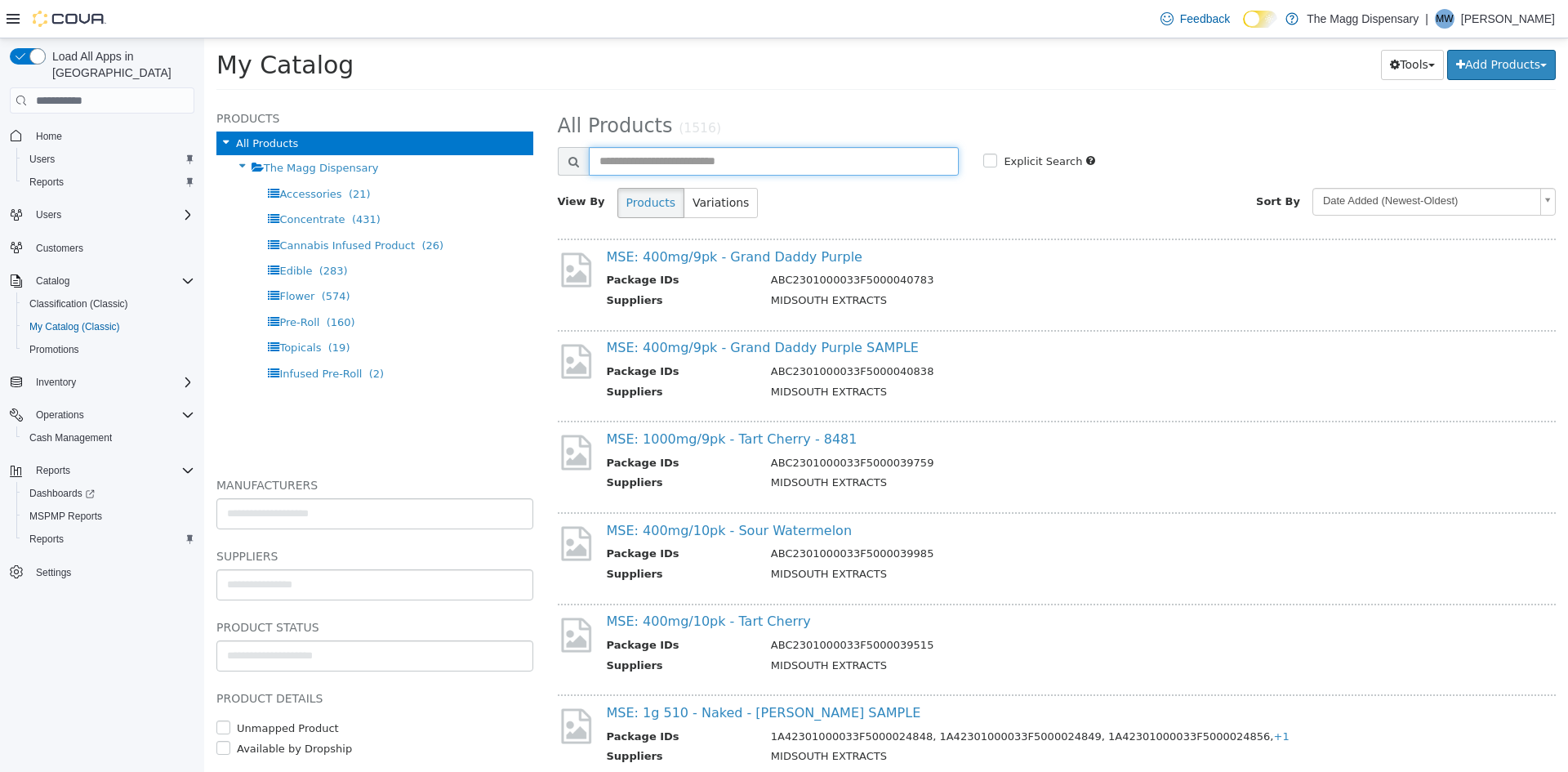
click at [822, 148] on input "text" at bounding box center [773, 161] width 371 height 29
type input "*****"
select select "**********"
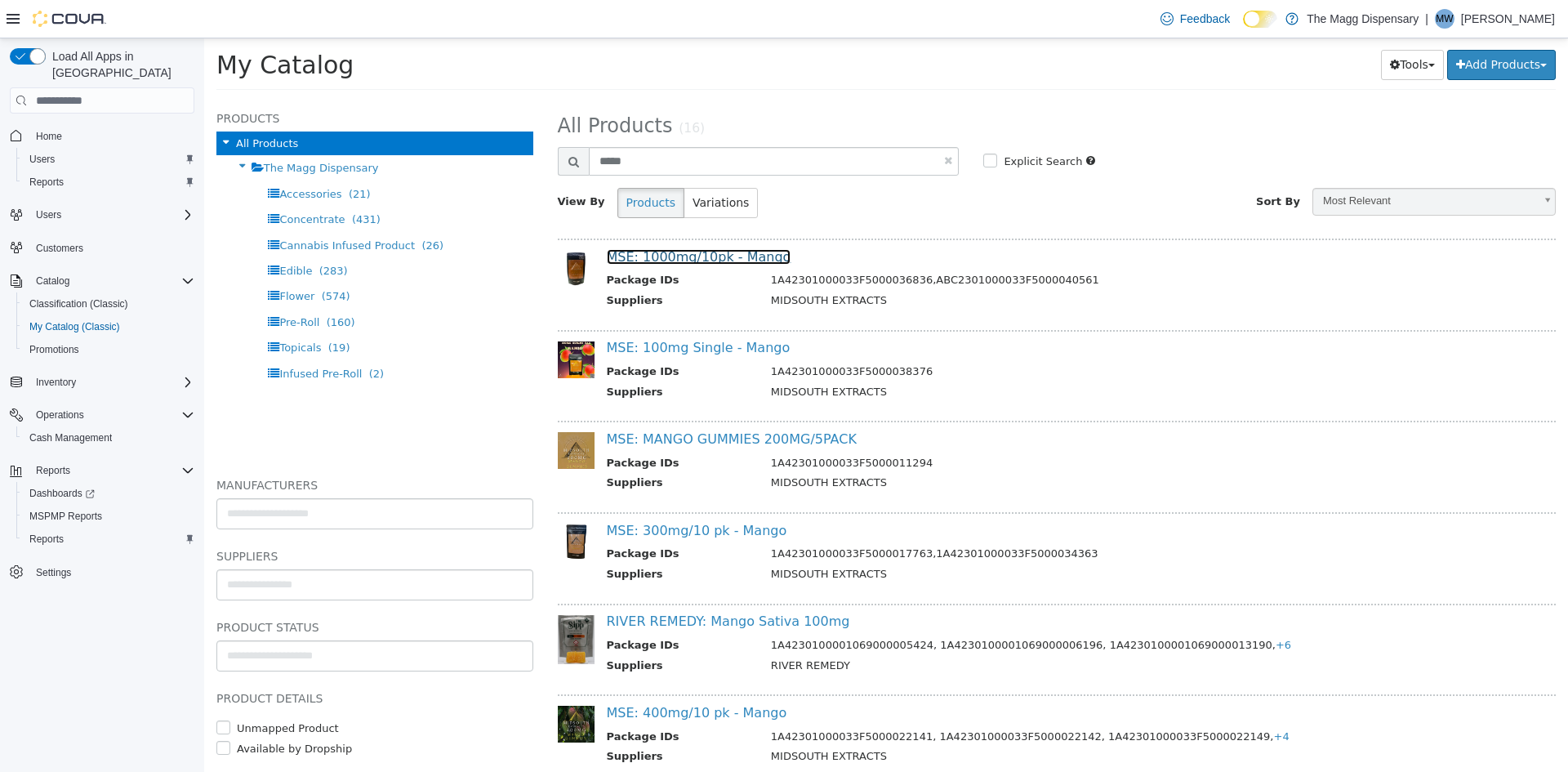
click at [735, 262] on link "MSE: 1000mg/10pk - Mango" at bounding box center [699, 257] width 185 height 15
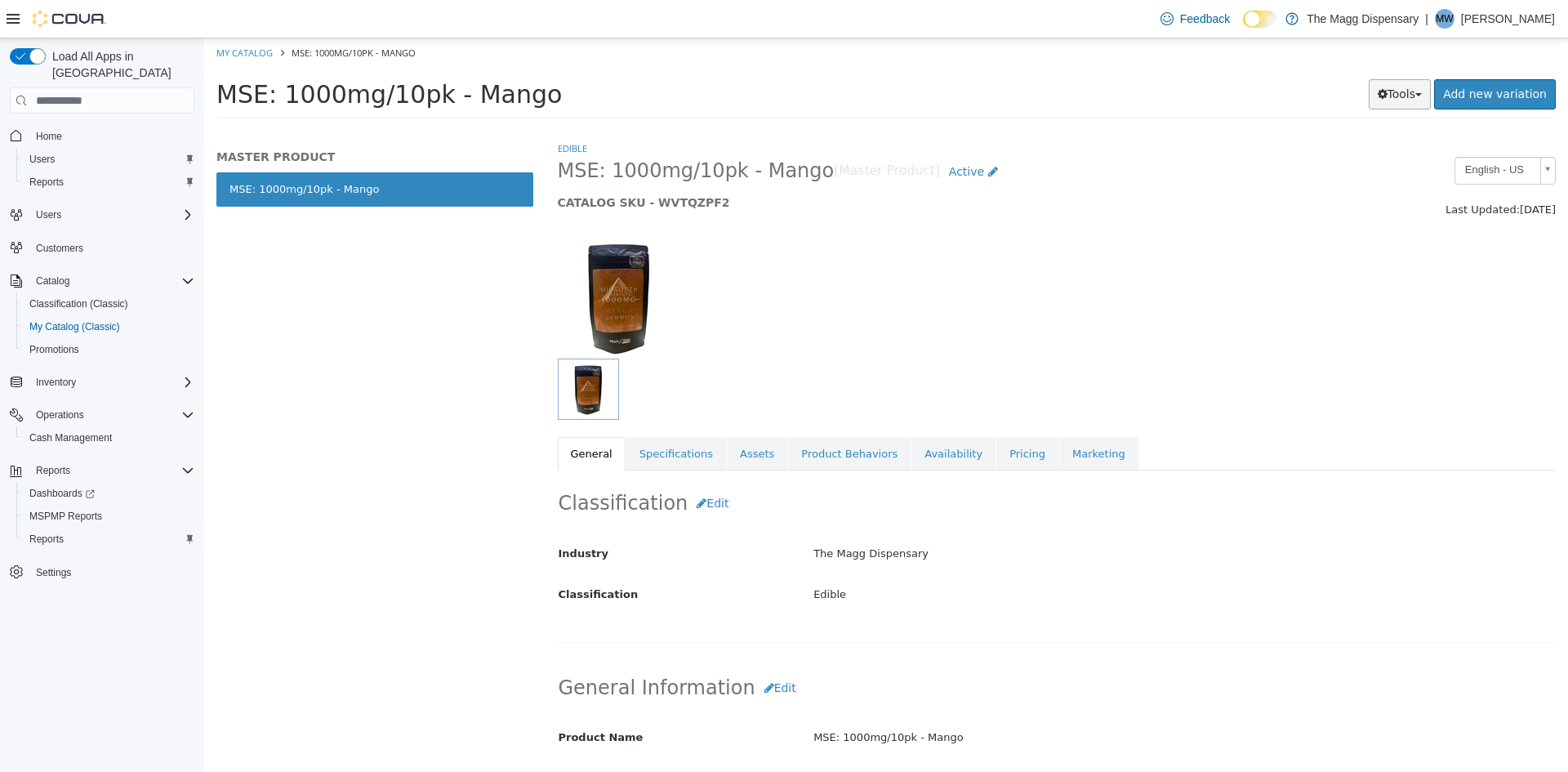
click at [1387, 98] on icon "button" at bounding box center [1383, 94] width 10 height 12
click at [1359, 143] on link "Print Labels" at bounding box center [1365, 149] width 129 height 22
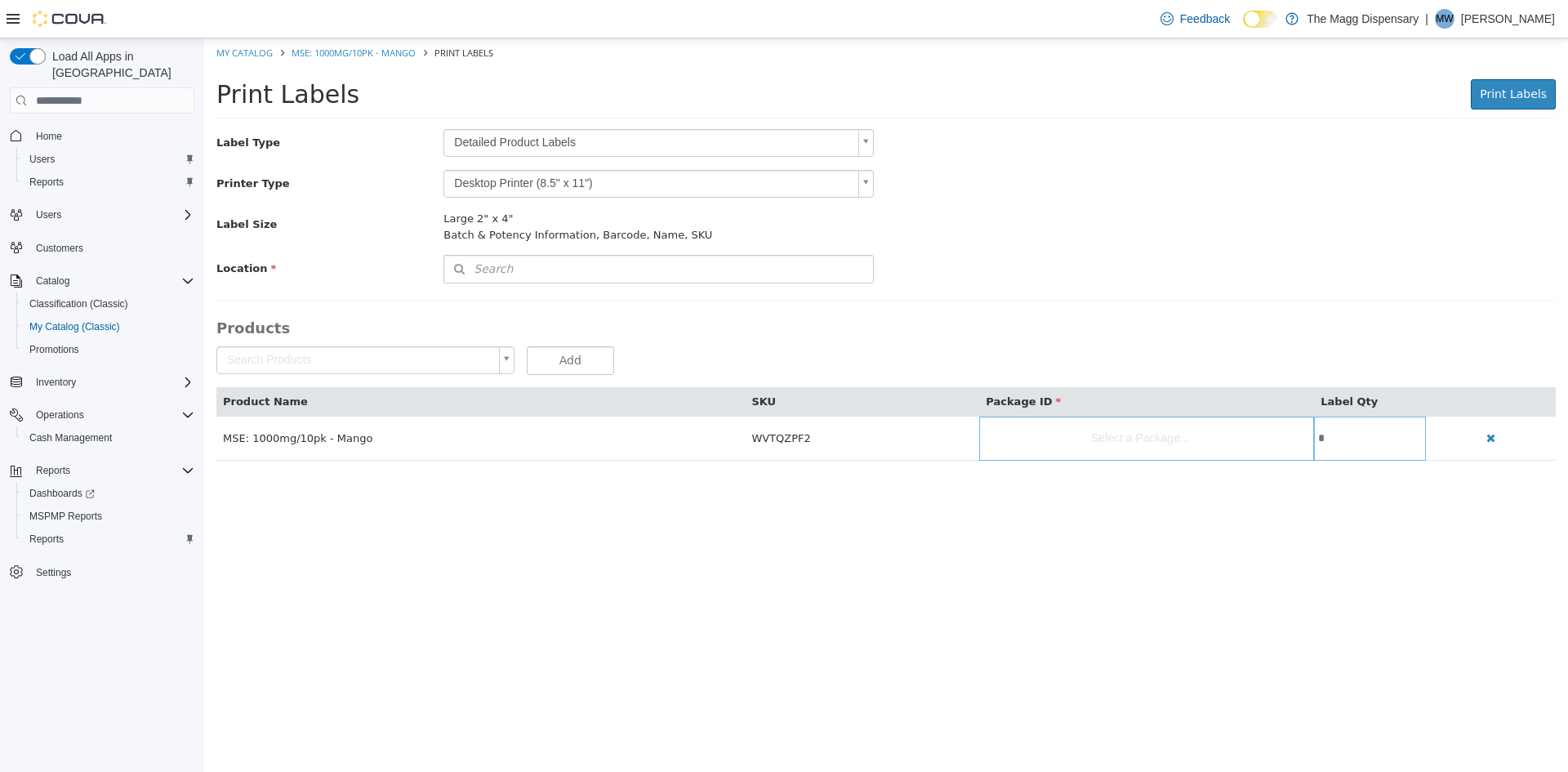
click at [678, 147] on body "Saving Bulk Changes... × My Catalog MSE: 1000mg/10pk - Mango Print Labels Print…" at bounding box center [886, 258] width 1364 height 439
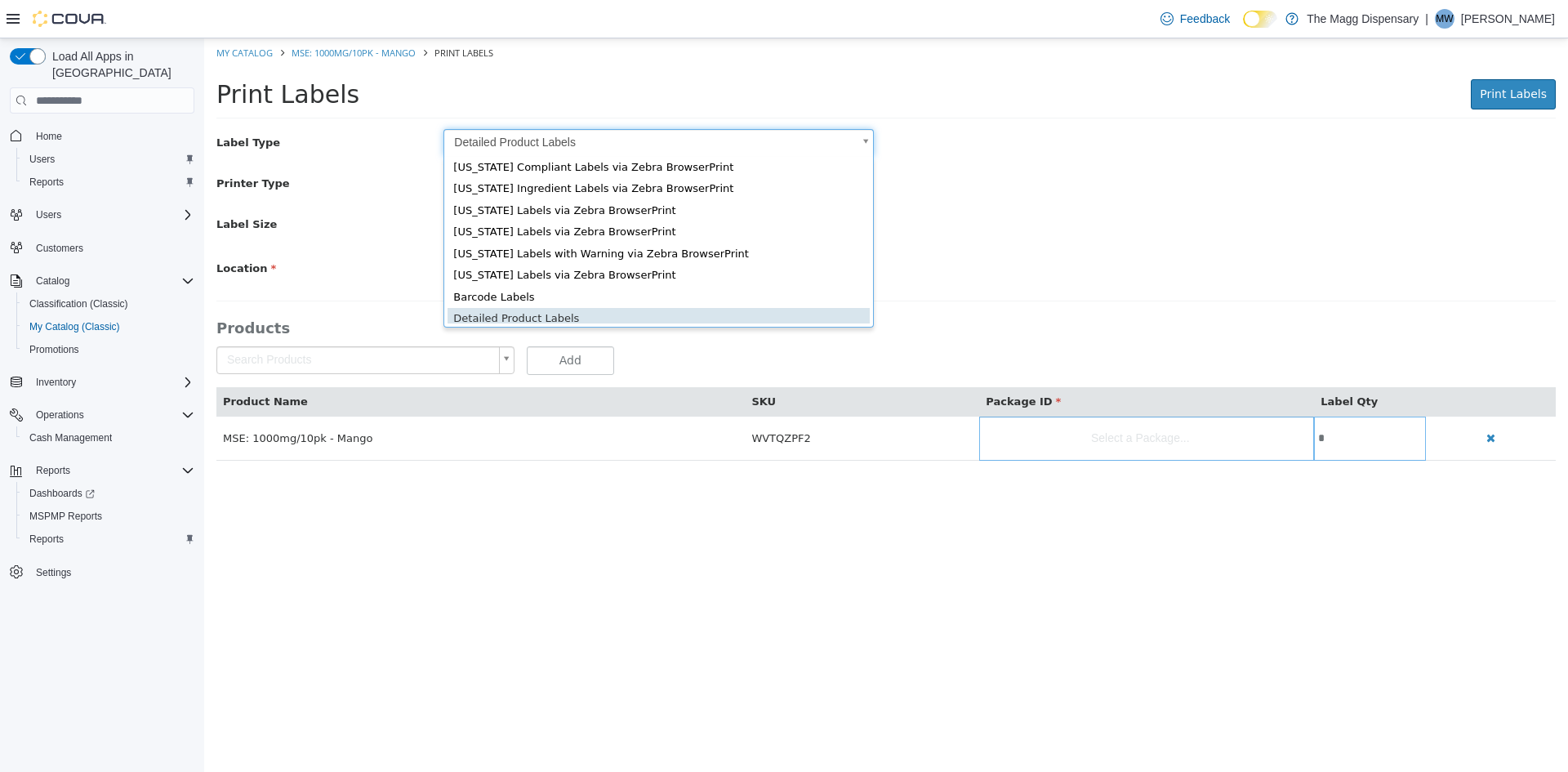
scroll to position [22, 0]
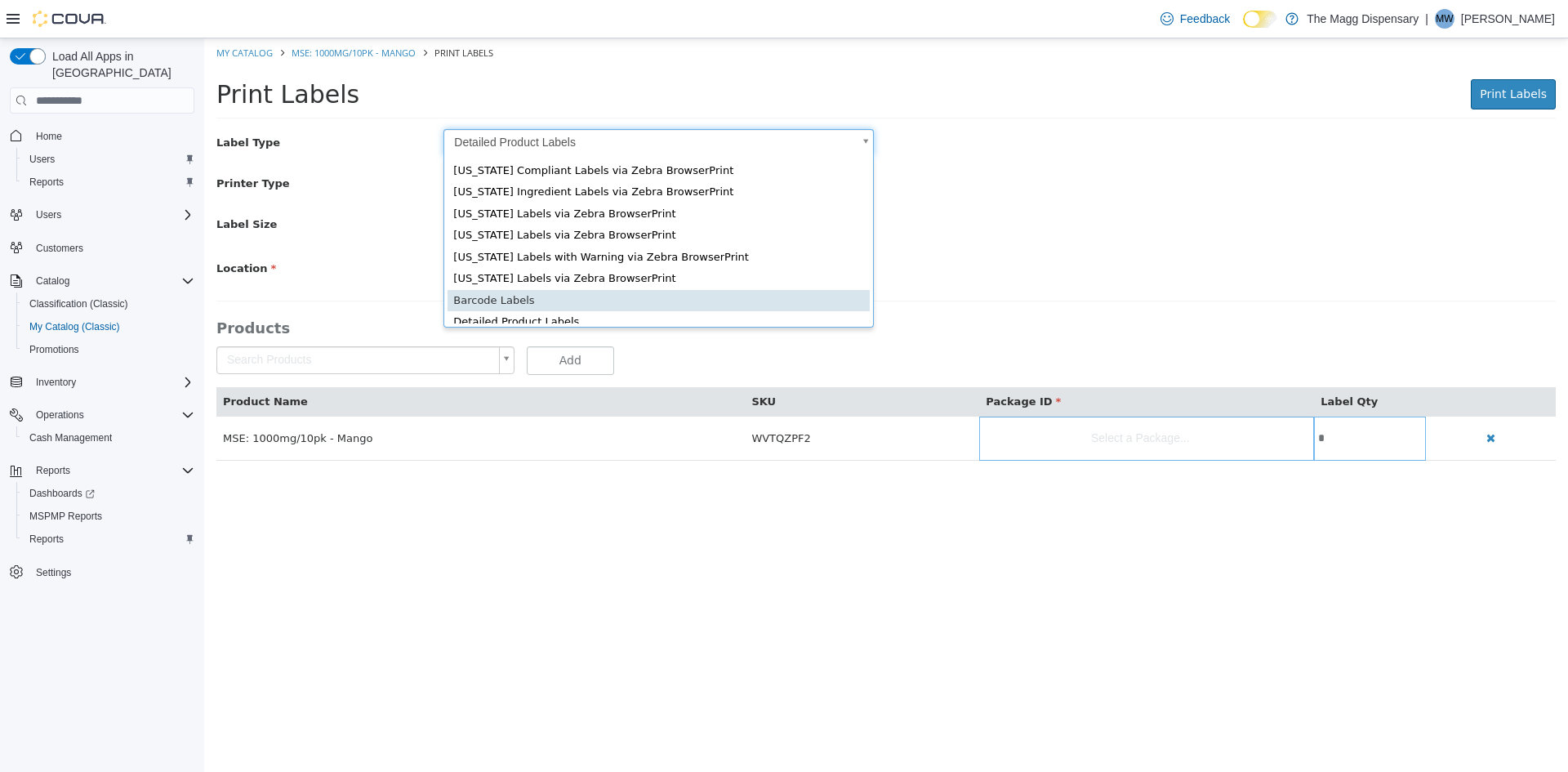
type input "*"
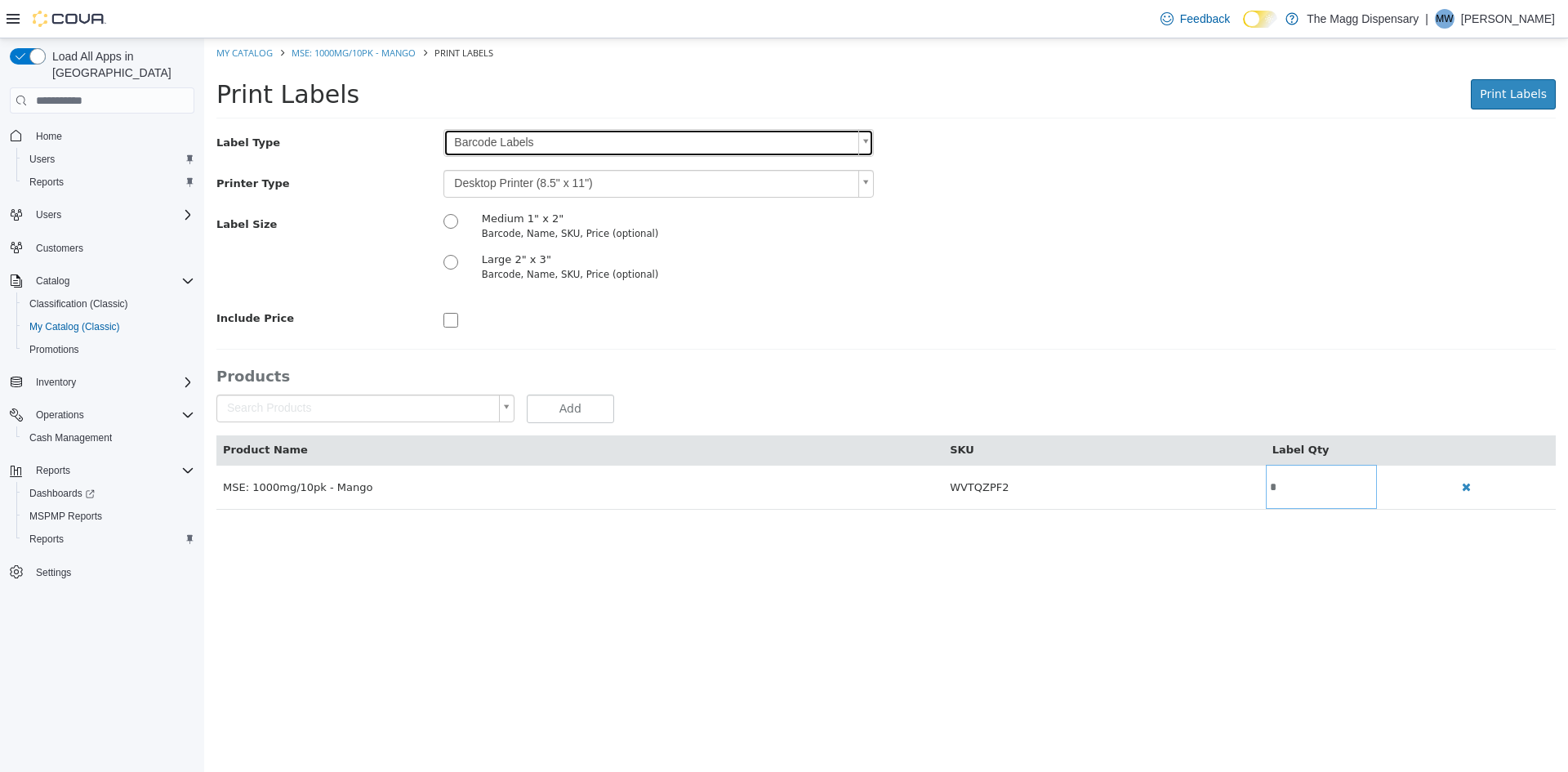
scroll to position [0, 0]
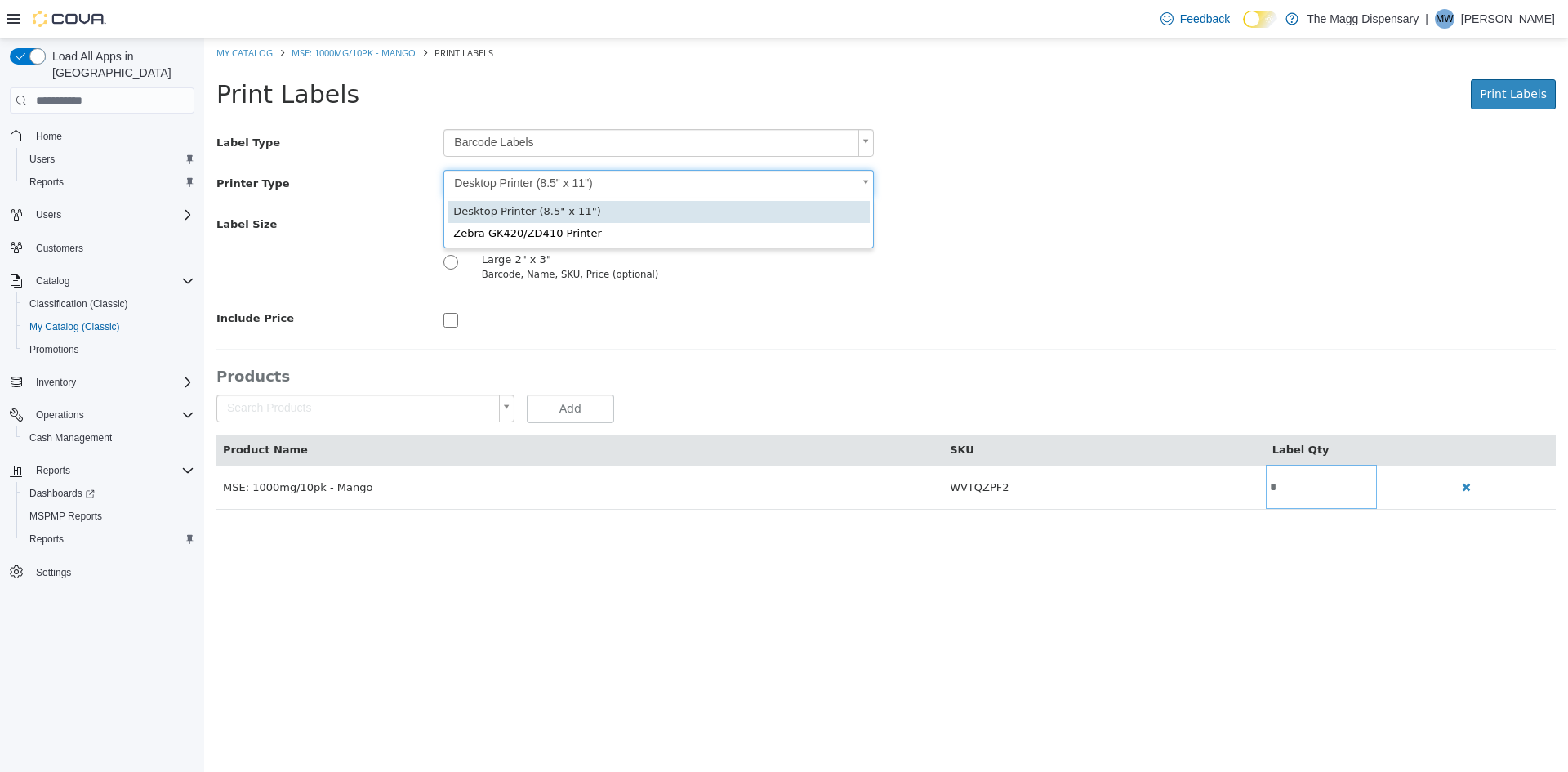
click at [553, 185] on body "Saving Bulk Changes... × My Catalog MSE: 1000mg/10pk - Mango Print Labels Print…" at bounding box center [886, 282] width 1364 height 488
type input "*"
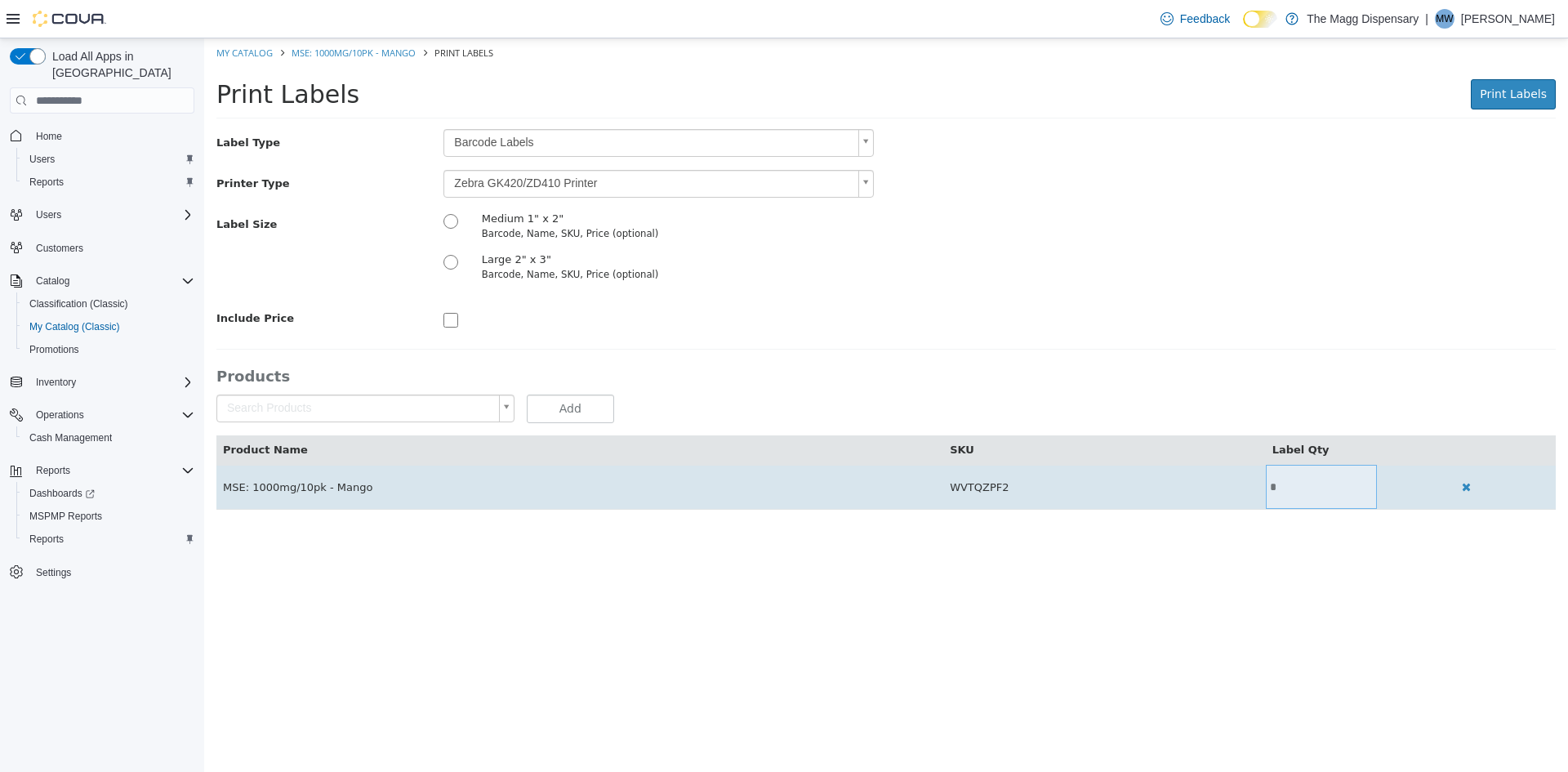
click at [1326, 487] on input "*" at bounding box center [1321, 487] width 112 height 13
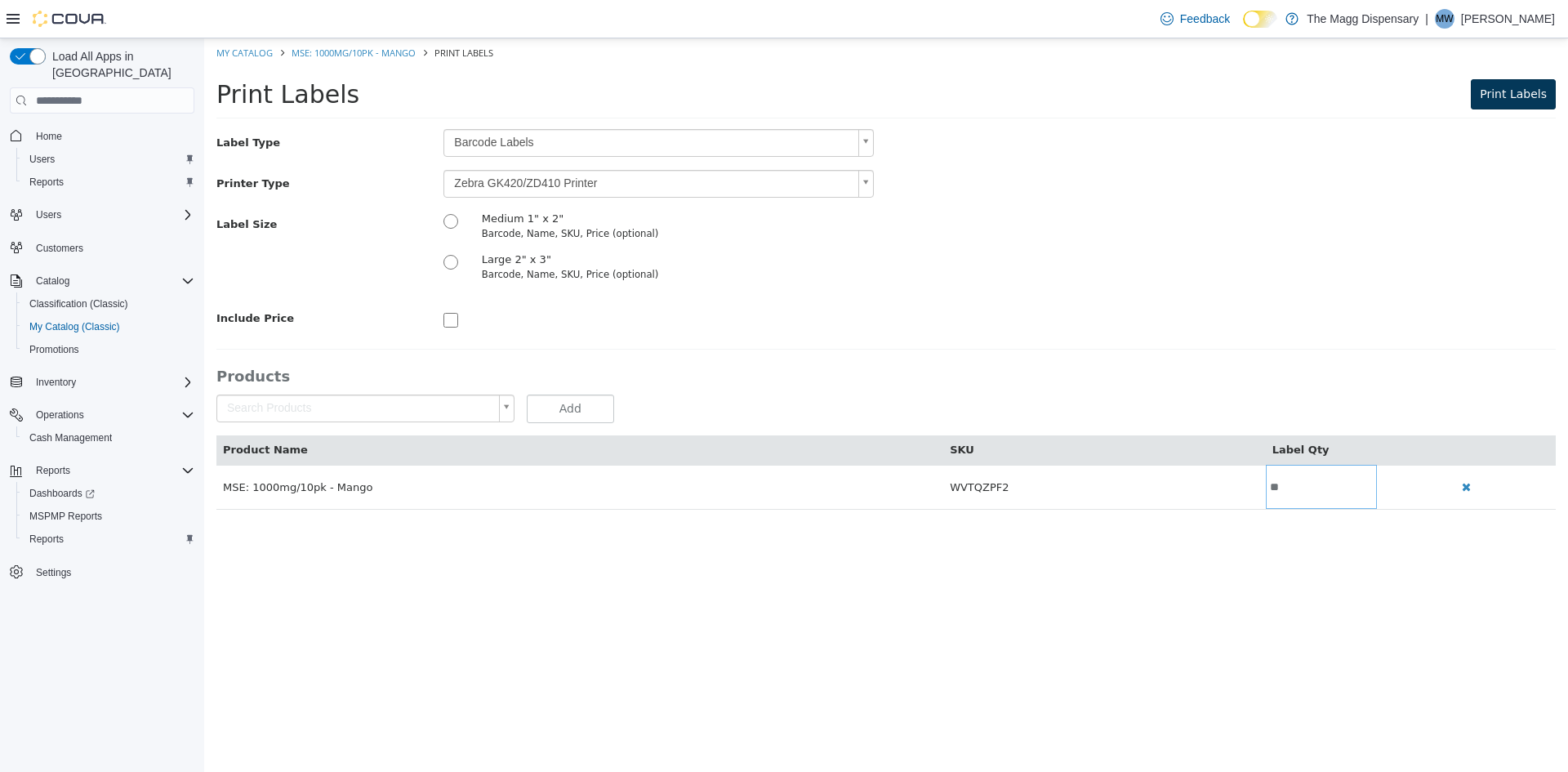
type input "**"
click at [1516, 97] on span "Print Labels" at bounding box center [1513, 93] width 67 height 13
click at [245, 49] on link "My Catalog" at bounding box center [244, 52] width 57 height 13
select select "**********"
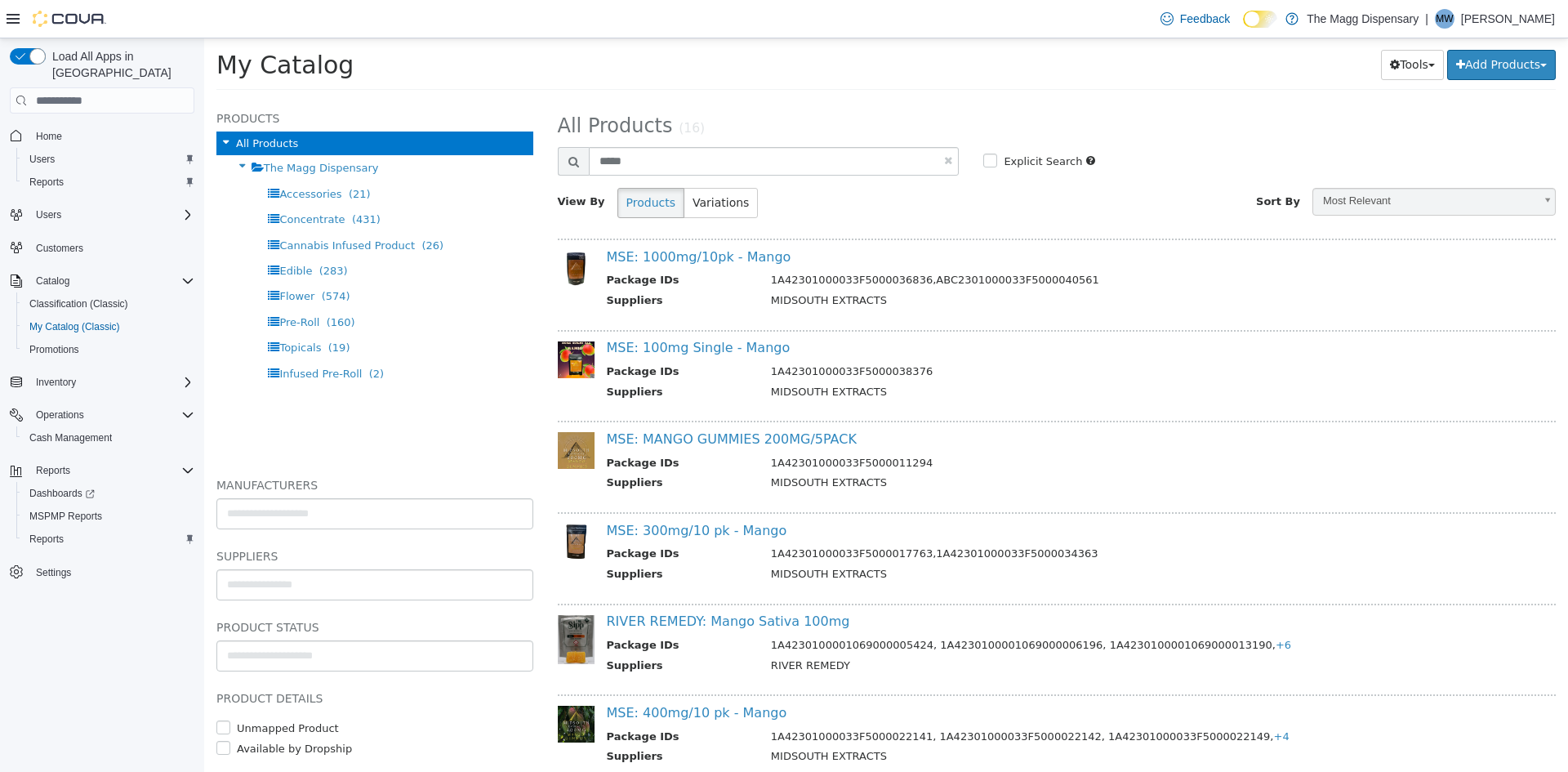
click at [944, 156] on link at bounding box center [948, 160] width 8 height 11
select select "**********"
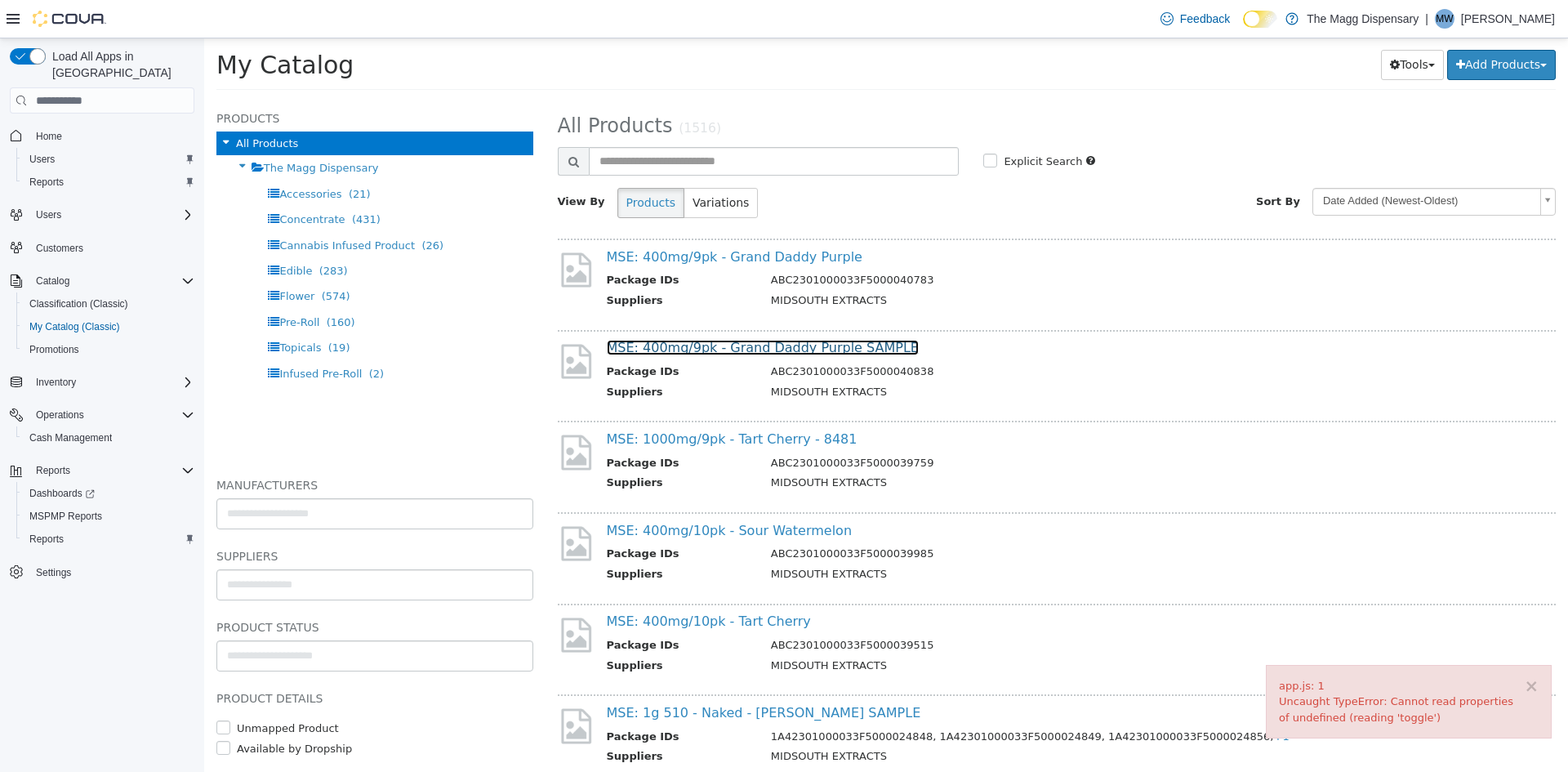
click at [810, 340] on link "MSE: 400mg/9pk - Grand Daddy Purple SAMPLE" at bounding box center [762, 347] width 312 height 15
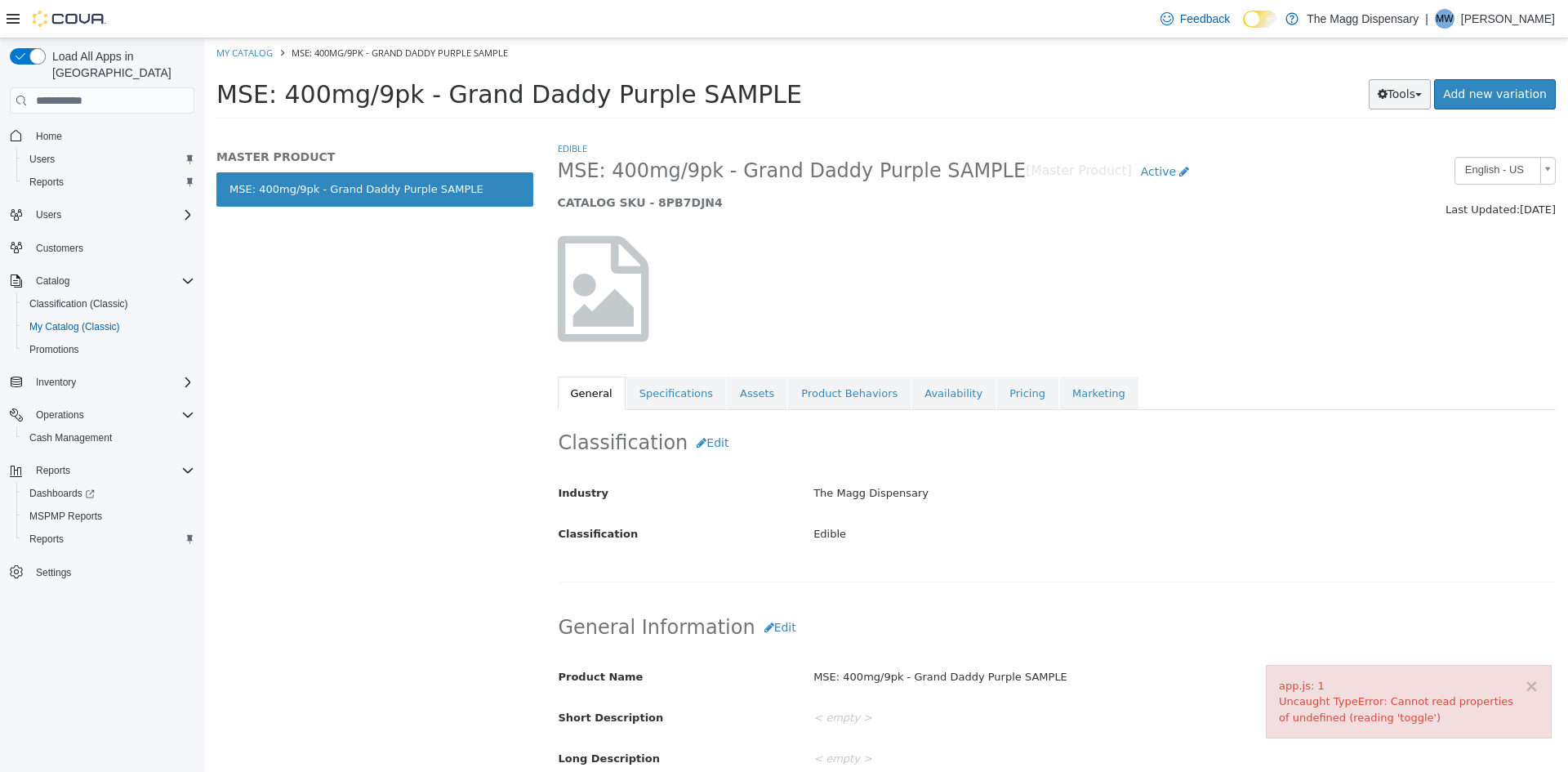
click at [1403, 89] on button "Tools" at bounding box center [1400, 95] width 62 height 30
click at [1365, 150] on link "Print Labels" at bounding box center [1365, 149] width 129 height 22
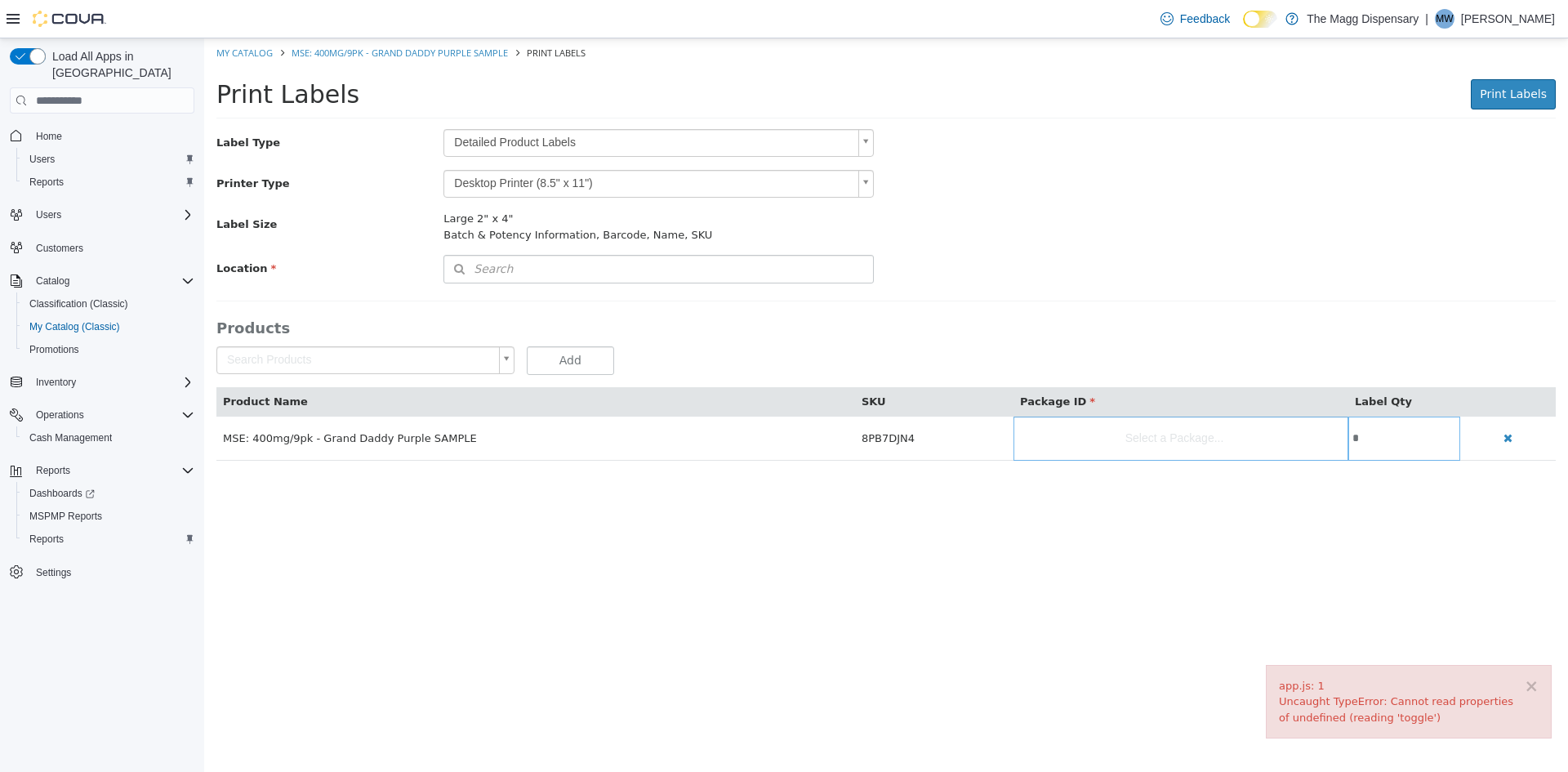
scroll to position [25, 0]
click at [560, 133] on body "× app.js: 1 Uncaught TypeError: Cannot read properties of undefined (reading 't…" at bounding box center [886, 258] width 1364 height 439
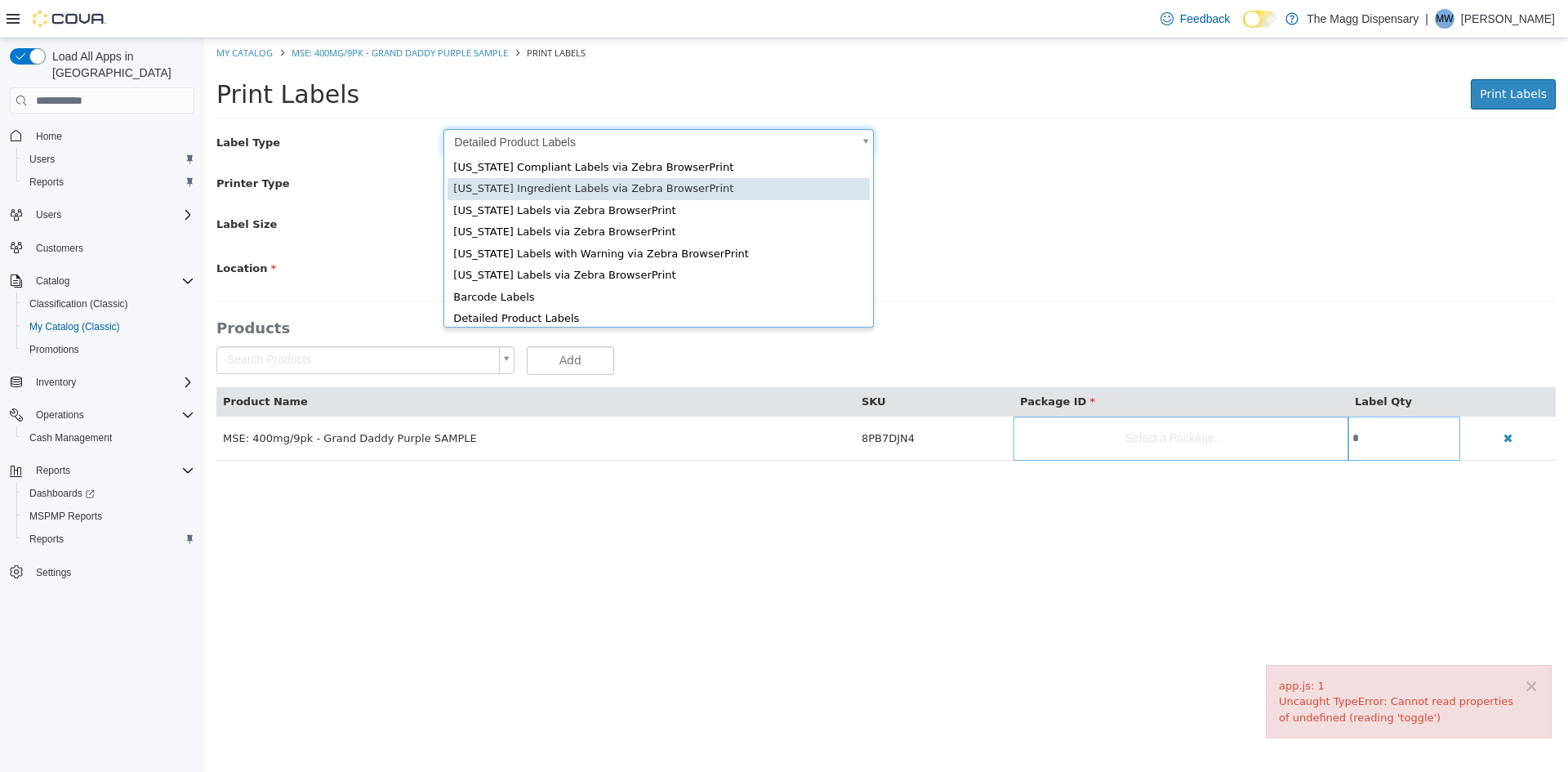
scroll to position [22, 0]
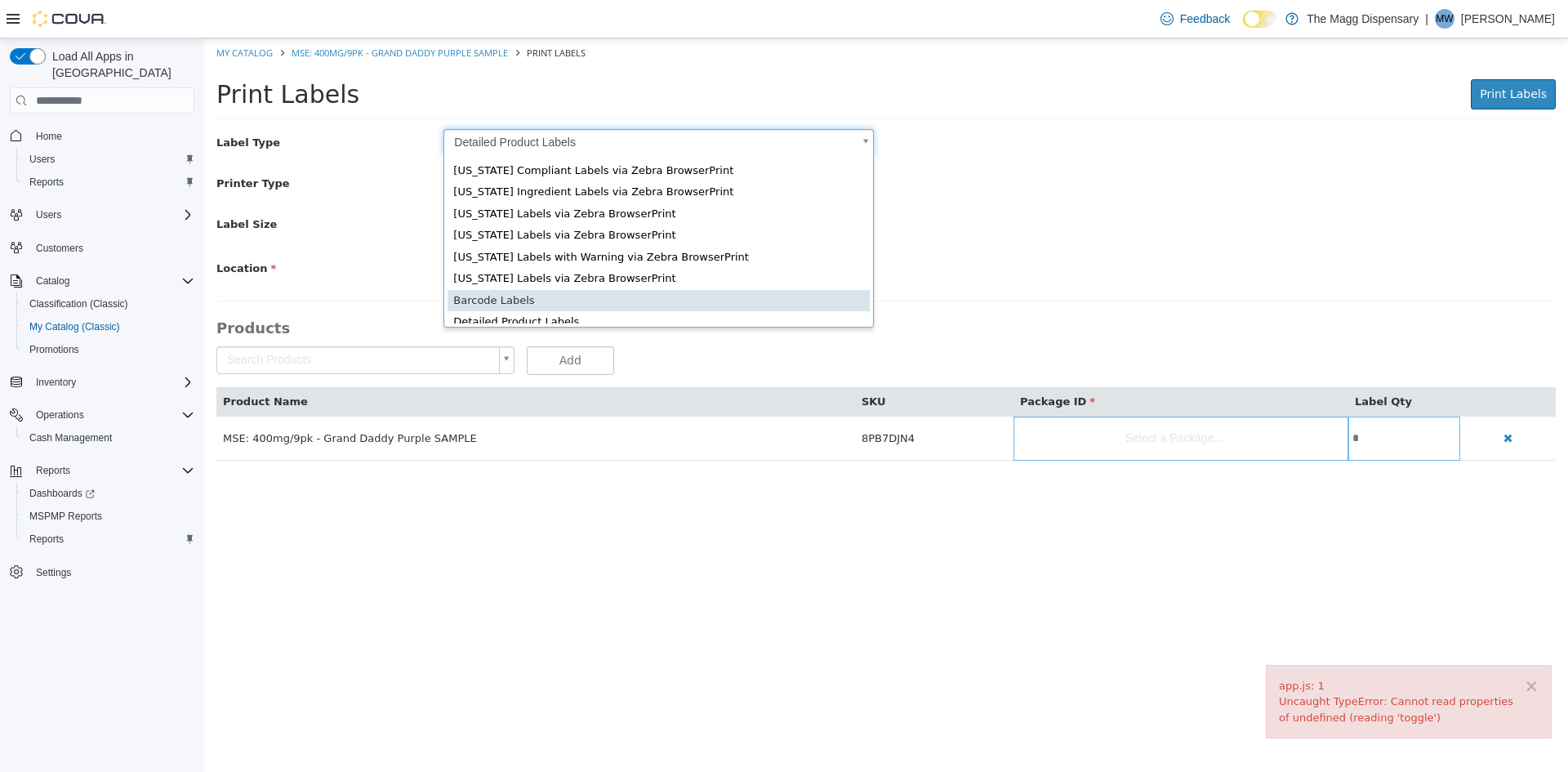
type input "*"
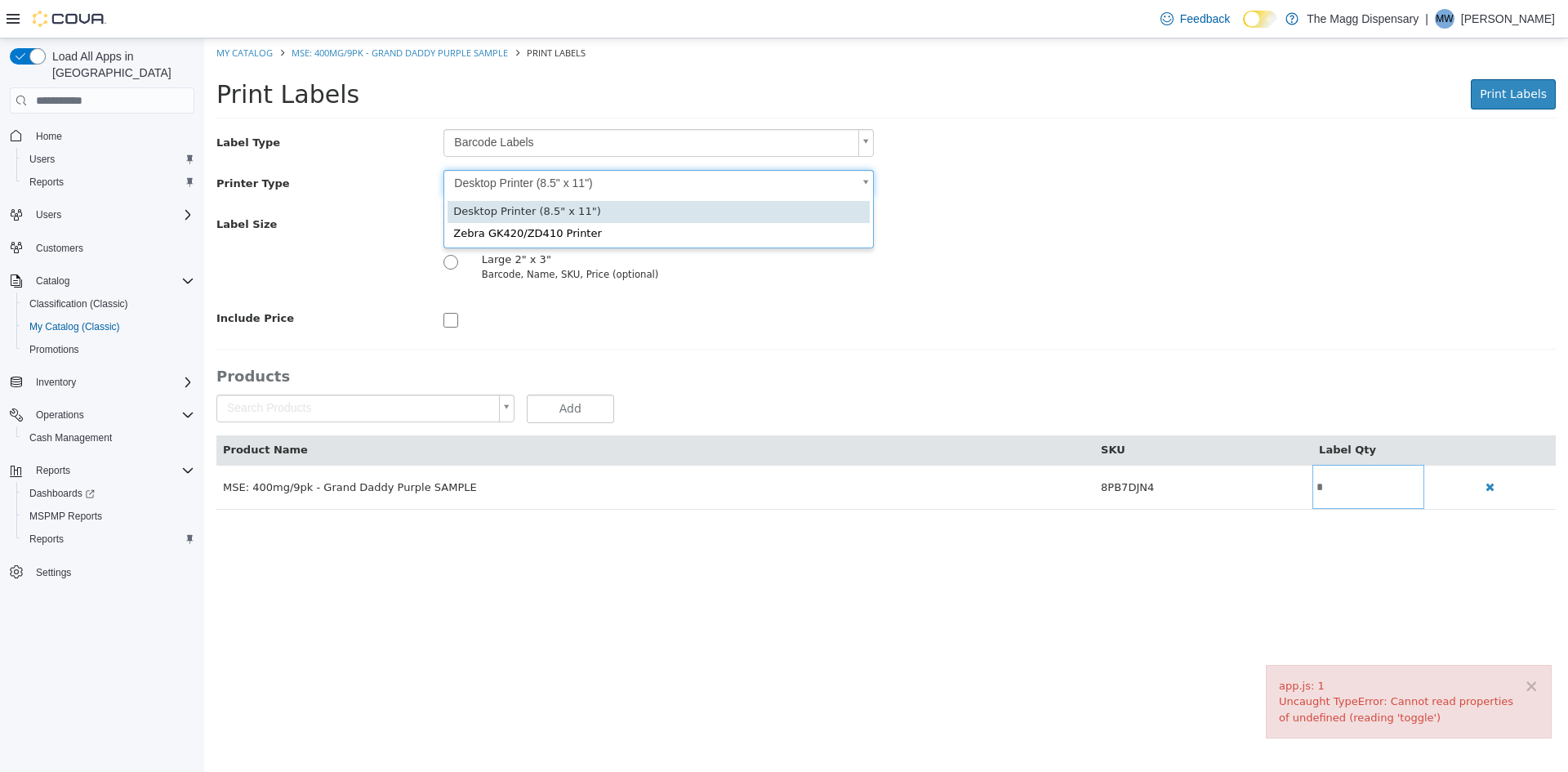
click at [580, 182] on body "× app.js: 1 Uncaught TypeError: Cannot read properties of undefined (reading 't…" at bounding box center [886, 282] width 1364 height 488
type input "*"
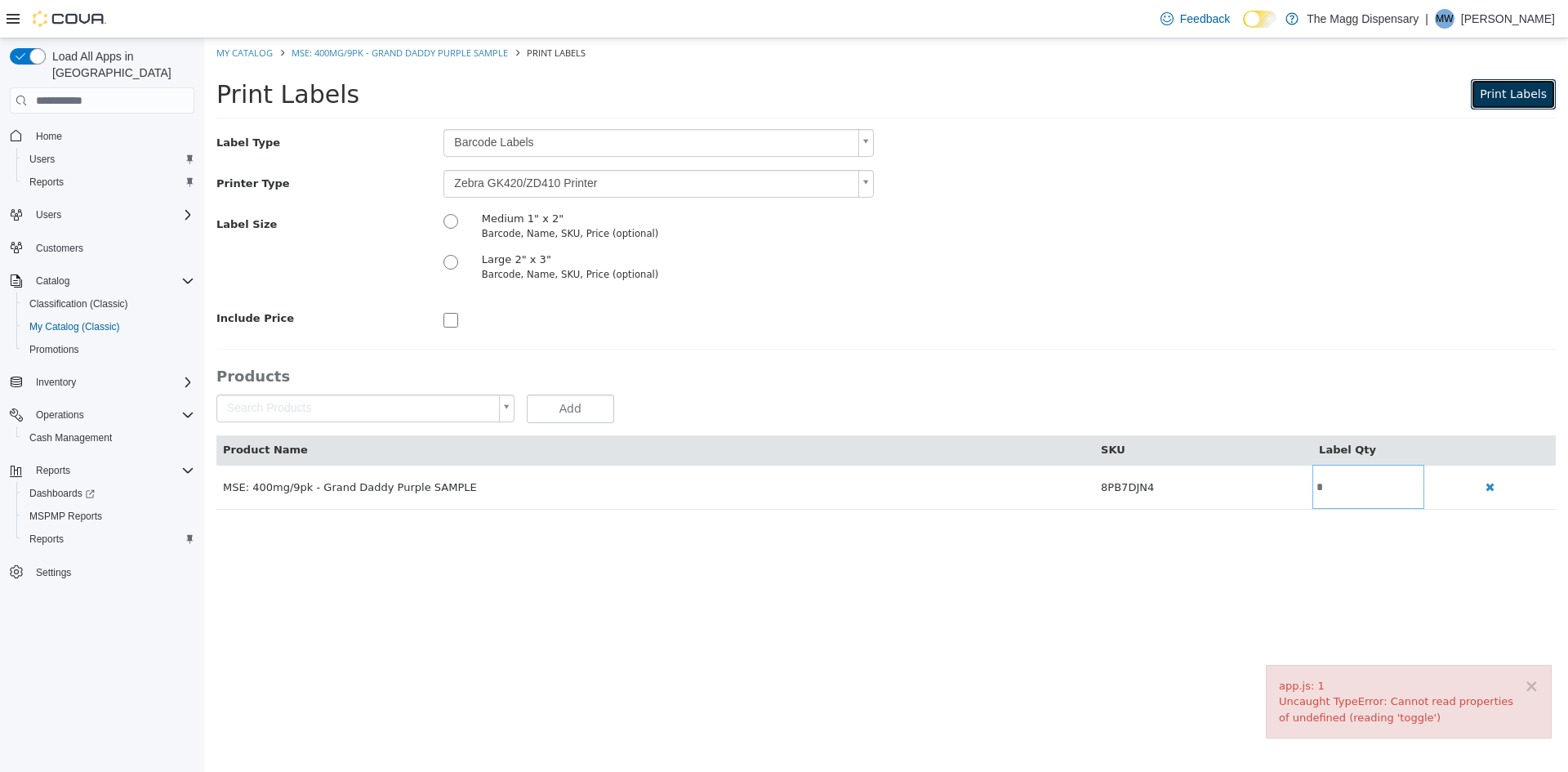
click at [1507, 91] on span "Print Labels" at bounding box center [1513, 93] width 67 height 13
click at [244, 56] on link "My Catalog" at bounding box center [244, 52] width 57 height 13
select select "**********"
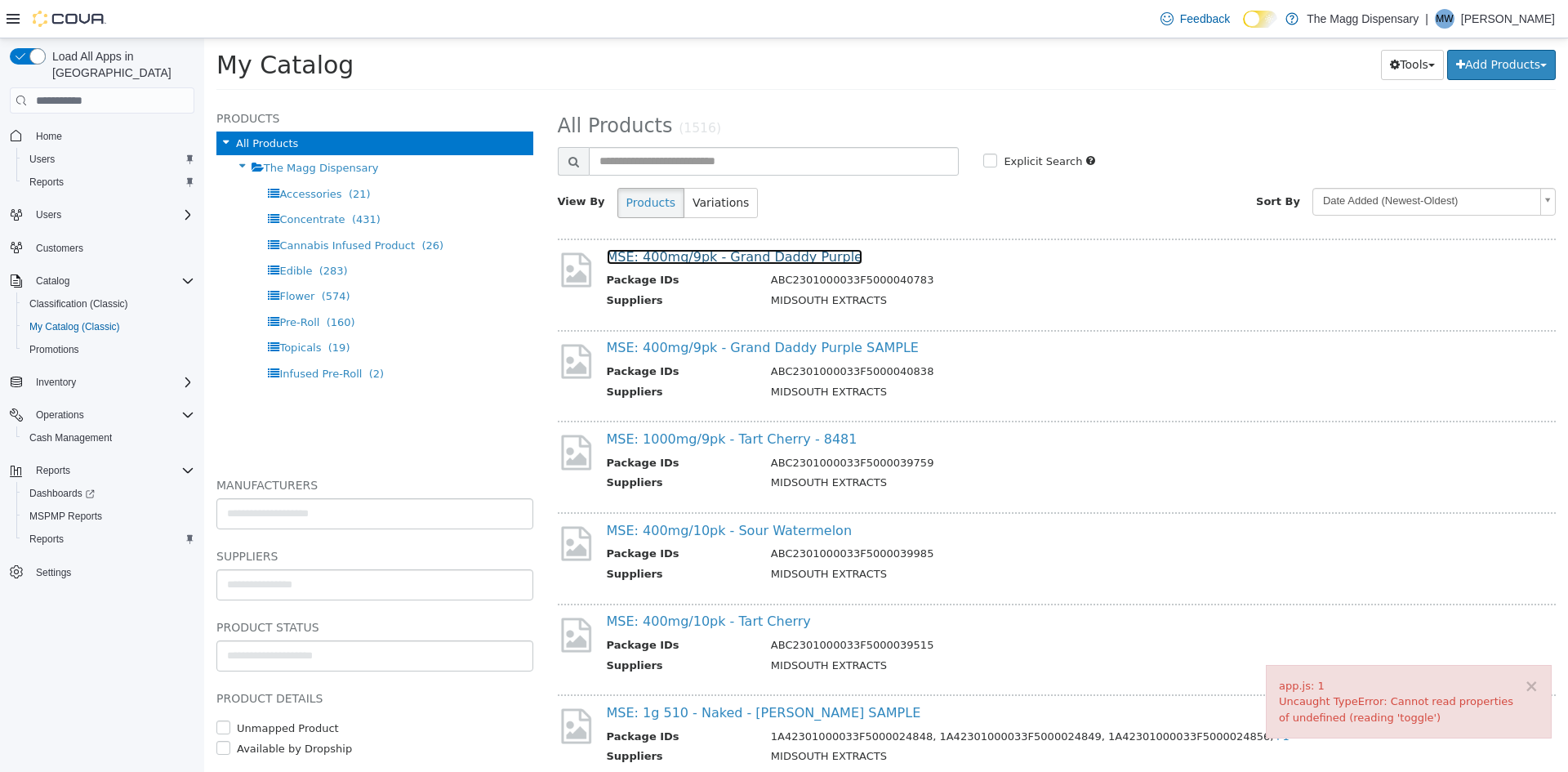
click at [773, 257] on link "MSE: 400mg/9pk - Grand Daddy Purple" at bounding box center [735, 257] width 256 height 15
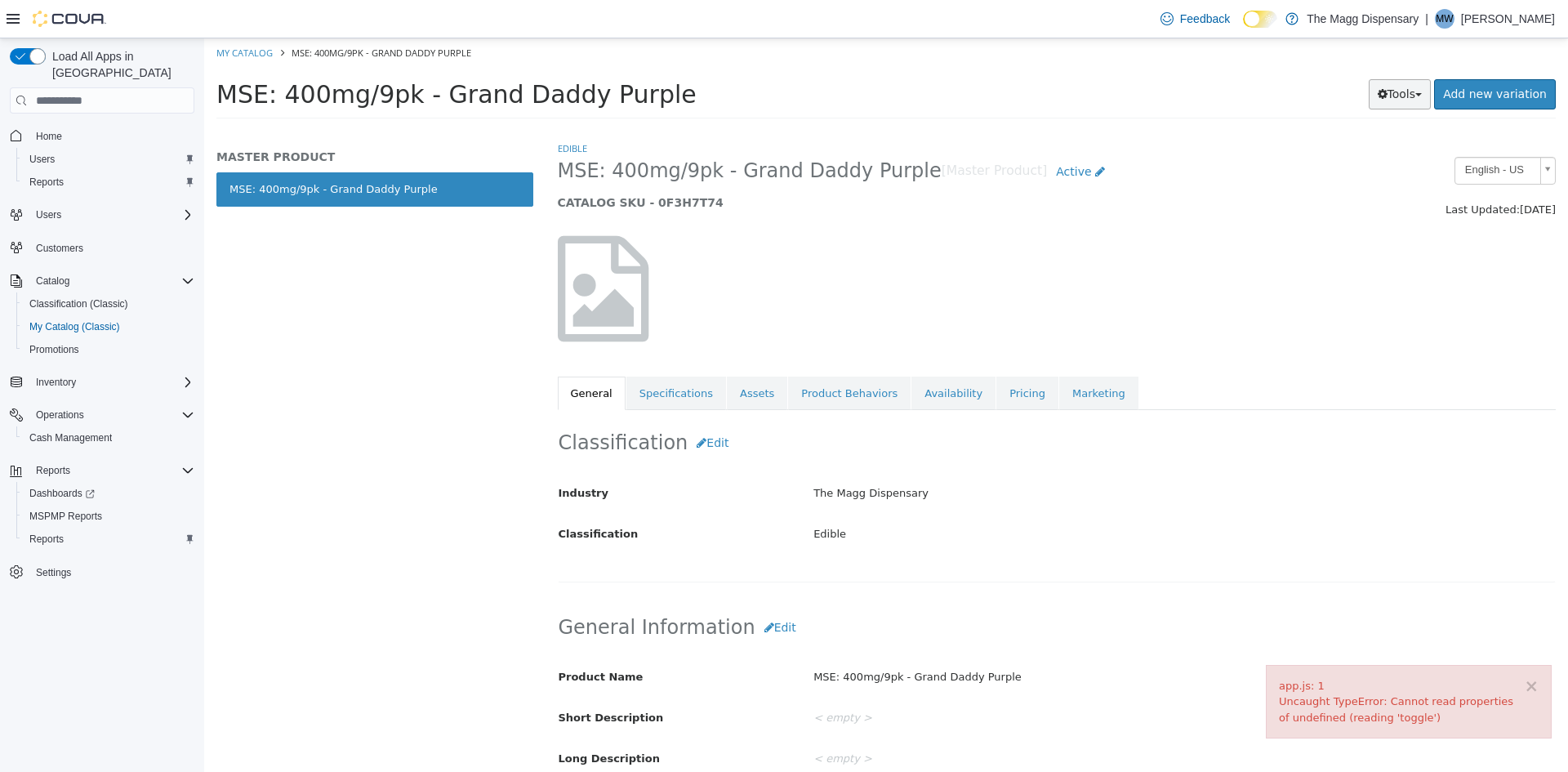
click at [1401, 95] on button "Tools" at bounding box center [1400, 95] width 62 height 30
click at [1362, 148] on link "Print Labels" at bounding box center [1365, 149] width 129 height 22
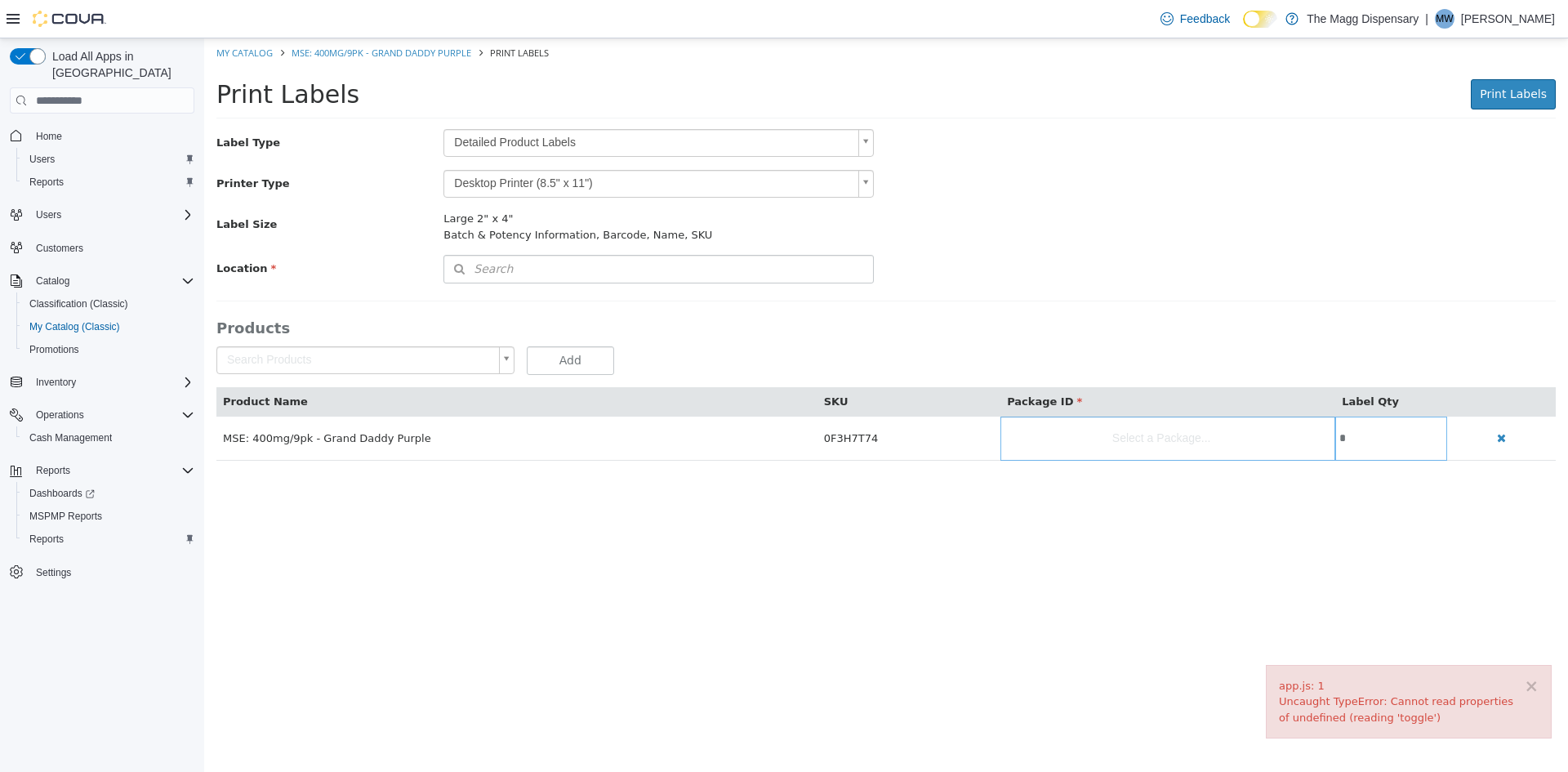
click at [586, 144] on body "× app.js: 1 Uncaught TypeError: Cannot read properties of undefined (reading 't…" at bounding box center [886, 258] width 1364 height 439
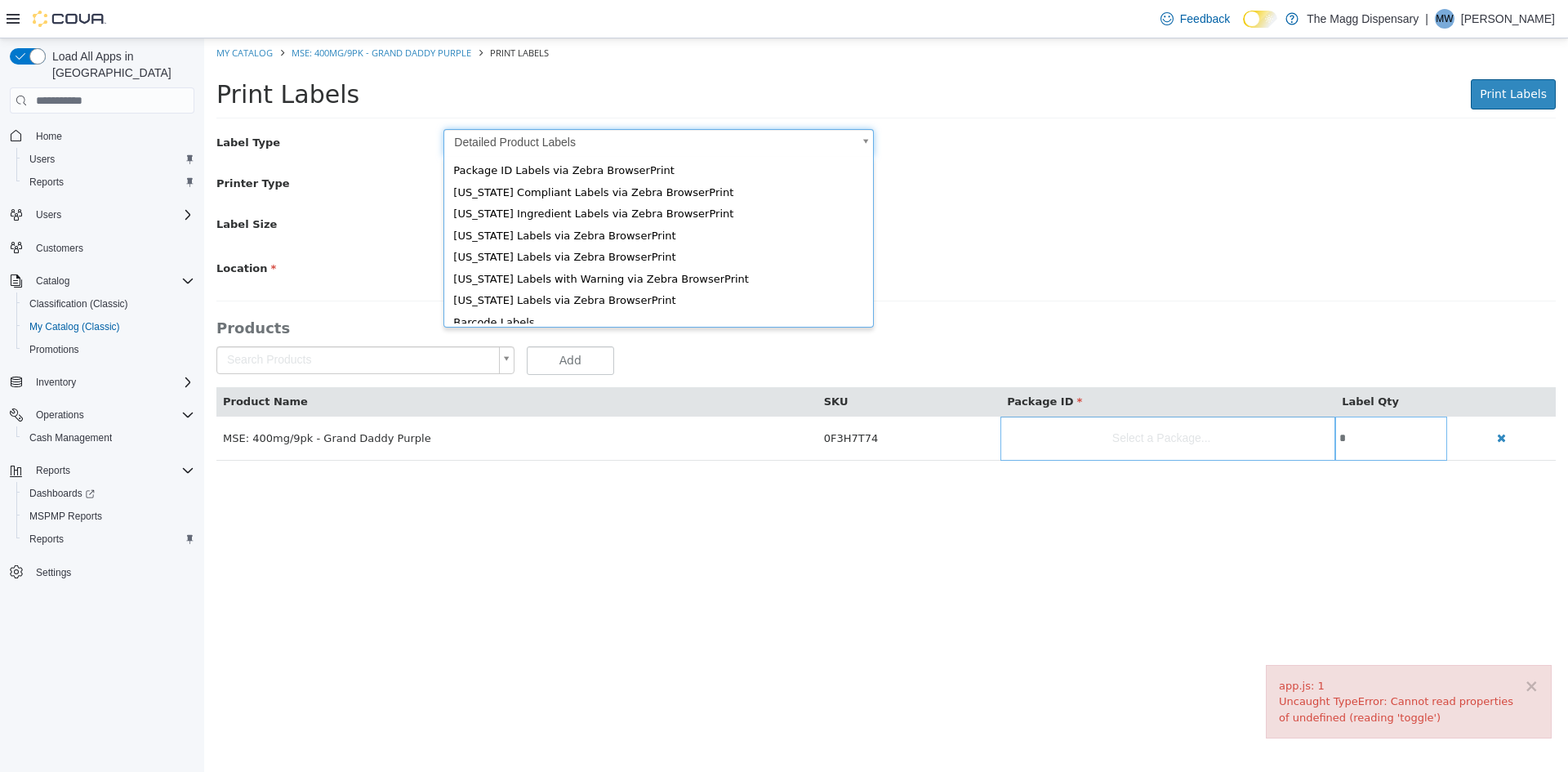
scroll to position [22, 0]
type input "*"
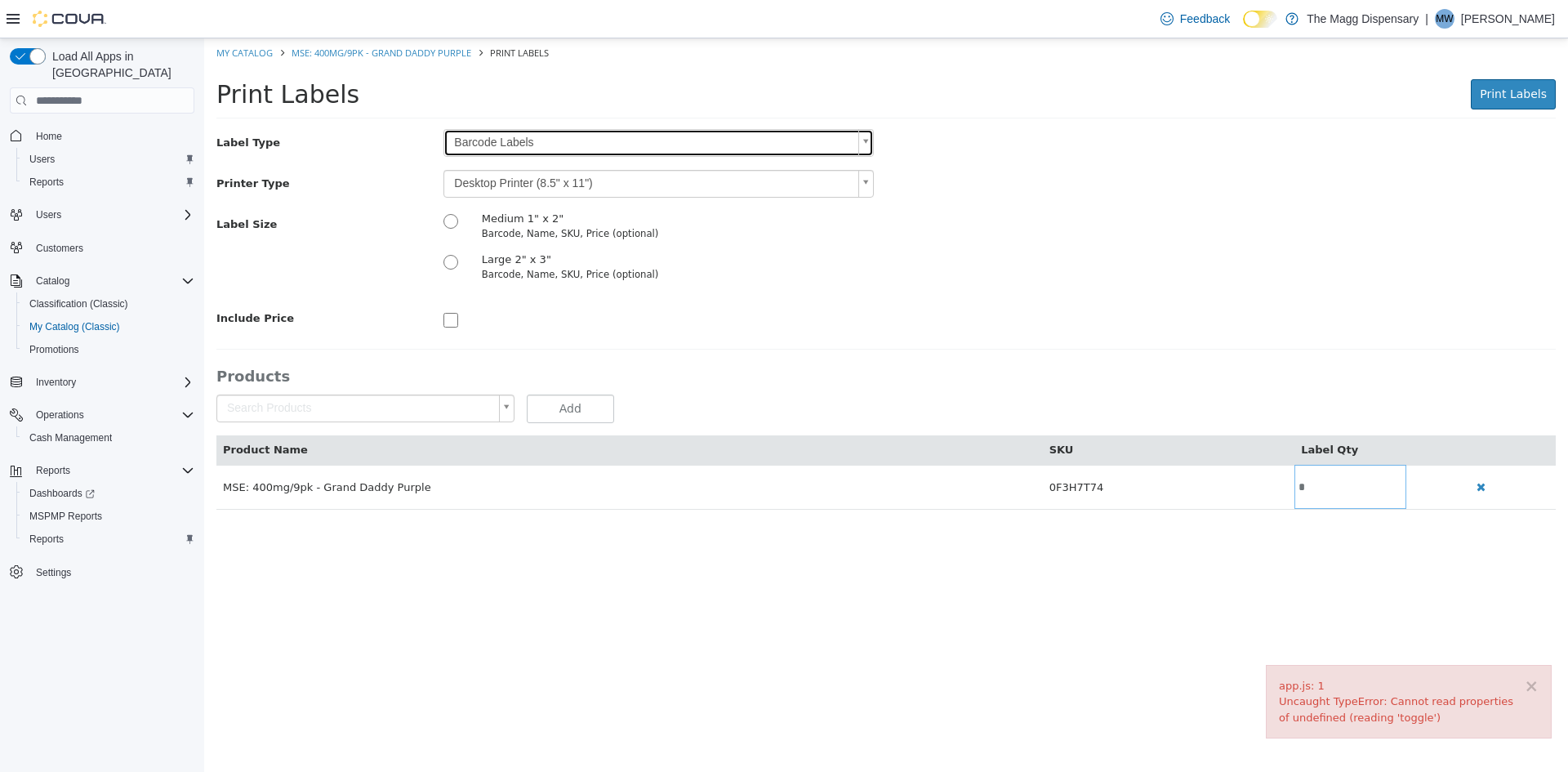
scroll to position [0, 0]
click at [507, 183] on body "× app.js: 1 Uncaught TypeError: Cannot read properties of undefined (reading 't…" at bounding box center [886, 282] width 1364 height 488
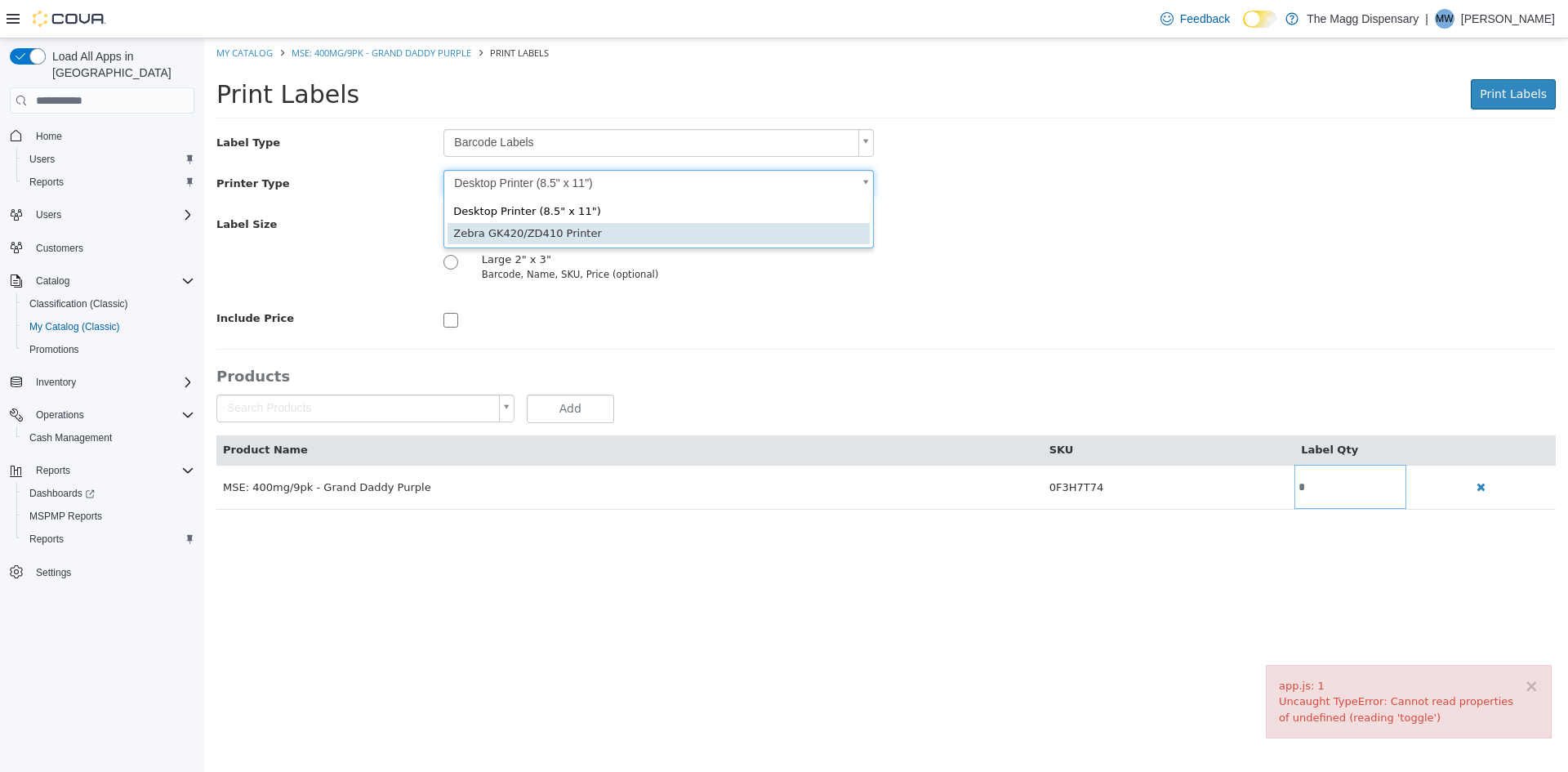
type input "*"
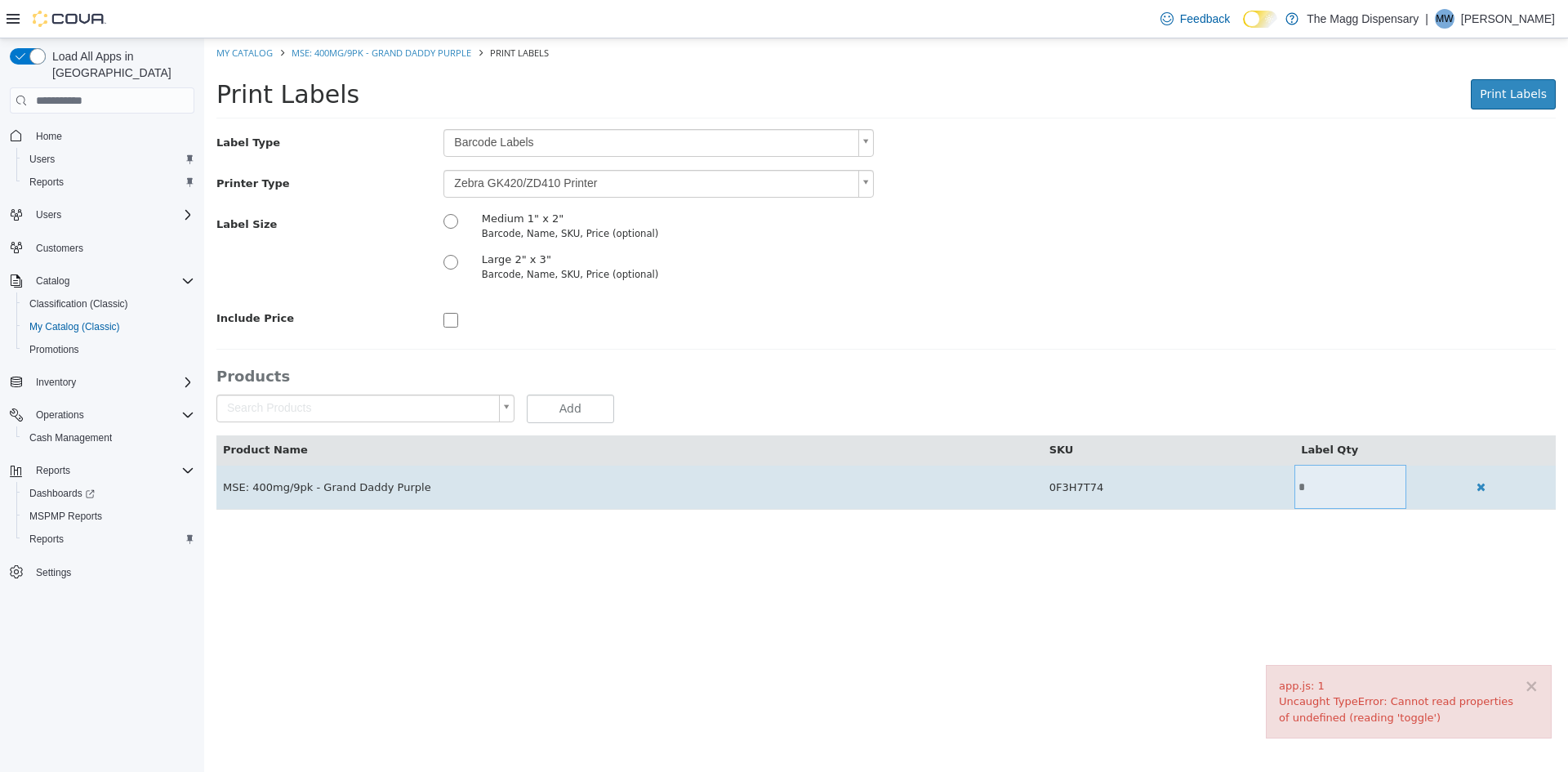
click at [1334, 487] on input "*" at bounding box center [1350, 487] width 112 height 13
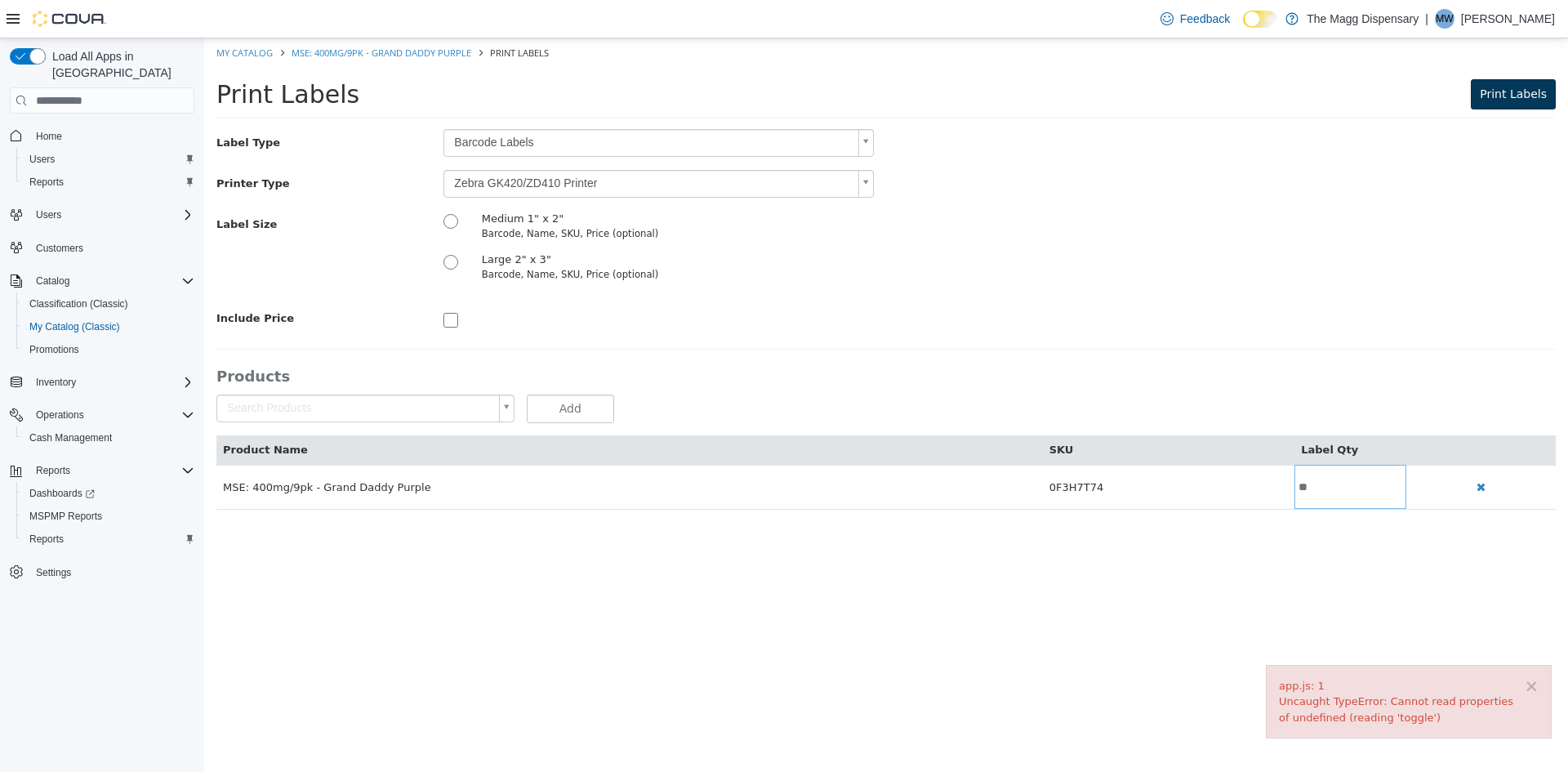
type input "**"
click at [1495, 90] on span "Print Labels" at bounding box center [1513, 93] width 67 height 13
click at [259, 53] on link "My Catalog" at bounding box center [244, 52] width 57 height 13
select select "**********"
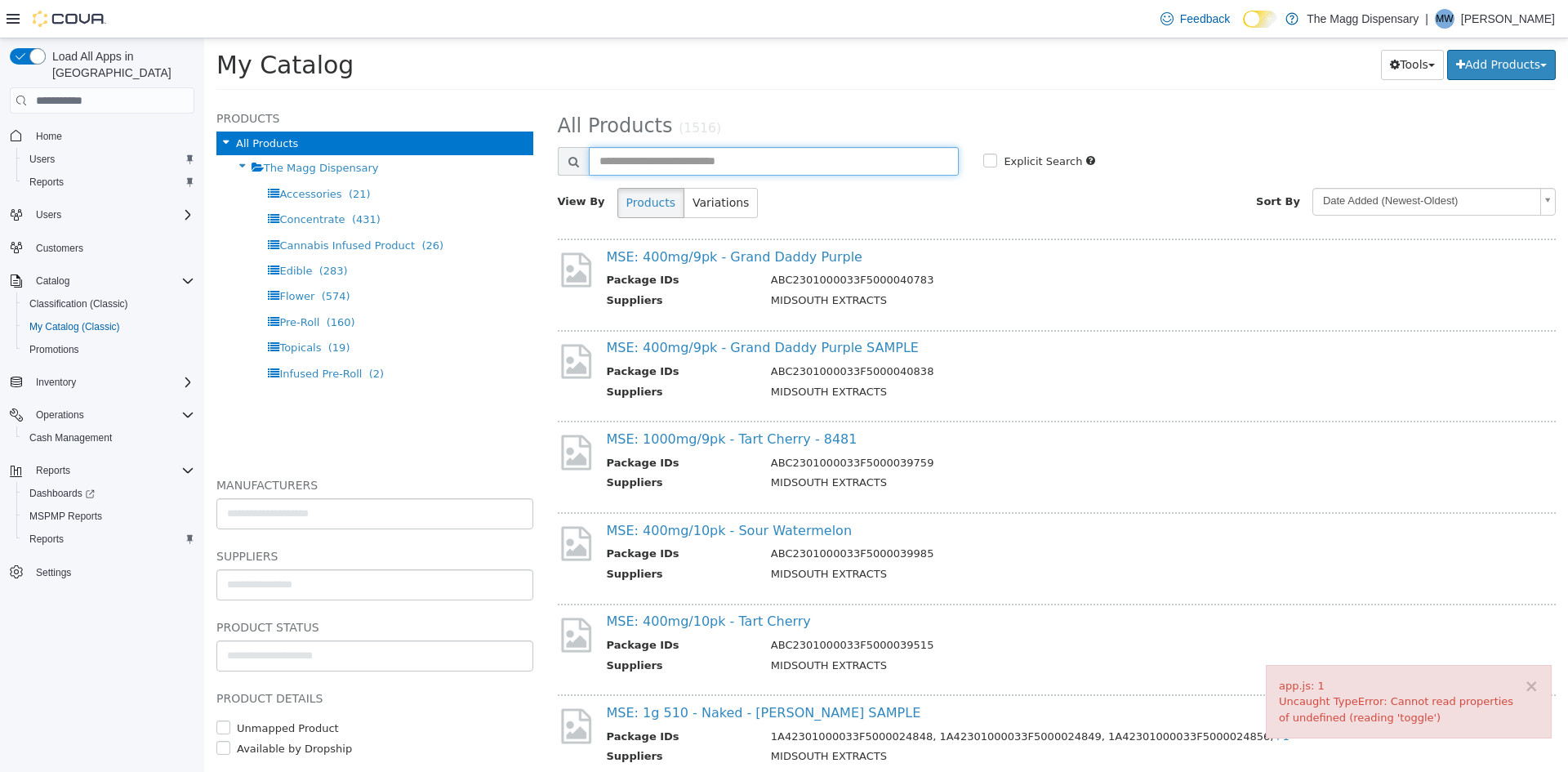
click at [850, 162] on input "text" at bounding box center [773, 161] width 371 height 29
type input "********"
select select "**********"
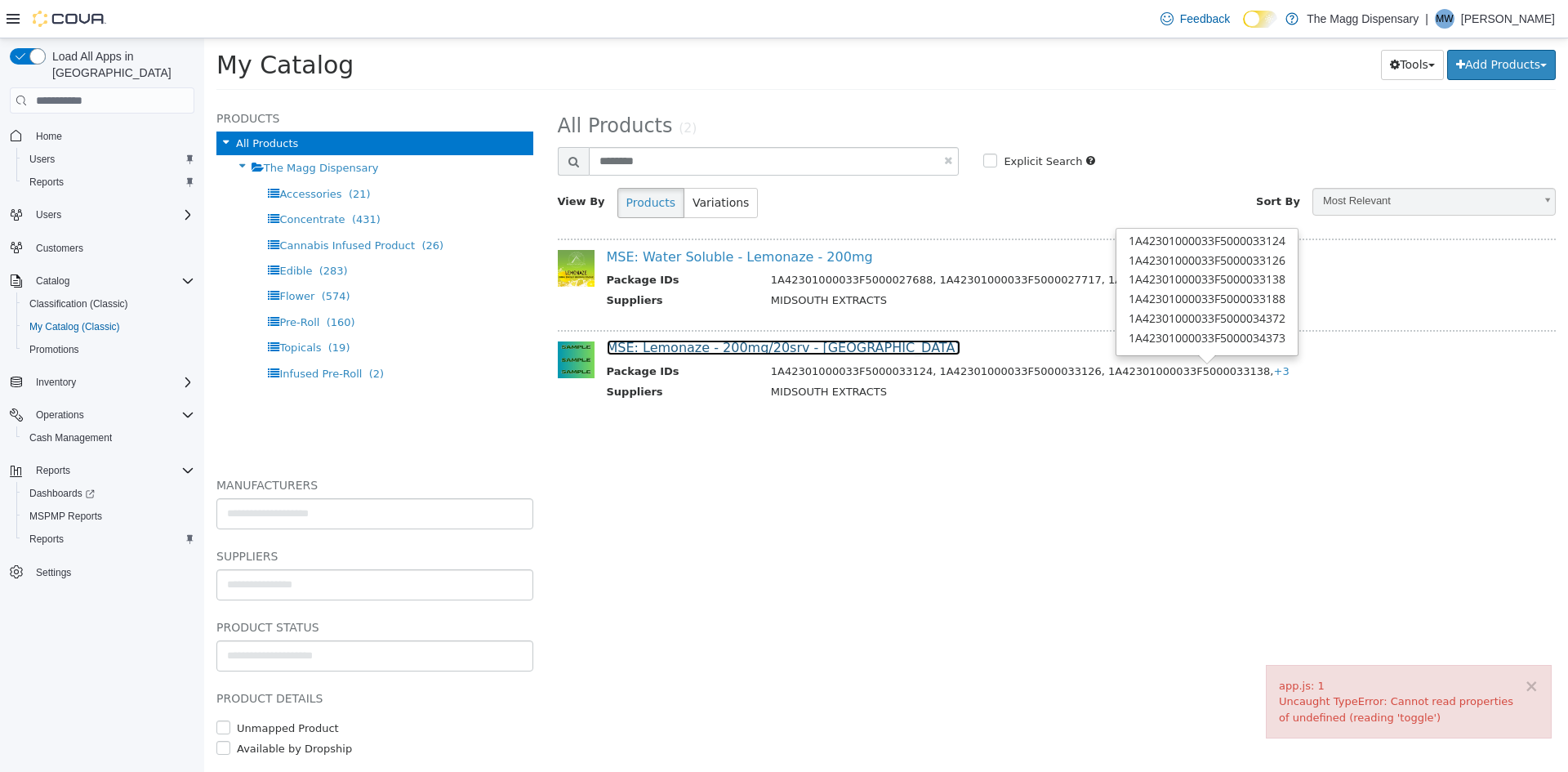
click at [663, 343] on link "MSE: Lemonaze - 200mg/20srv - [GEOGRAPHIC_DATA]" at bounding box center [784, 347] width 354 height 15
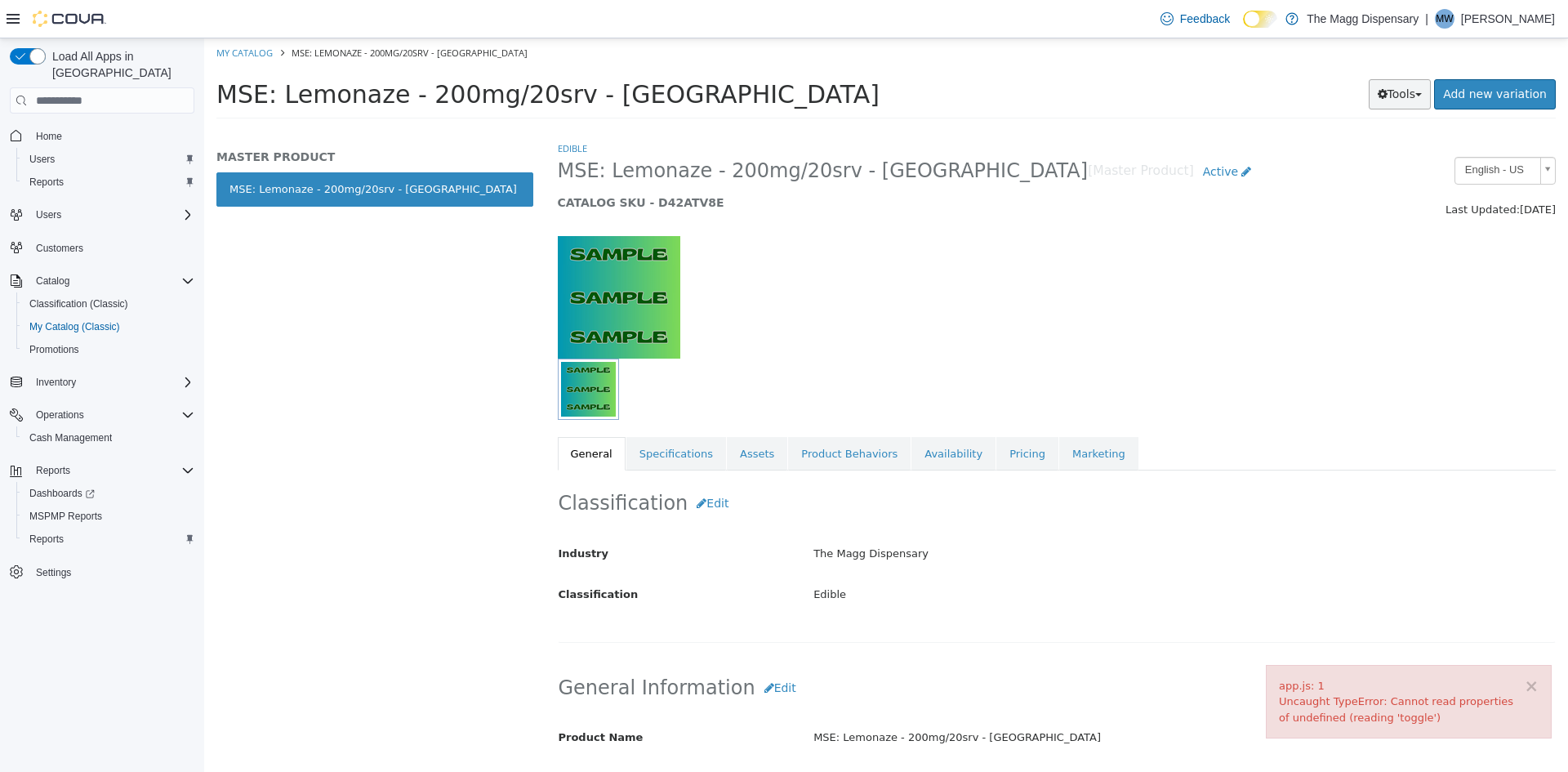
click at [1419, 95] on button "Tools" at bounding box center [1400, 95] width 62 height 30
click at [1364, 151] on link "Print Labels" at bounding box center [1365, 149] width 129 height 22
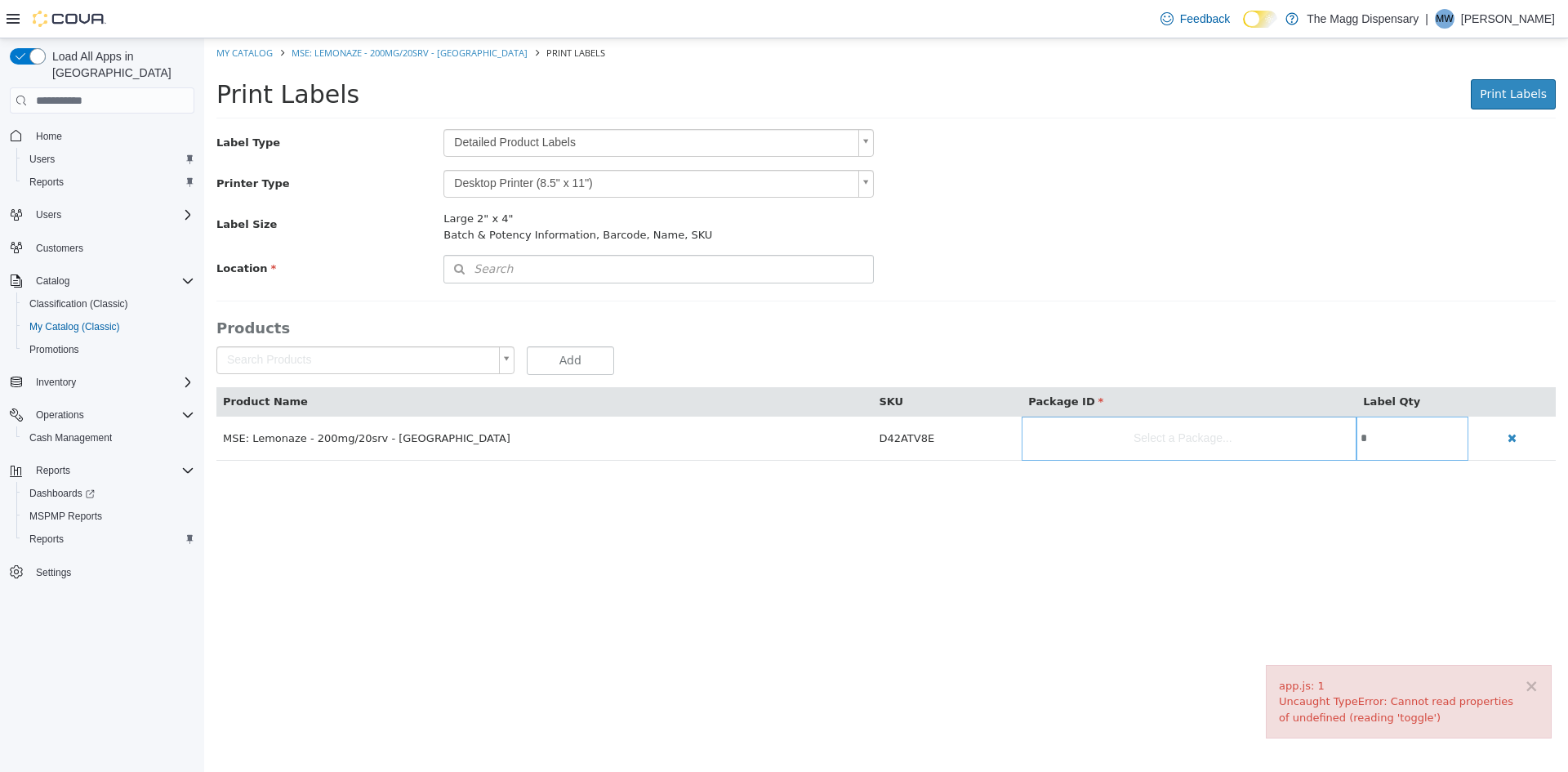
drag, startPoint x: 580, startPoint y: 141, endPoint x: 576, endPoint y: 155, distance: 14.6
click at [580, 141] on body "× app.js: 1 Uncaught TypeError: Cannot read properties of undefined (reading 't…" at bounding box center [886, 258] width 1364 height 439
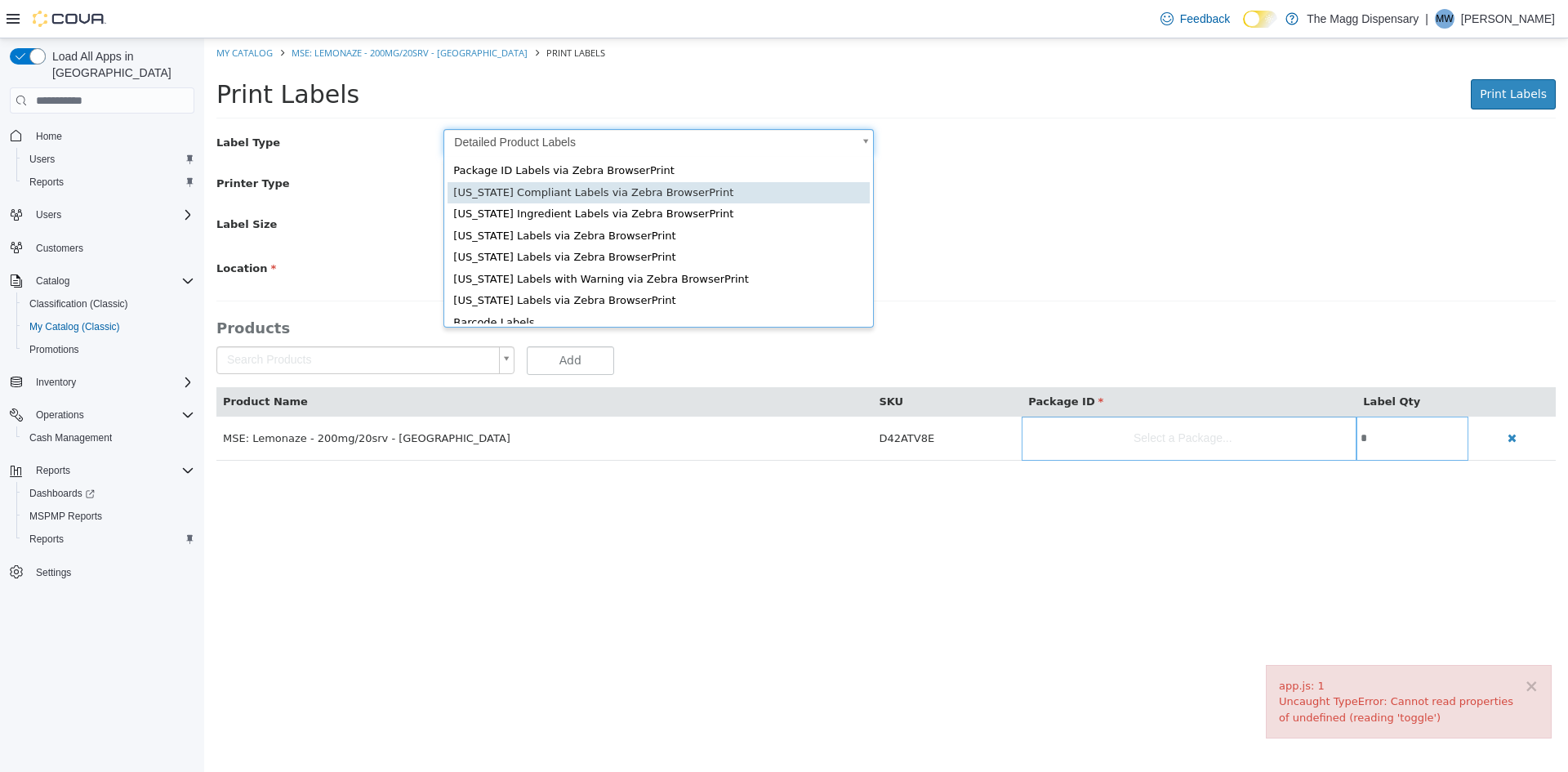
scroll to position [22, 0]
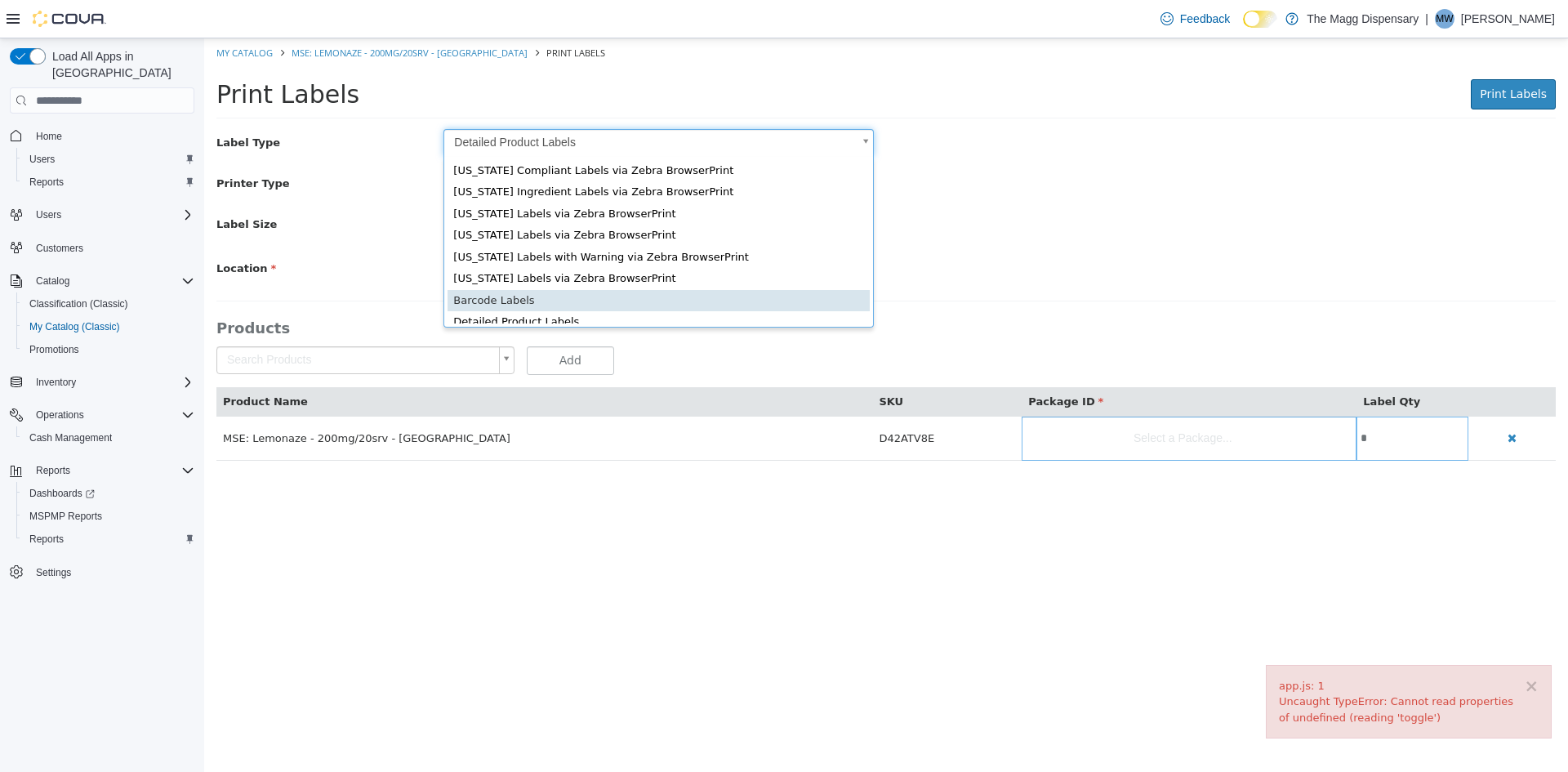
type input "*"
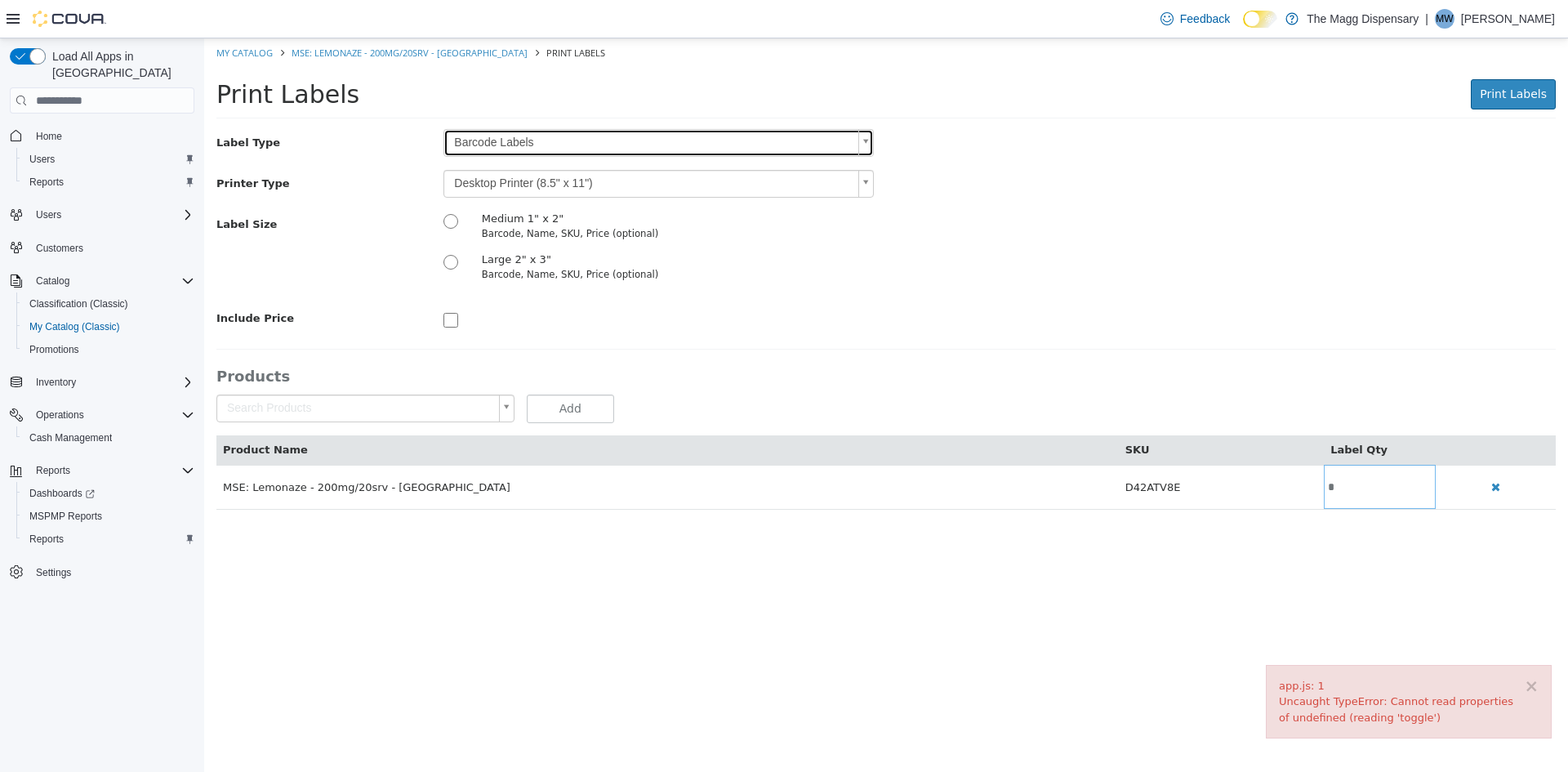
scroll to position [0, 0]
drag, startPoint x: 525, startPoint y: 183, endPoint x: 525, endPoint y: 199, distance: 16.0
click at [525, 183] on body "× app.js: 1 Uncaught TypeError: Cannot read properties of undefined (reading 't…" at bounding box center [886, 282] width 1364 height 488
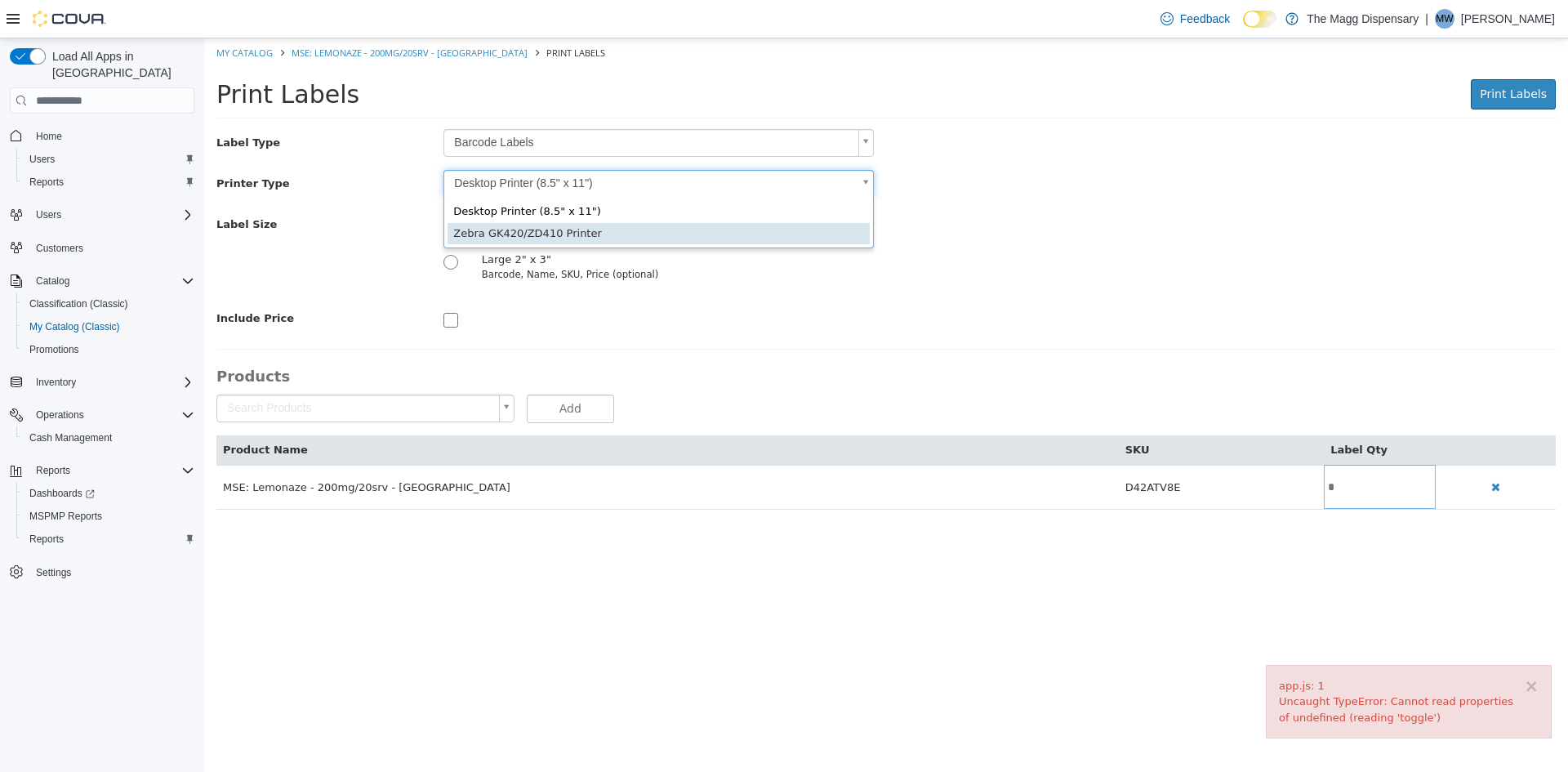
type input "*"
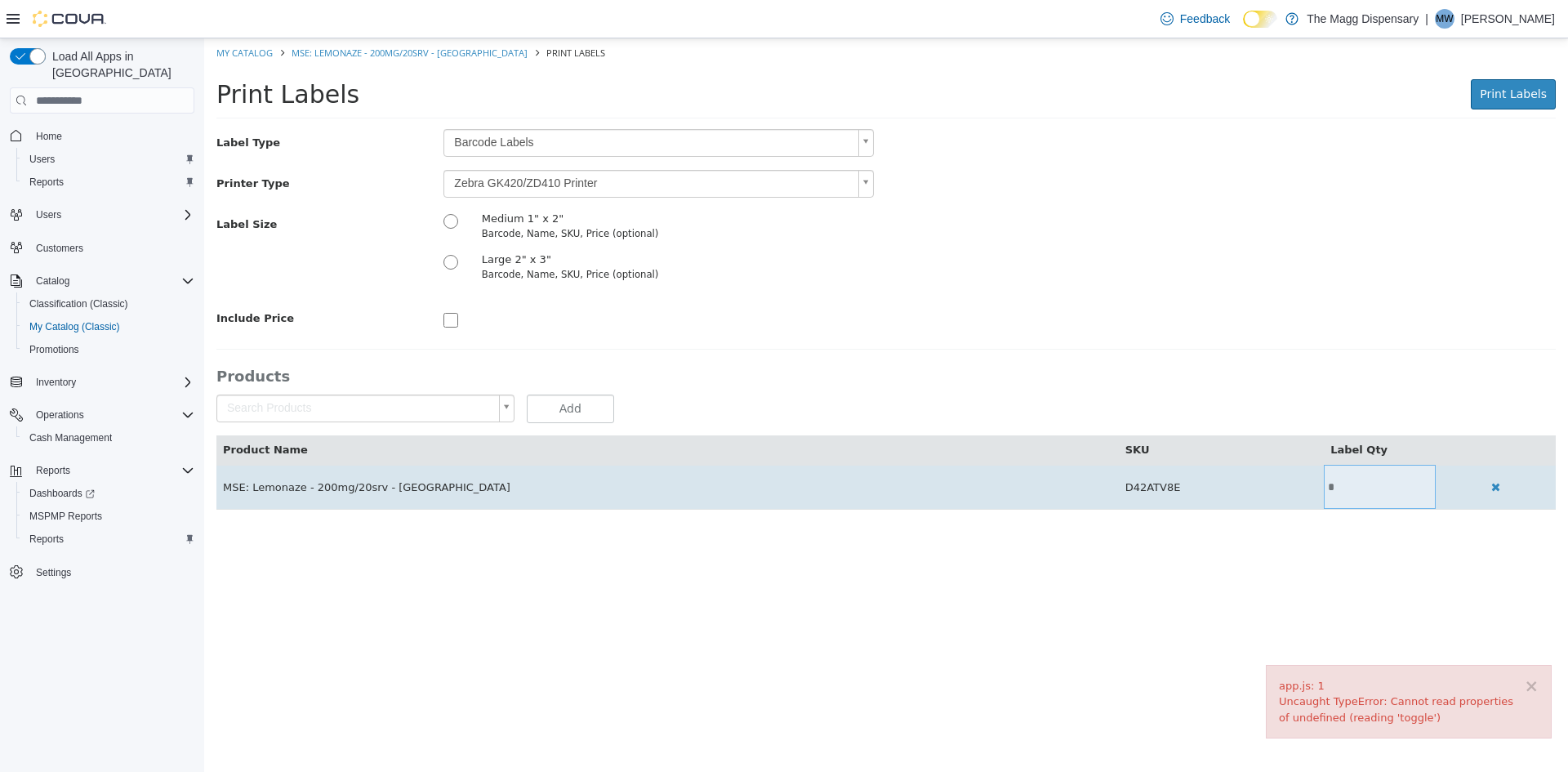
click at [1355, 490] on input "*" at bounding box center [1380, 487] width 112 height 13
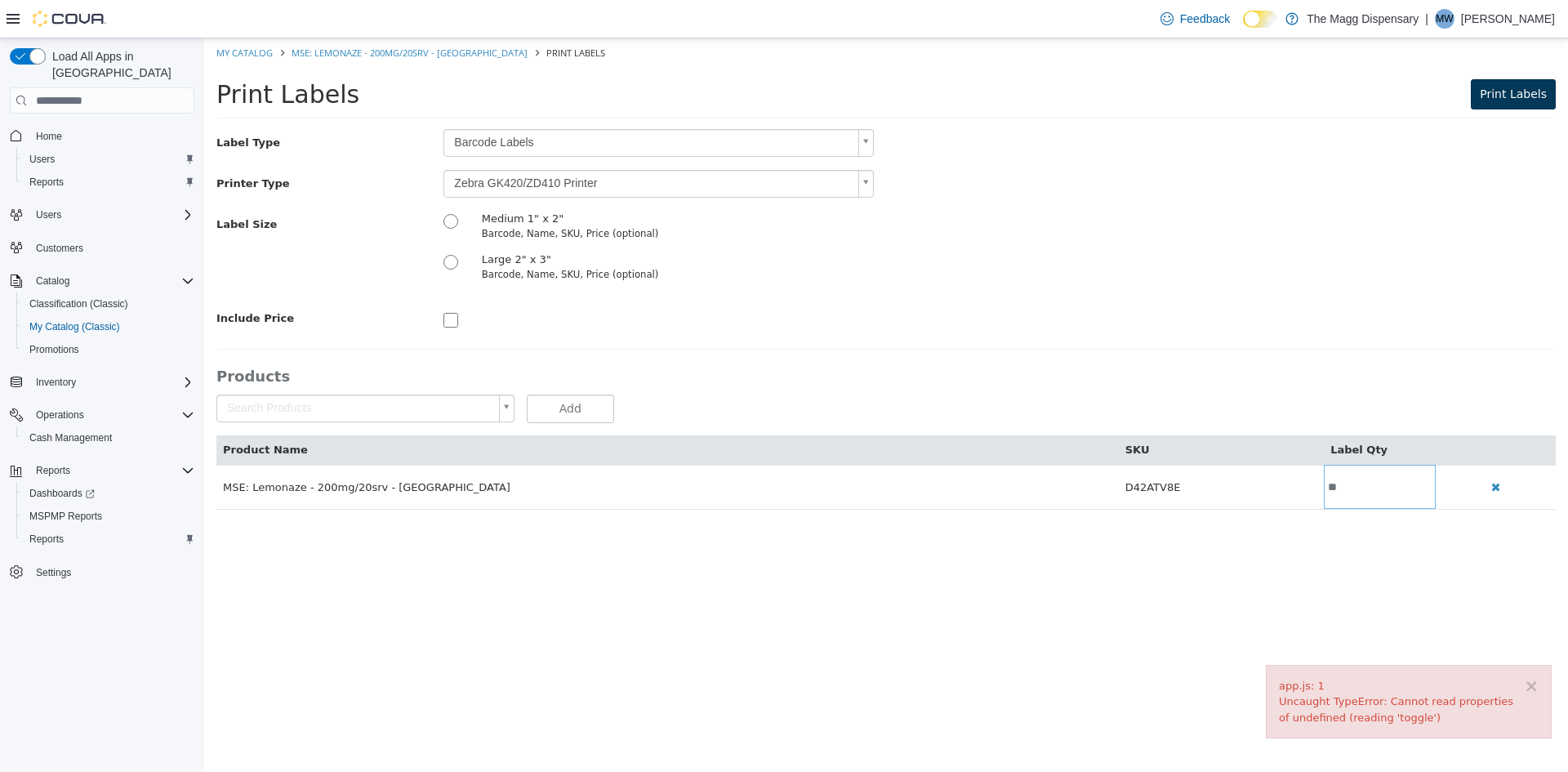
type input "**"
click at [1528, 95] on span "Print Labels" at bounding box center [1513, 93] width 67 height 13
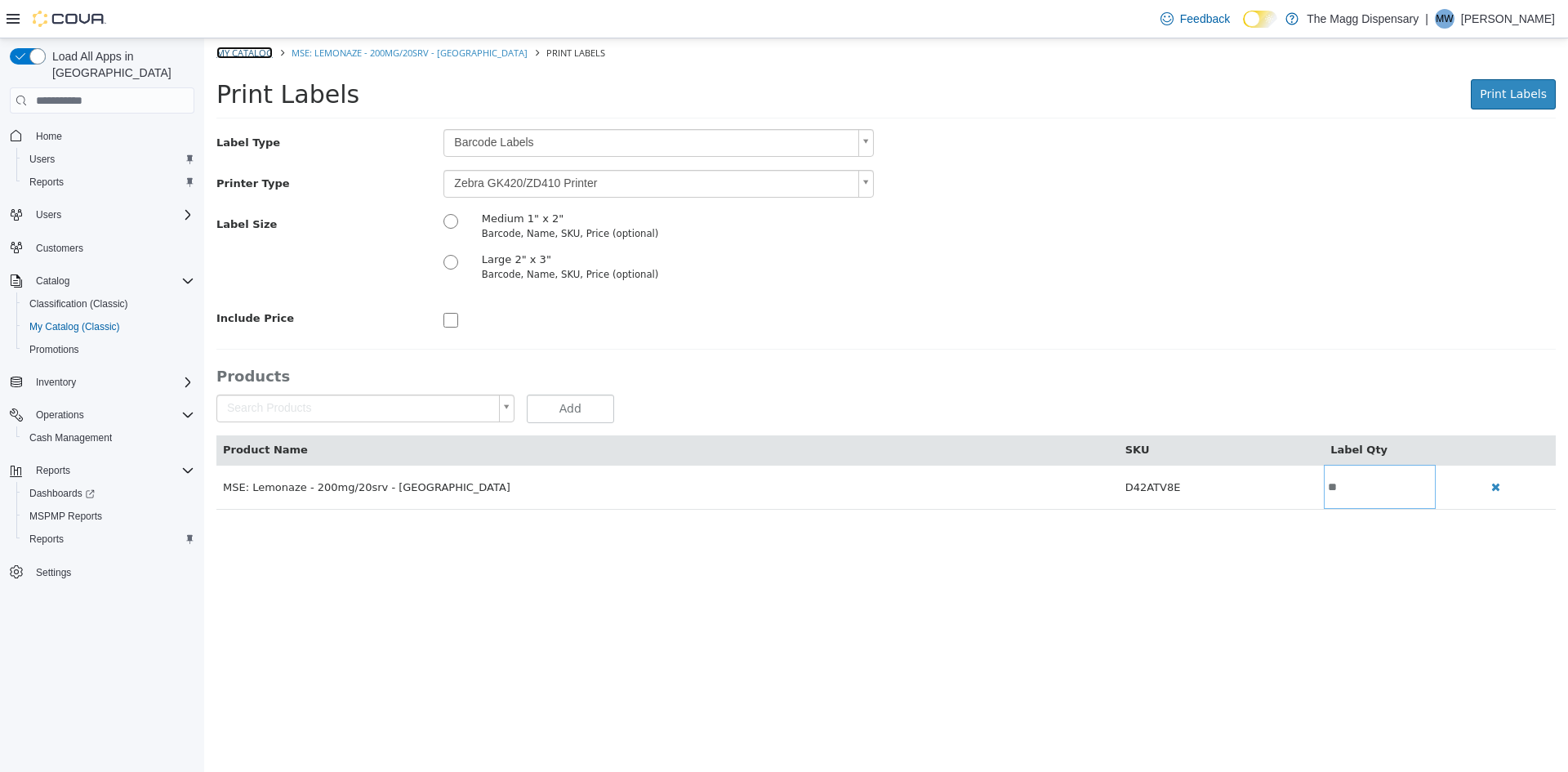
click at [252, 55] on link "My Catalog" at bounding box center [244, 52] width 57 height 13
select select "**********"
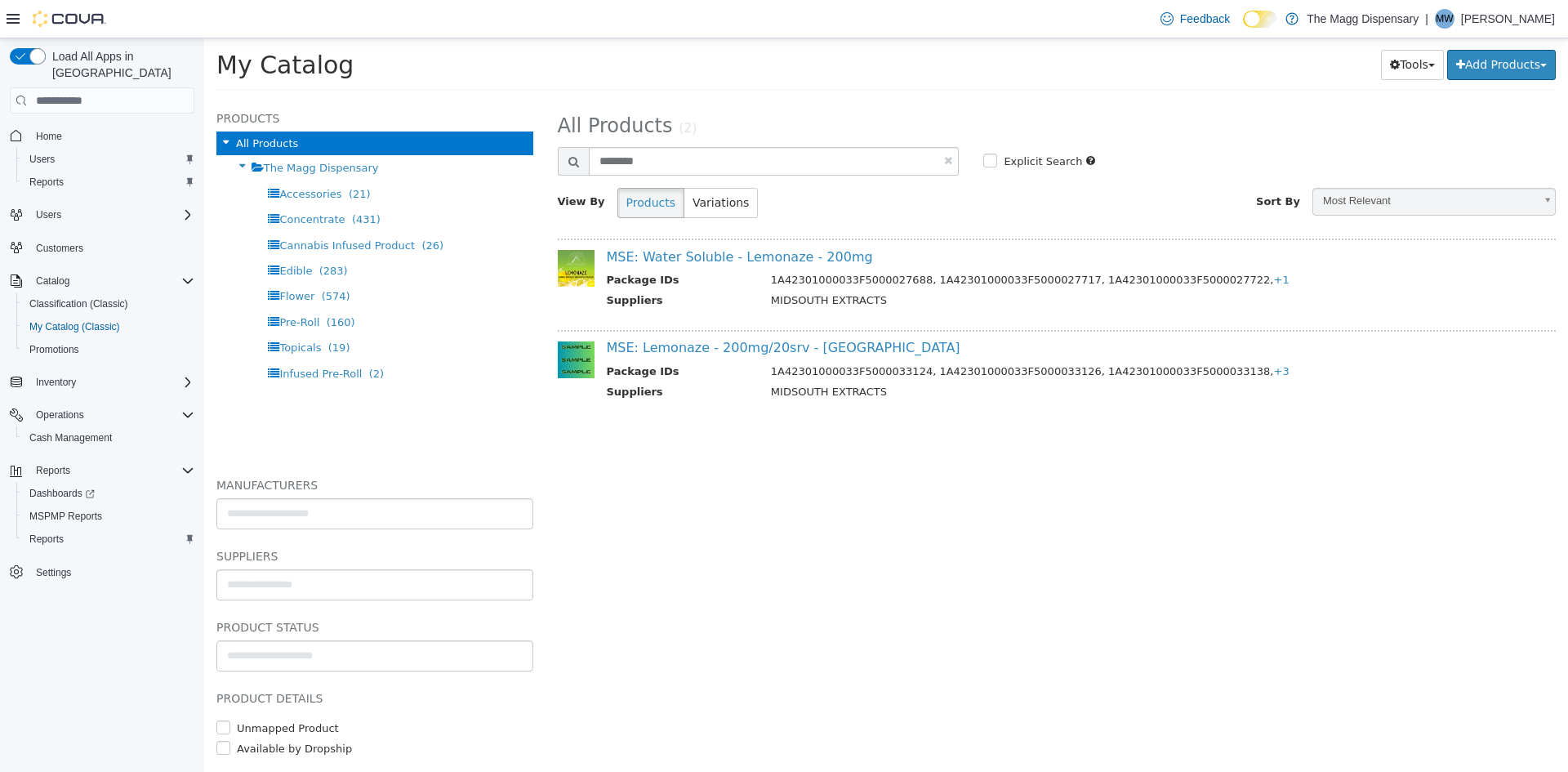
click at [952, 159] on link at bounding box center [948, 160] width 8 height 11
select select "**********"
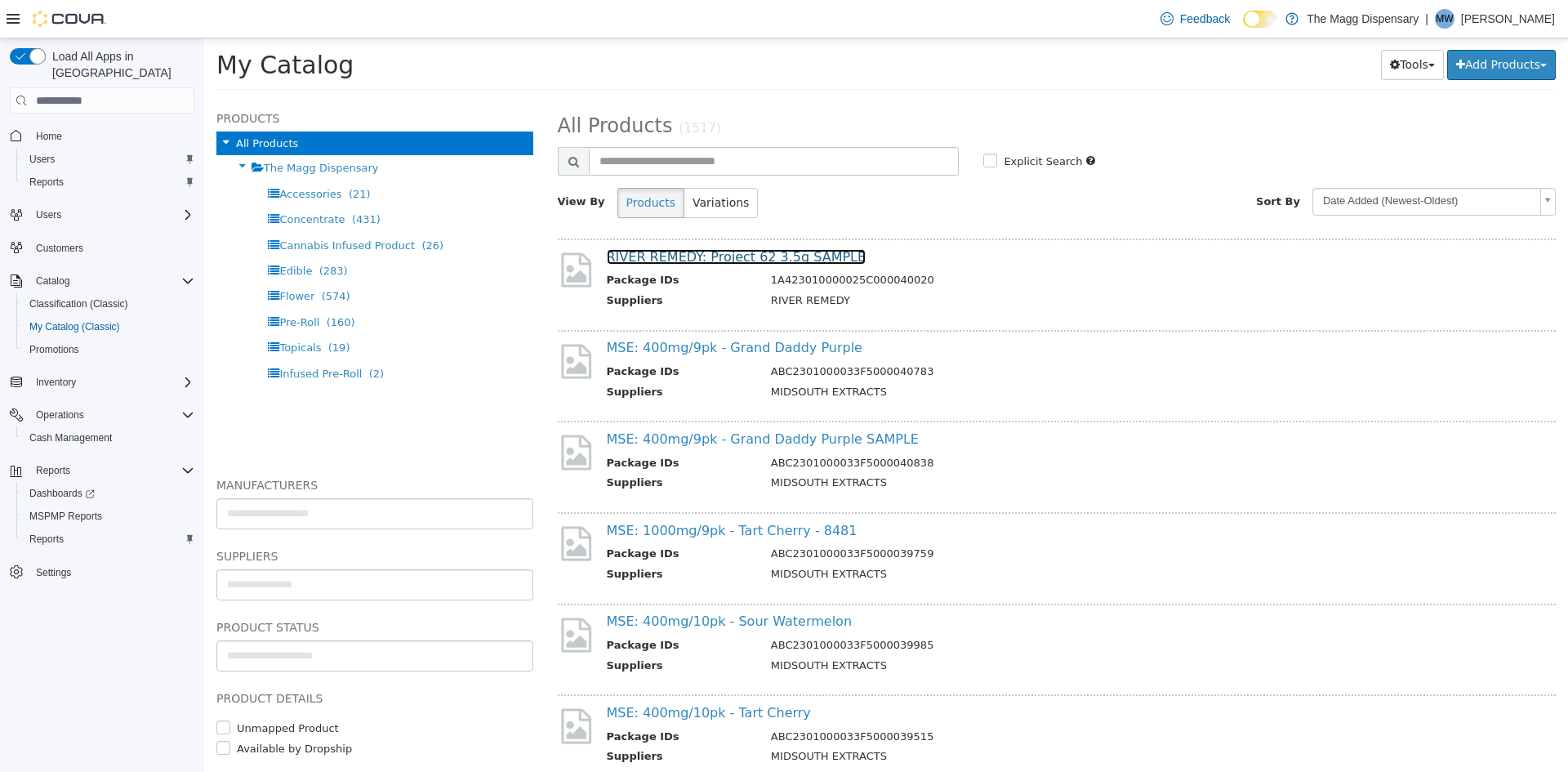
click at [823, 249] on link "RIVER REMEDY: Project 62 3.5g SAMPLE" at bounding box center [737, 257] width 260 height 15
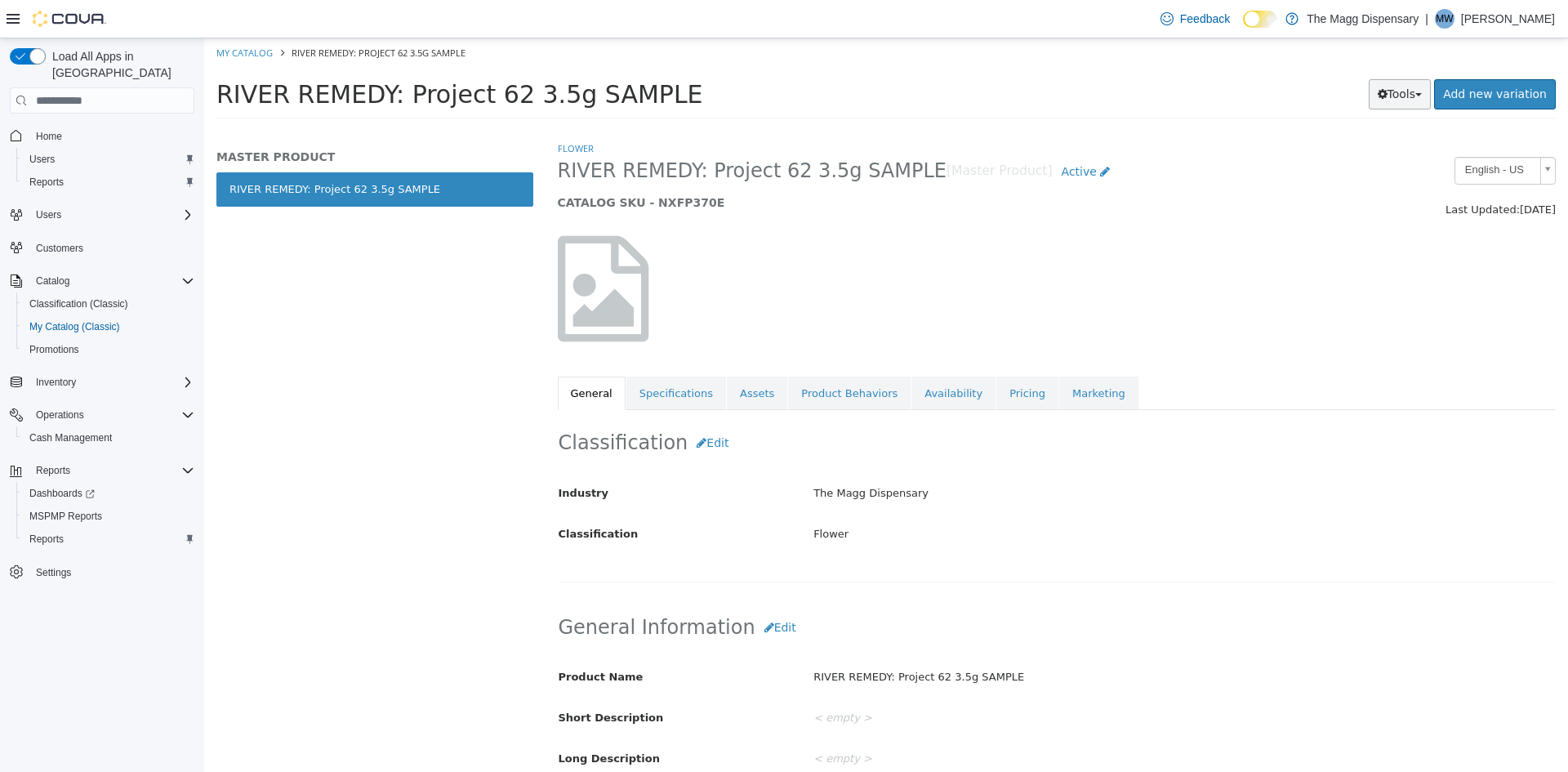
click at [1407, 99] on button "Tools" at bounding box center [1400, 95] width 62 height 30
click at [1337, 152] on link "Print Labels" at bounding box center [1365, 149] width 129 height 22
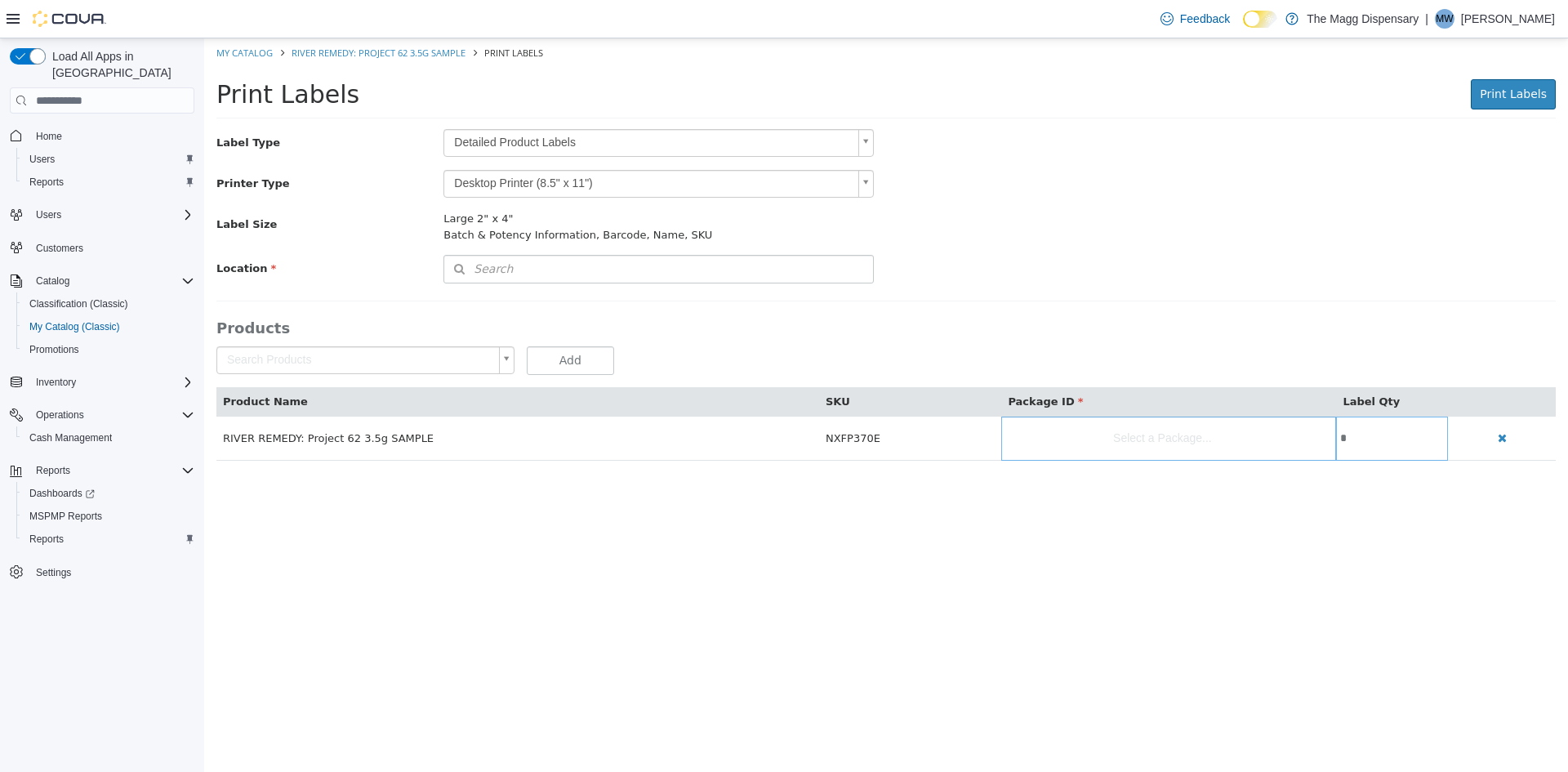
drag, startPoint x: 593, startPoint y: 139, endPoint x: 580, endPoint y: 158, distance: 23.0
click at [588, 144] on body "× app.js: 1 Uncaught TypeError: Cannot read properties of undefined (reading 't…" at bounding box center [886, 258] width 1364 height 439
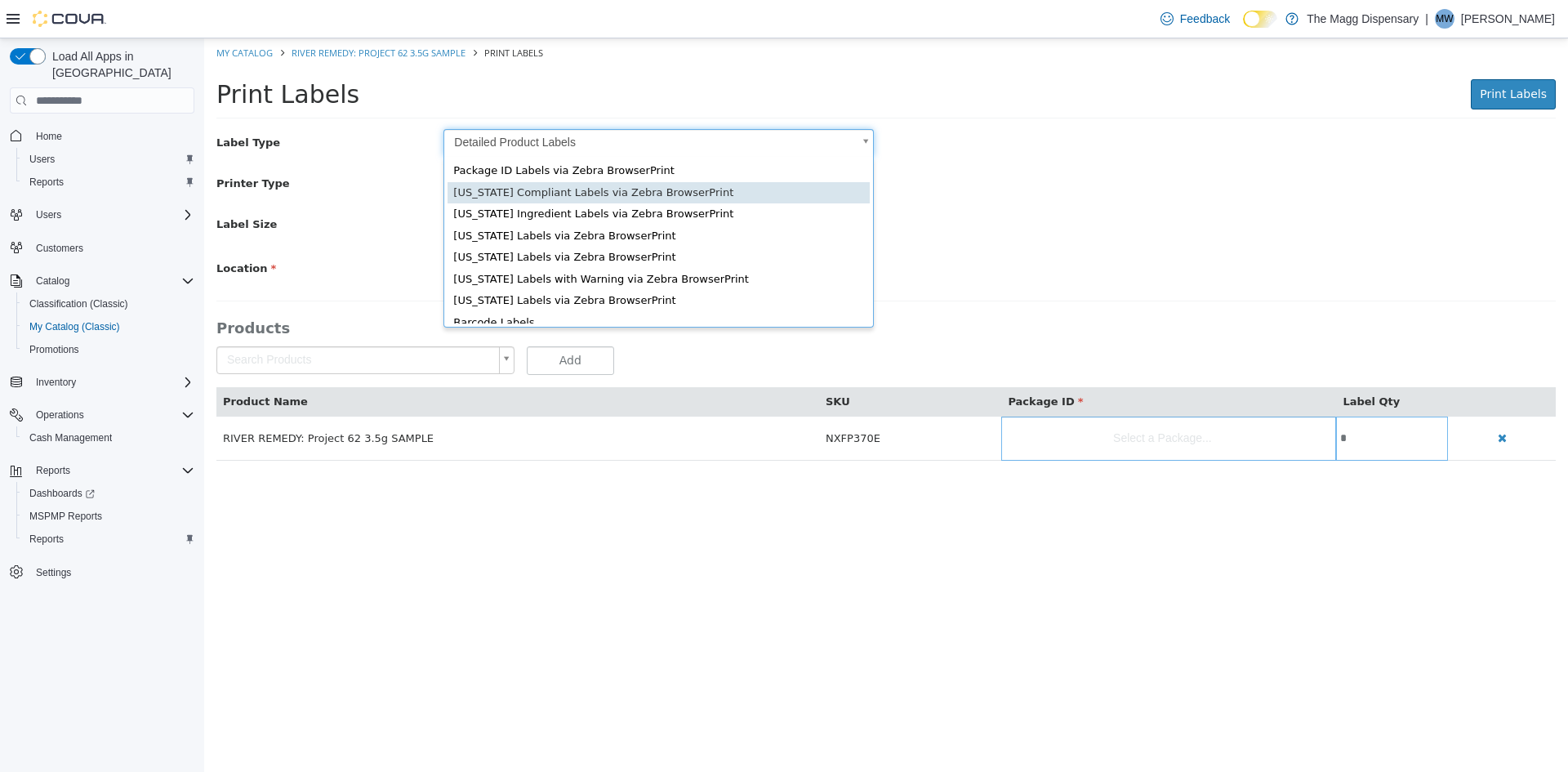
scroll to position [22, 0]
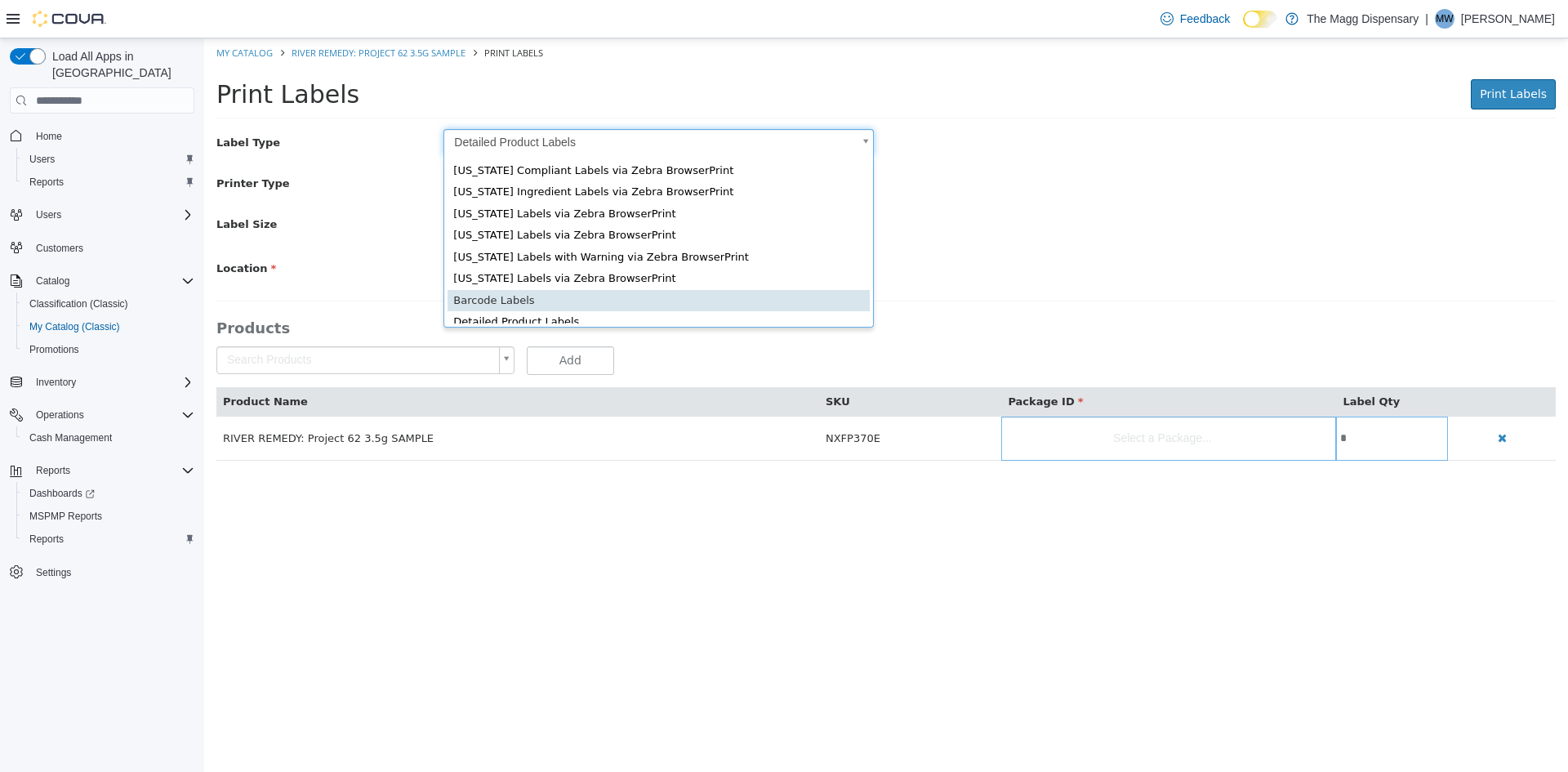
type input "*"
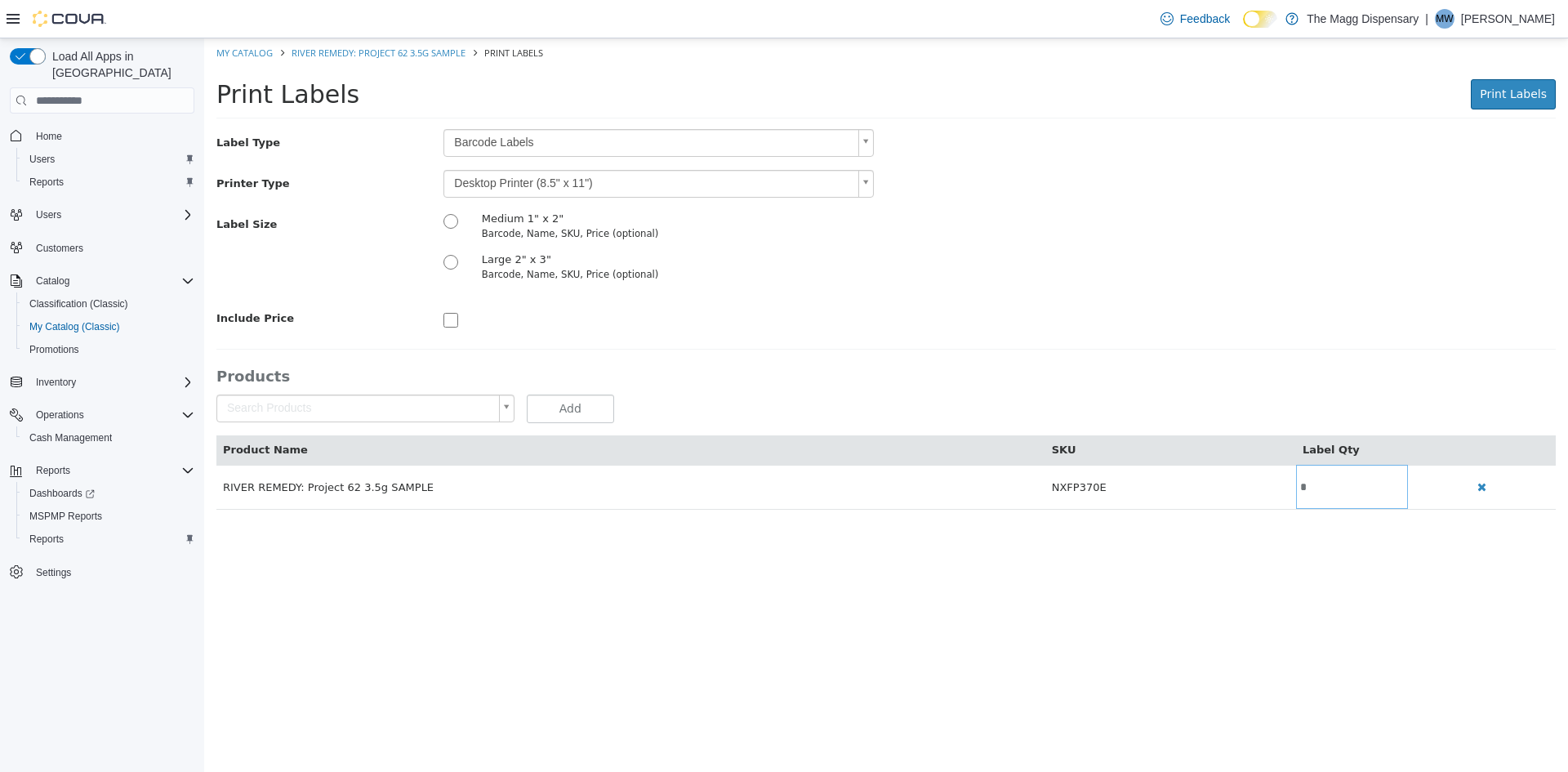
drag, startPoint x: 502, startPoint y: 182, endPoint x: 507, endPoint y: 195, distance: 13.9
click at [502, 182] on body "× app.js: 1 Uncaught TypeError: Cannot read properties of undefined (reading 't…" at bounding box center [886, 282] width 1364 height 488
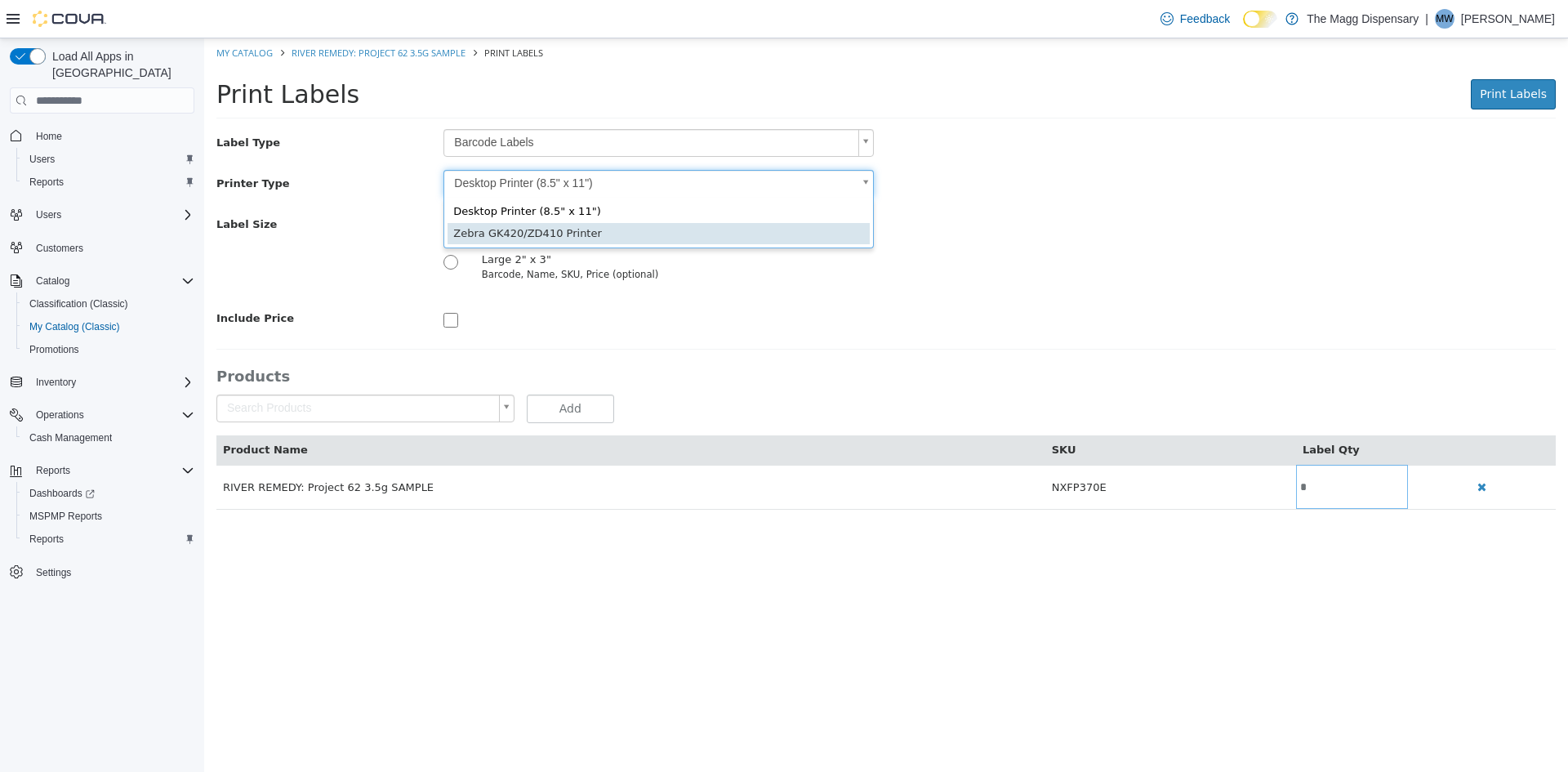
type input "*"
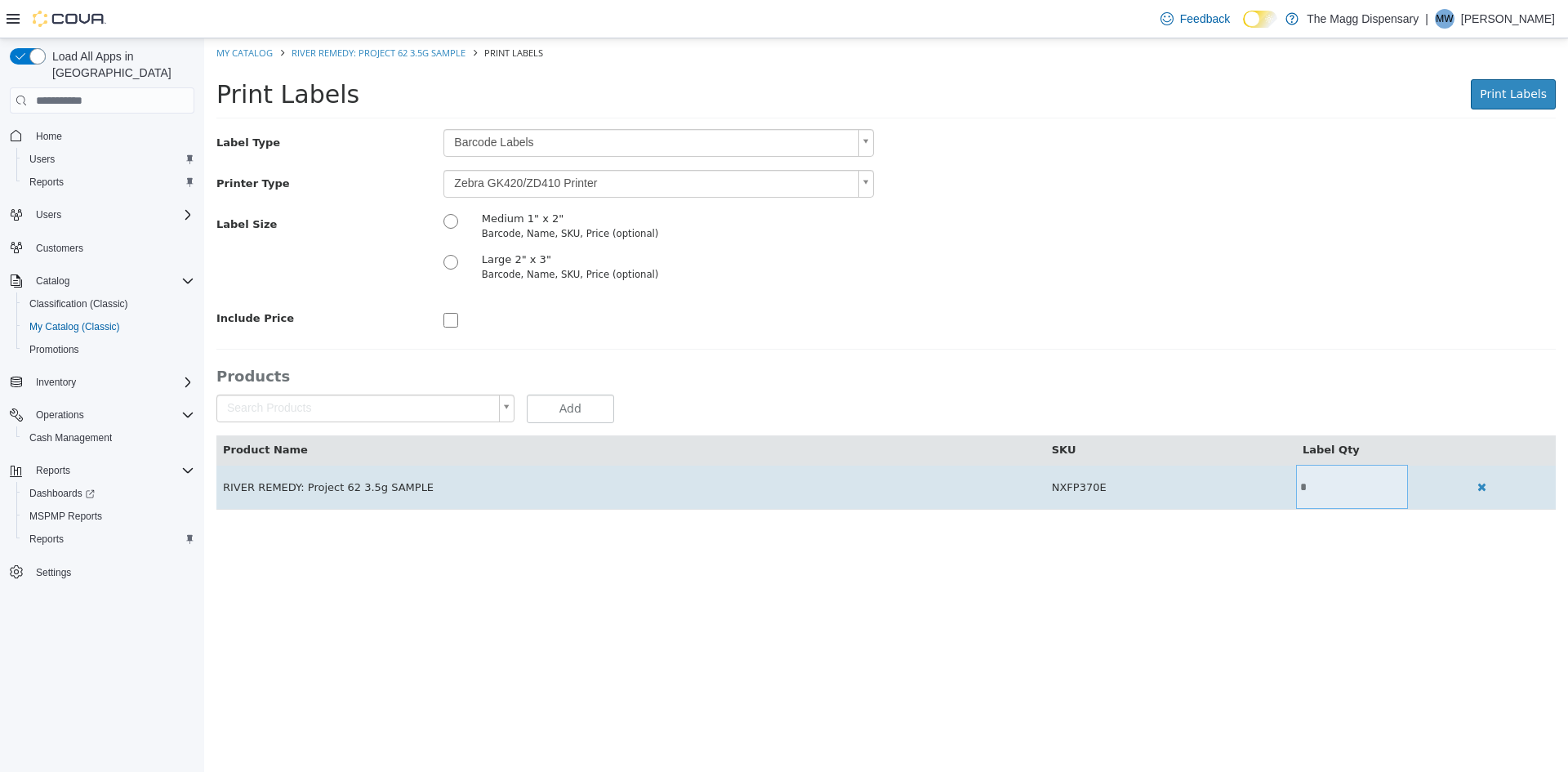
click at [1334, 486] on input "*" at bounding box center [1352, 487] width 112 height 13
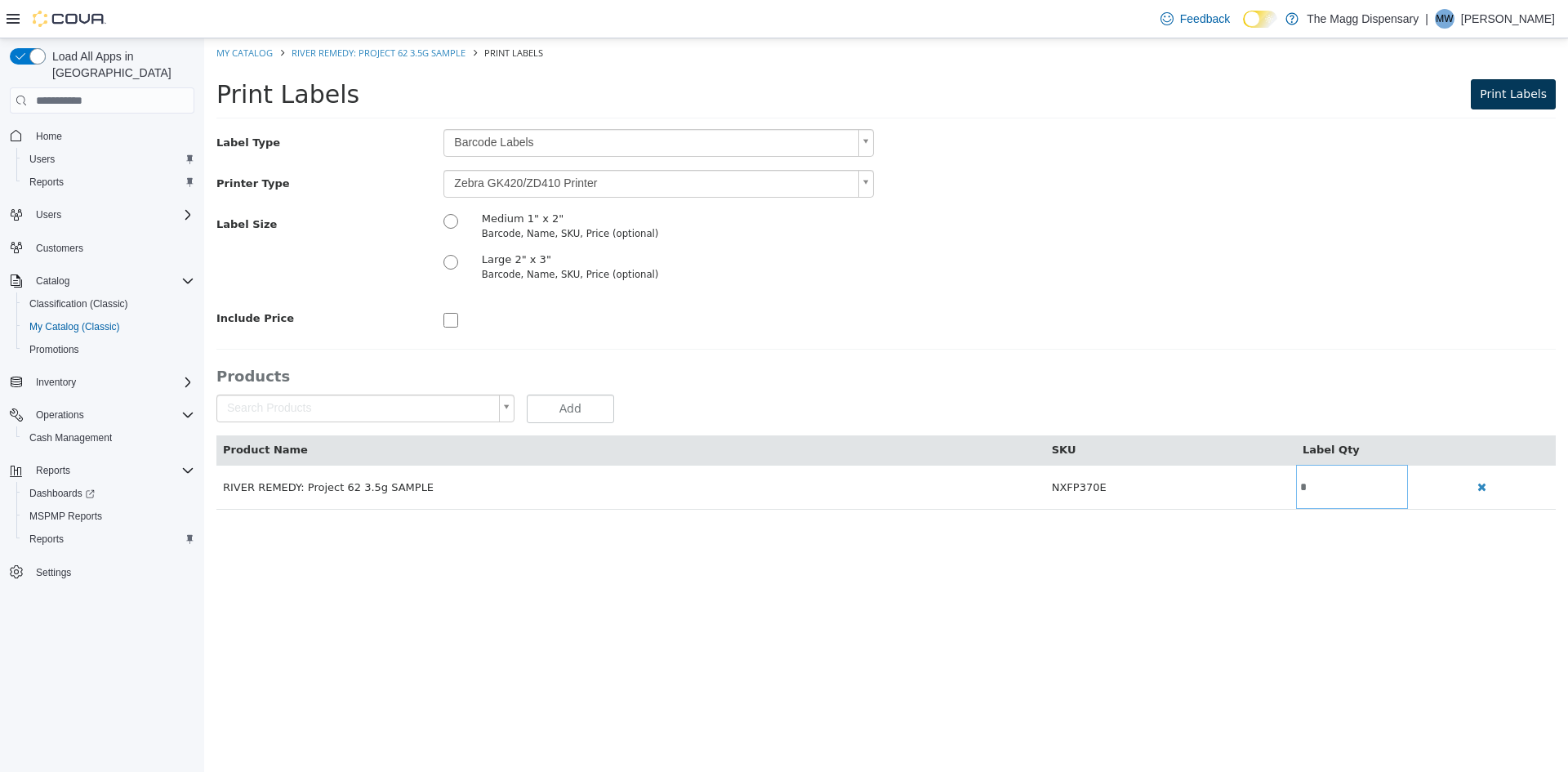
type input "*"
click at [1521, 87] on span "Print Labels" at bounding box center [1513, 93] width 67 height 13
click at [250, 51] on link "My Catalog" at bounding box center [244, 52] width 57 height 13
select select "**********"
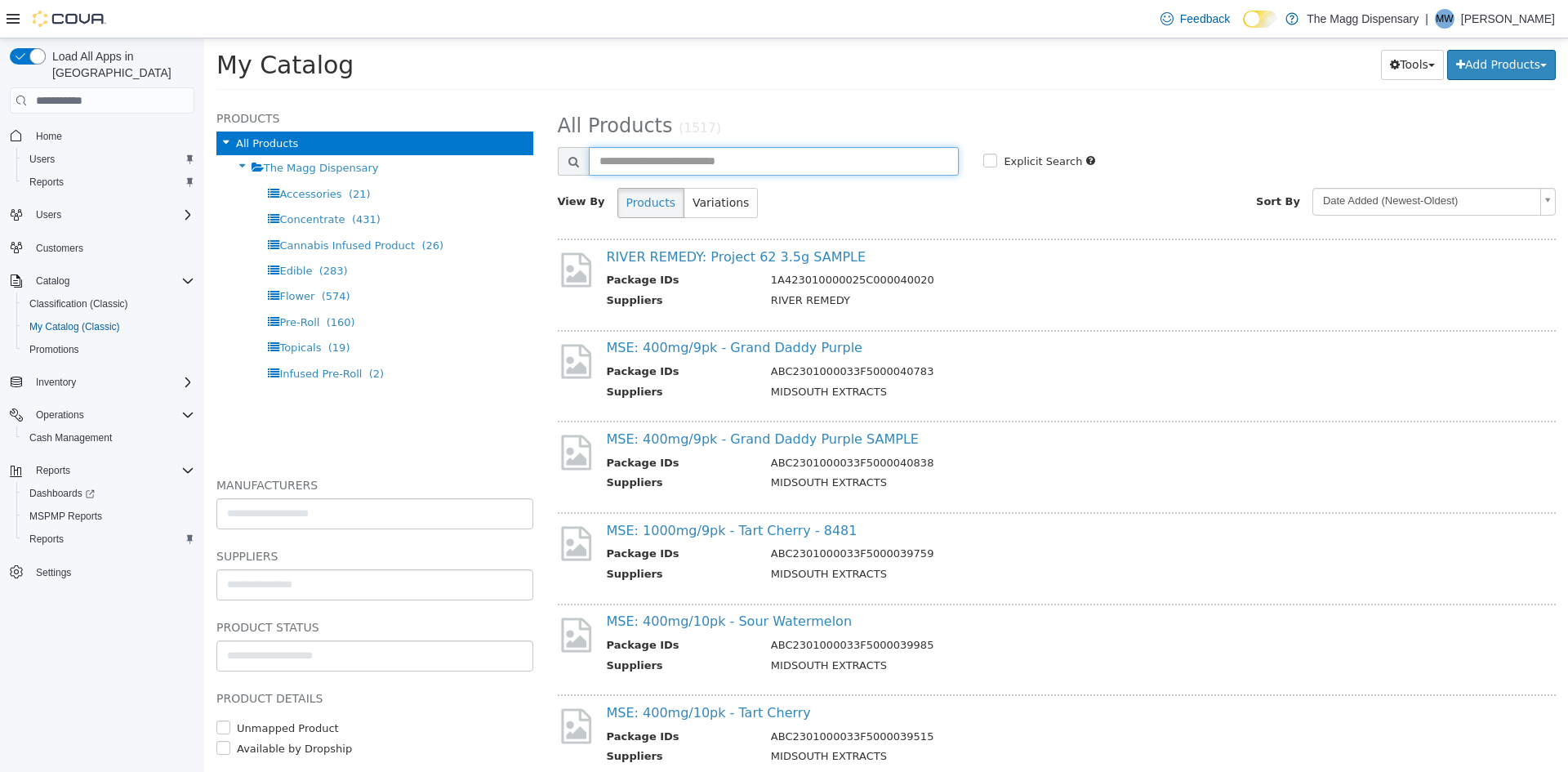
click at [692, 153] on input "text" at bounding box center [773, 161] width 371 height 29
type input "**********"
select select "**********"
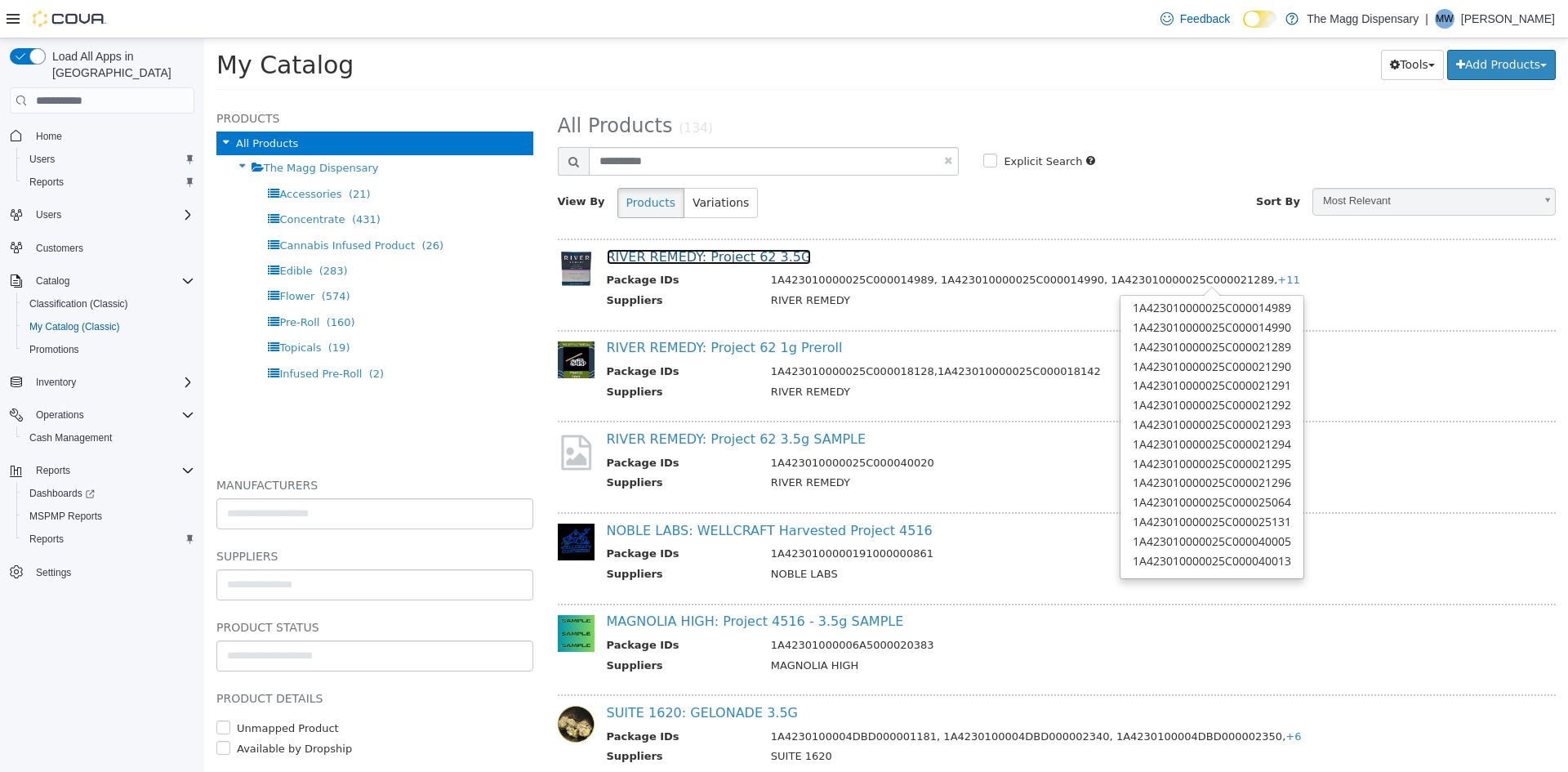
click at [681, 262] on link "RIVER REMEDY: Project 62 3.5G" at bounding box center [709, 257] width 205 height 15
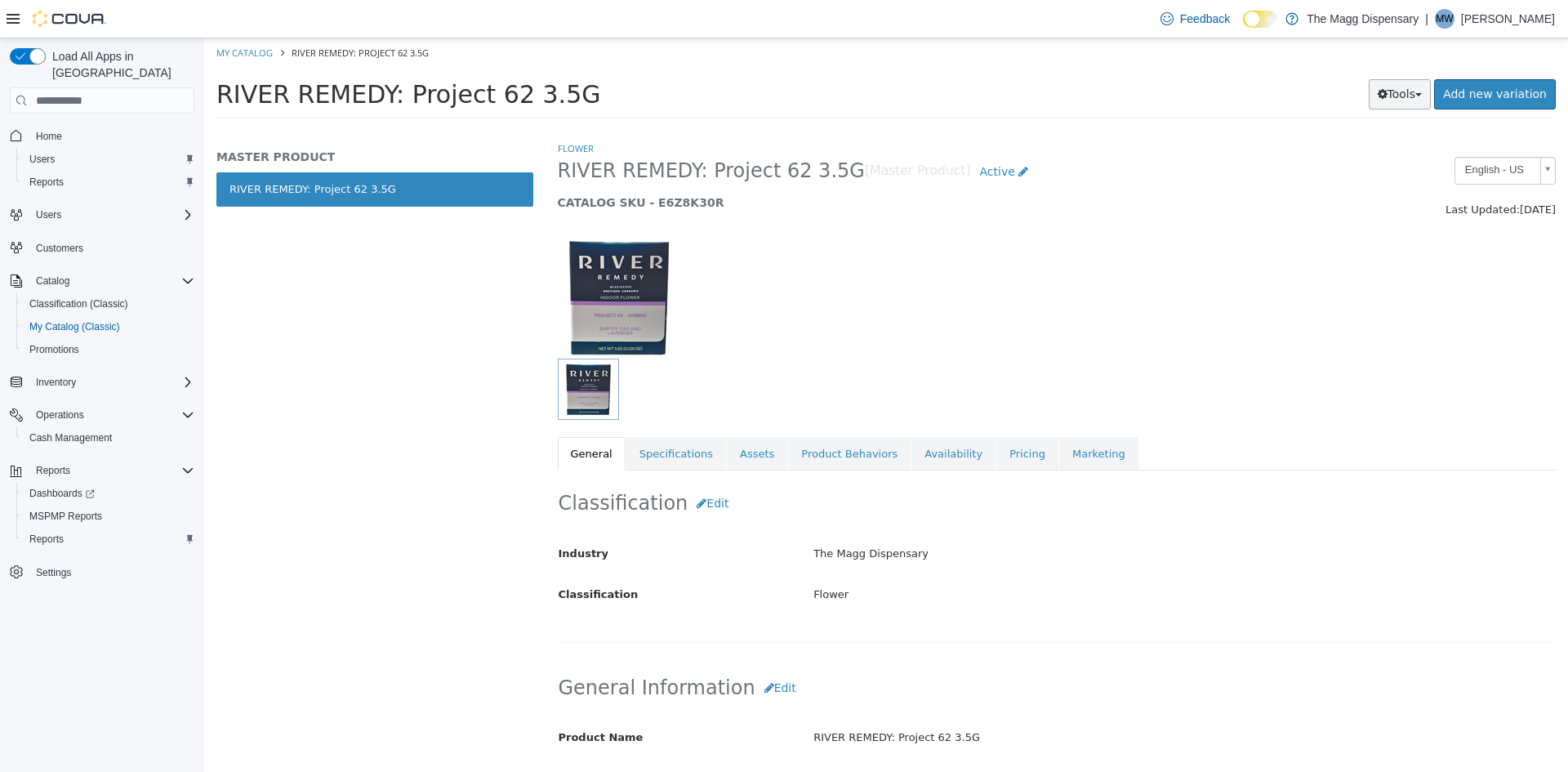
click at [1397, 101] on button "Tools" at bounding box center [1400, 95] width 62 height 30
click at [1371, 148] on link "Print Labels" at bounding box center [1365, 149] width 129 height 22
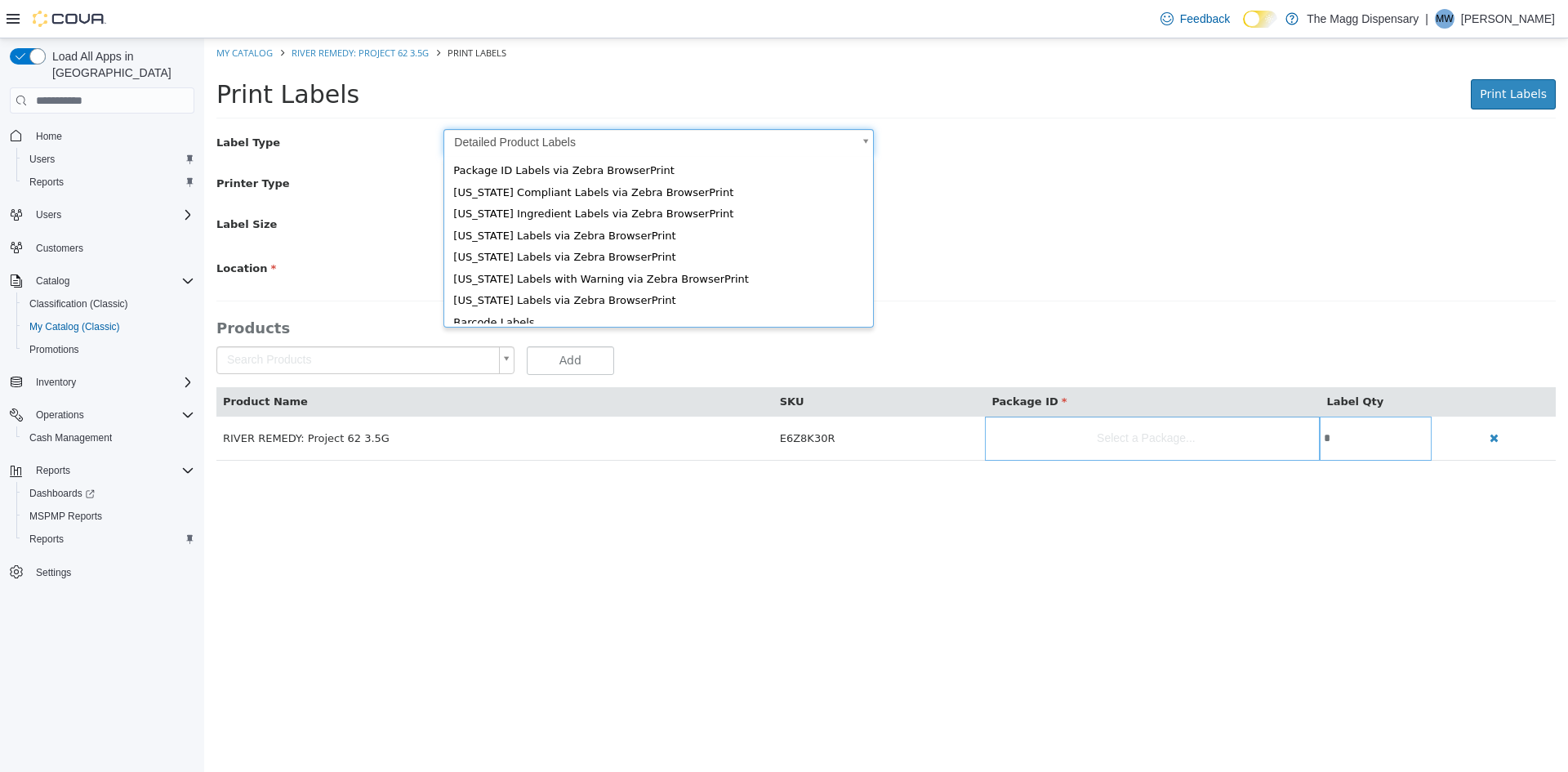
drag, startPoint x: 584, startPoint y: 137, endPoint x: 447, endPoint y: 226, distance: 163.4
click at [584, 137] on body "× app.js: 1 Uncaught TypeError: Cannot read properties of undefined (reading 't…" at bounding box center [886, 258] width 1364 height 439
type input "*"
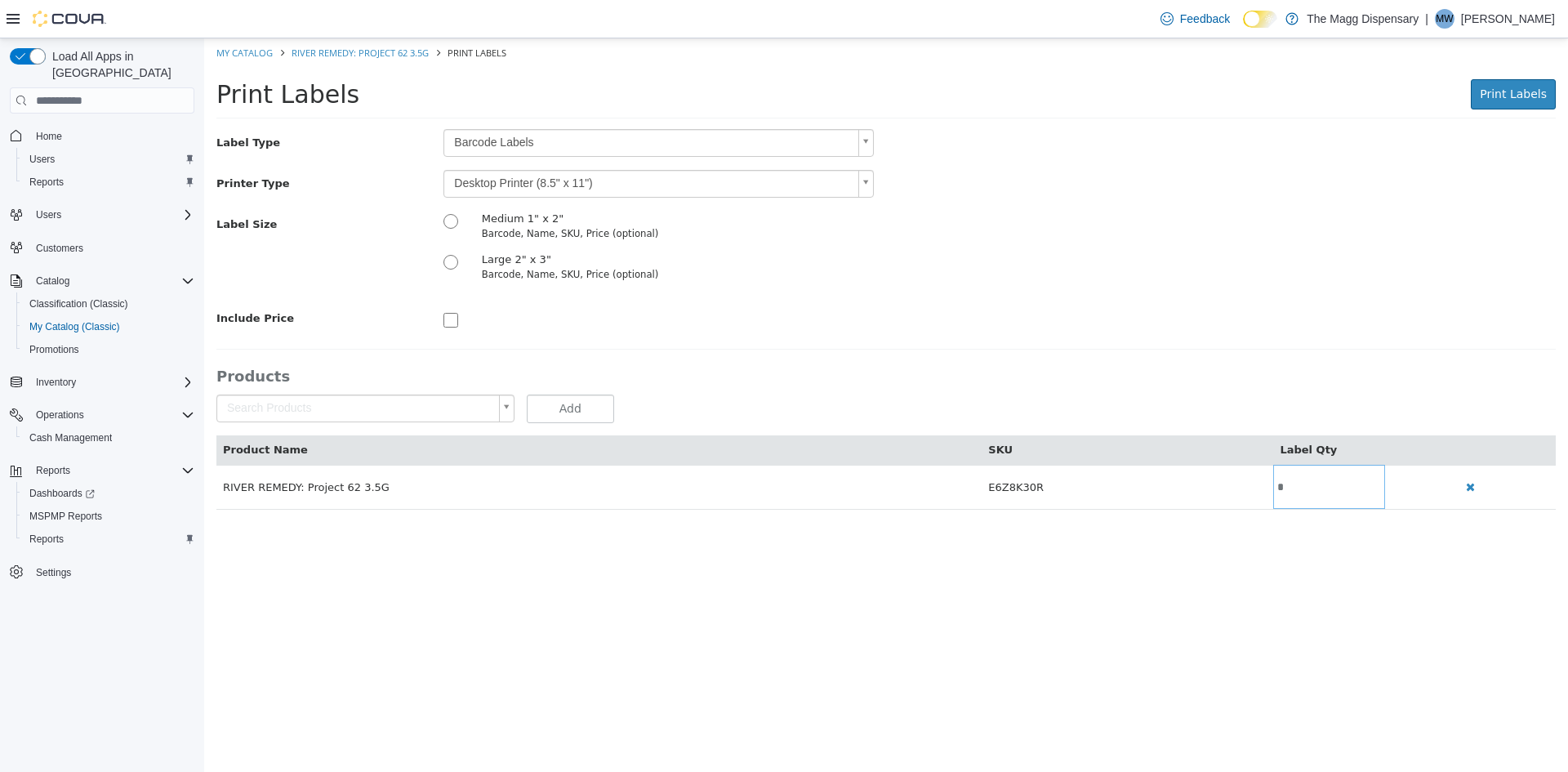
click at [538, 166] on div "Label Type Barcode Labels * Printer Type Desktop Printer (8.5" x 11") * Label S…" at bounding box center [886, 231] width 1339 height 203
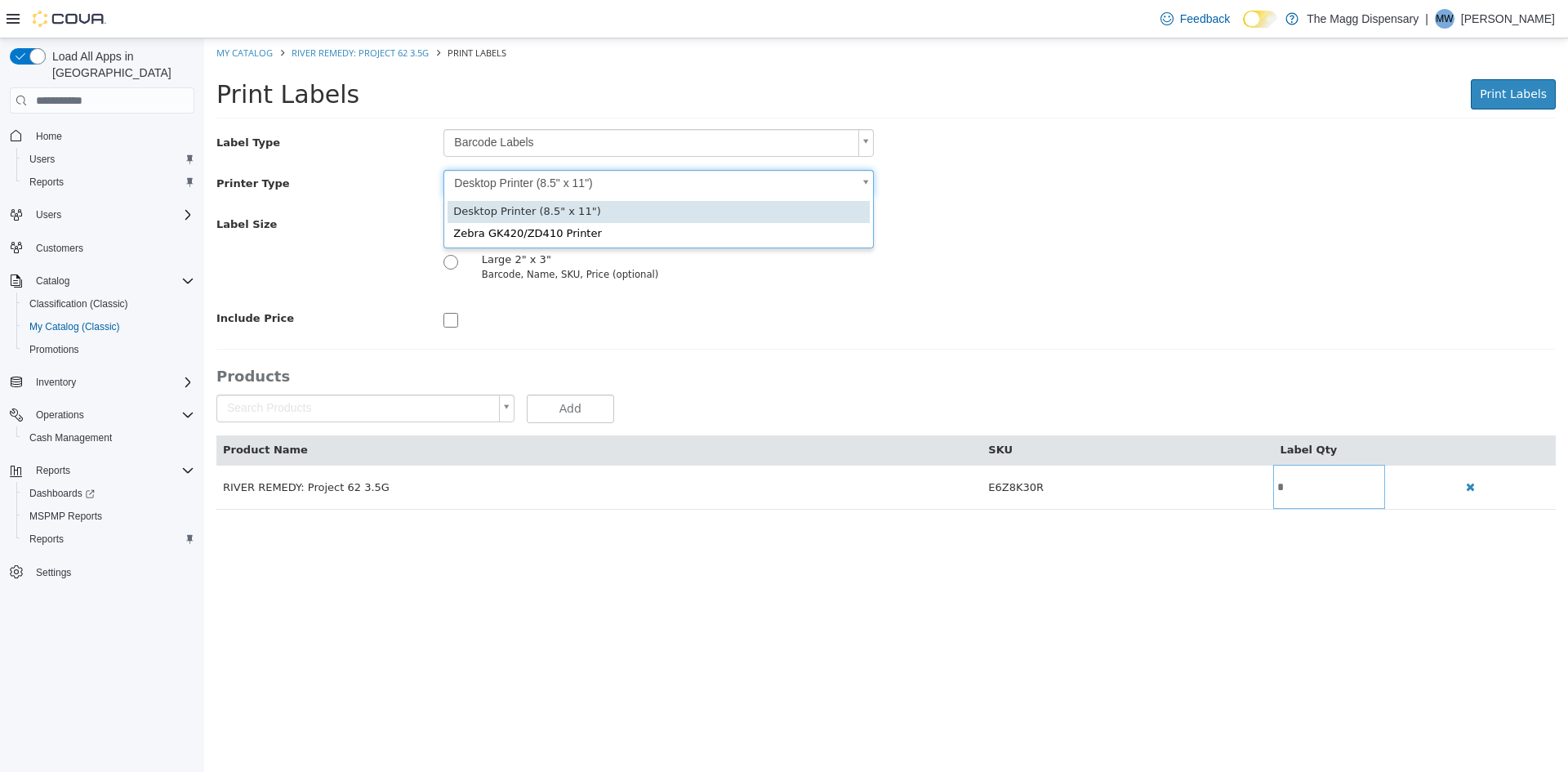
drag, startPoint x: 540, startPoint y: 177, endPoint x: 561, endPoint y: 200, distance: 31.1
click at [540, 177] on body "× app.js: 1 Uncaught TypeError: Cannot read properties of undefined (reading 't…" at bounding box center [886, 282] width 1364 height 488
type input "*"
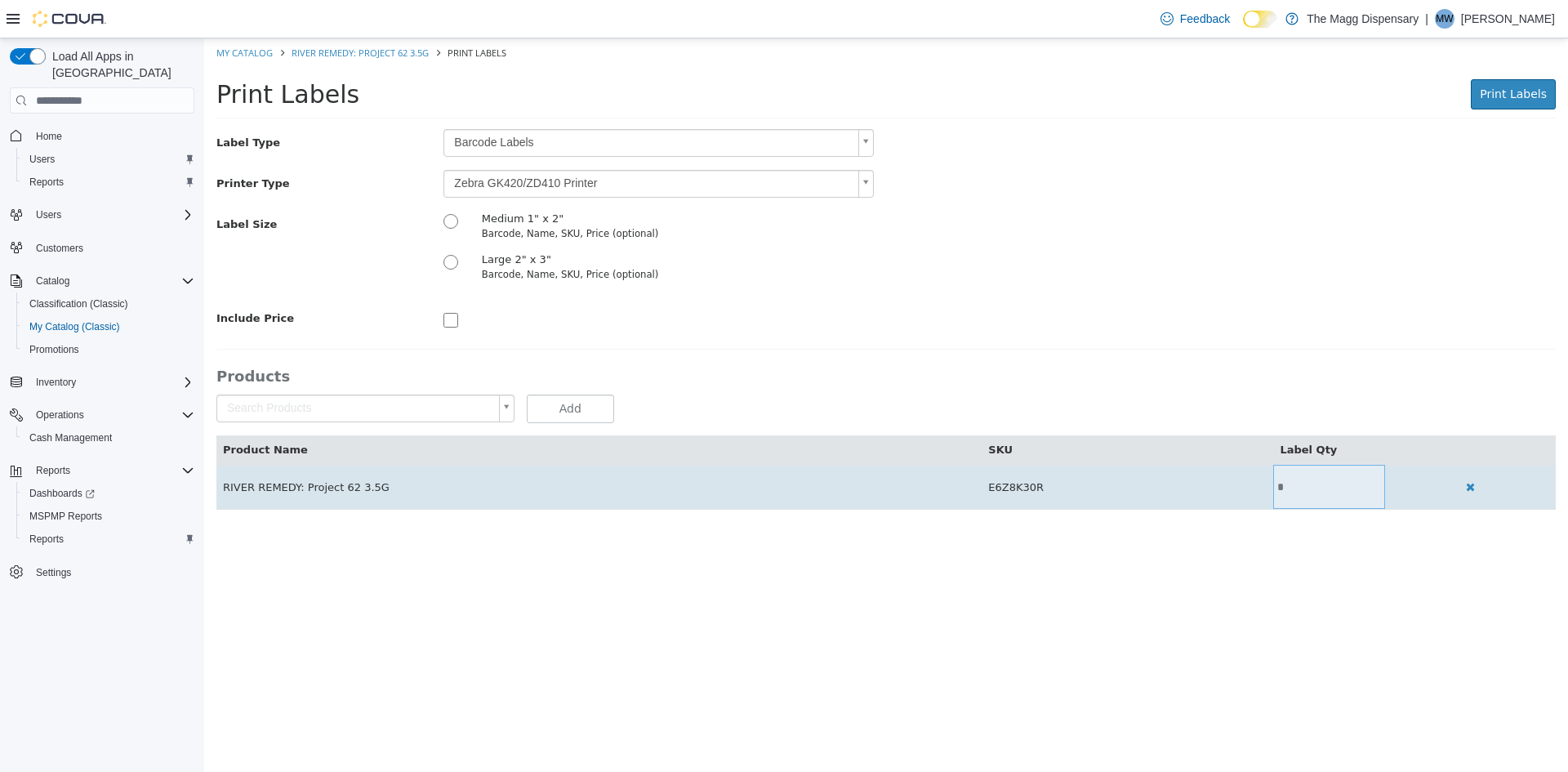
click at [1289, 492] on input "*" at bounding box center [1329, 487] width 112 height 13
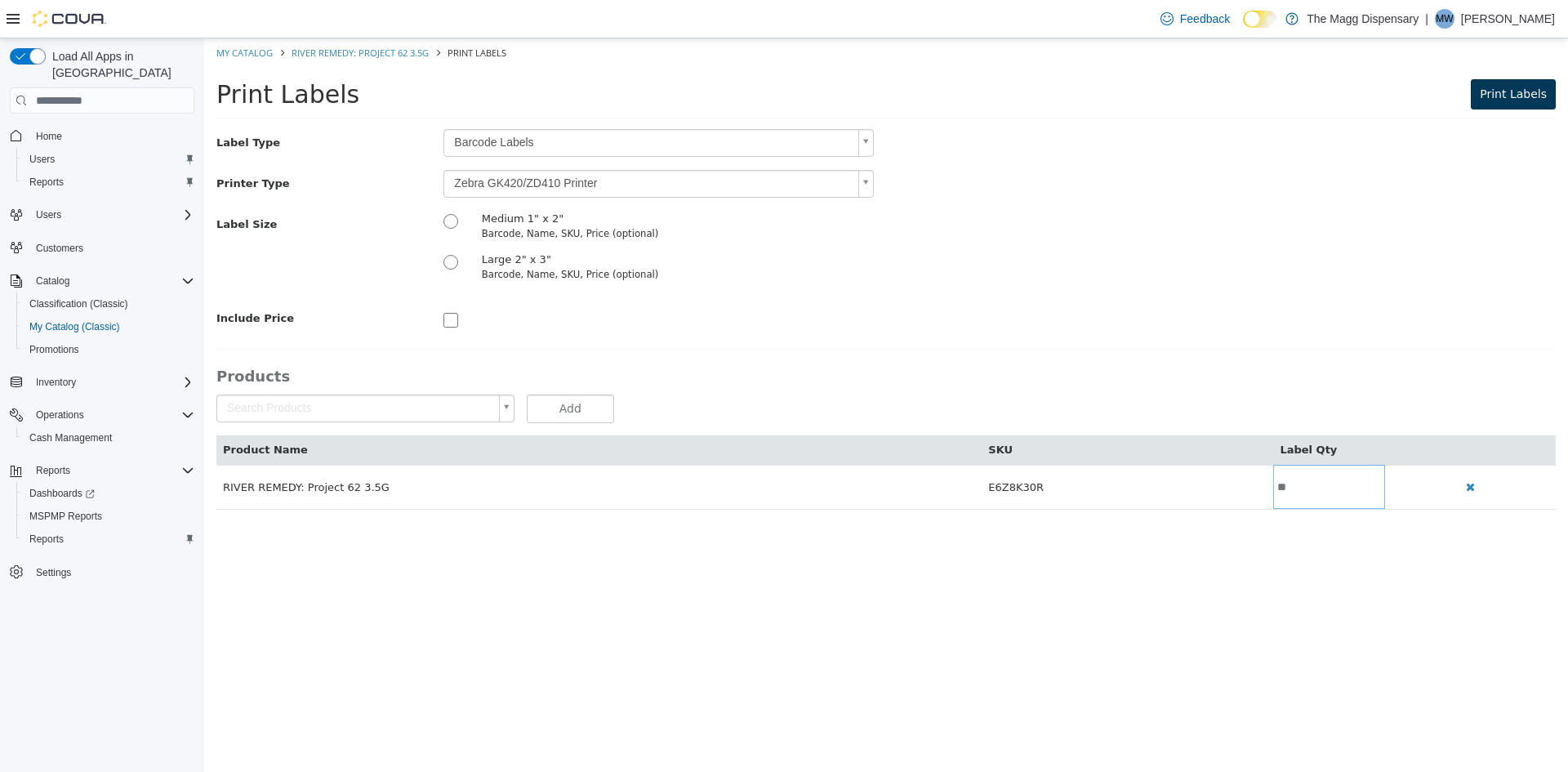
type input "**"
click at [1535, 90] on span "Print Labels" at bounding box center [1513, 93] width 67 height 13
